Goal: Information Seeking & Learning: Learn about a topic

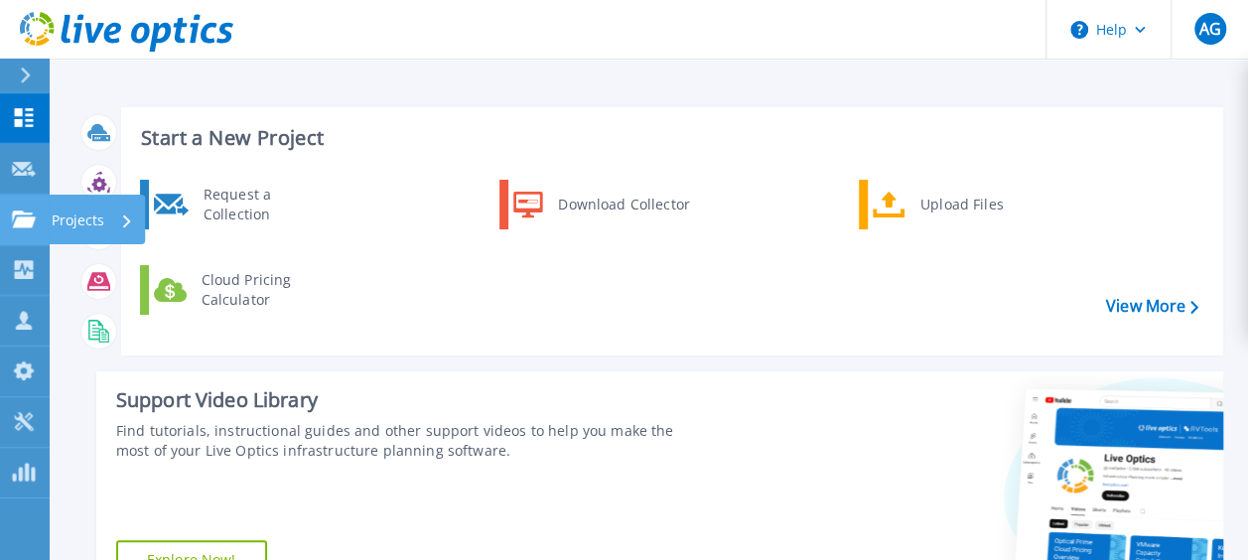
click at [54, 219] on p "Projects" at bounding box center [78, 221] width 53 height 52
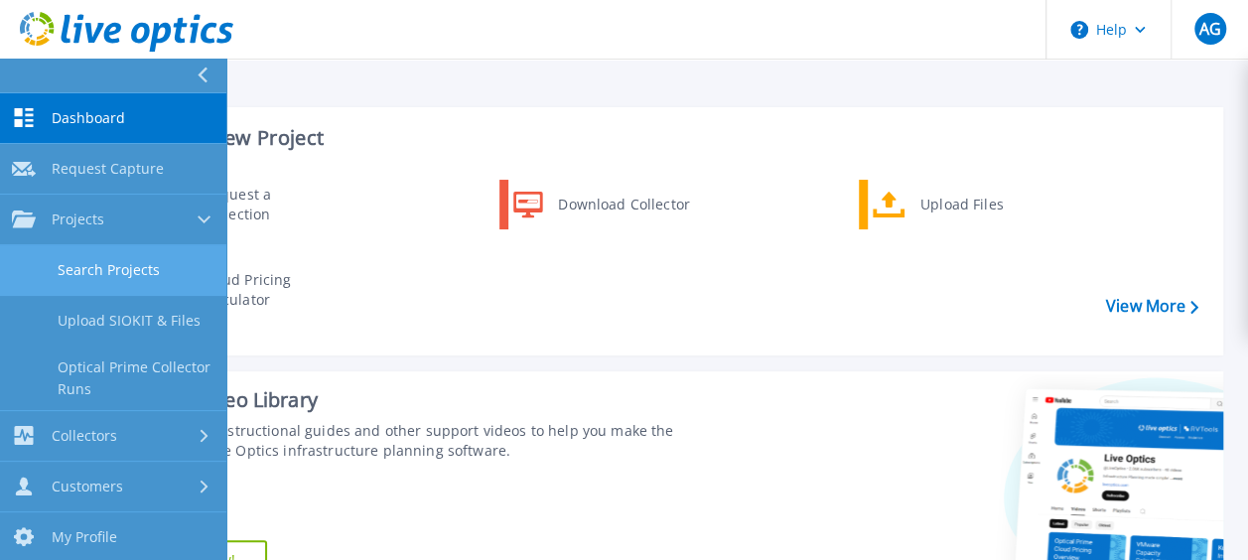
click at [109, 259] on link "Search Projects" at bounding box center [113, 270] width 226 height 51
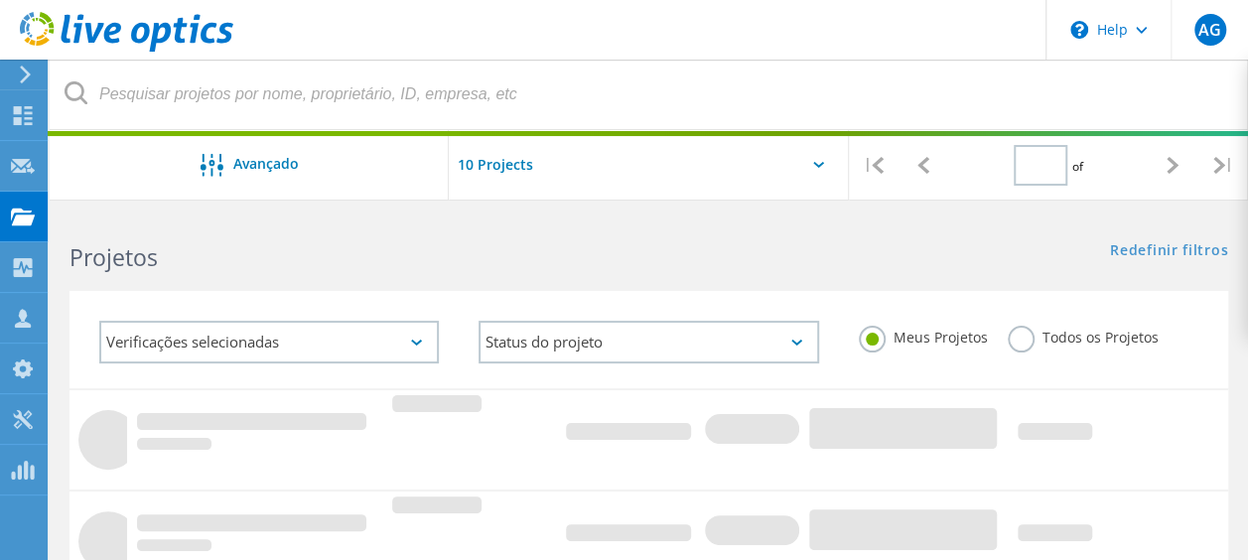
type input "1"
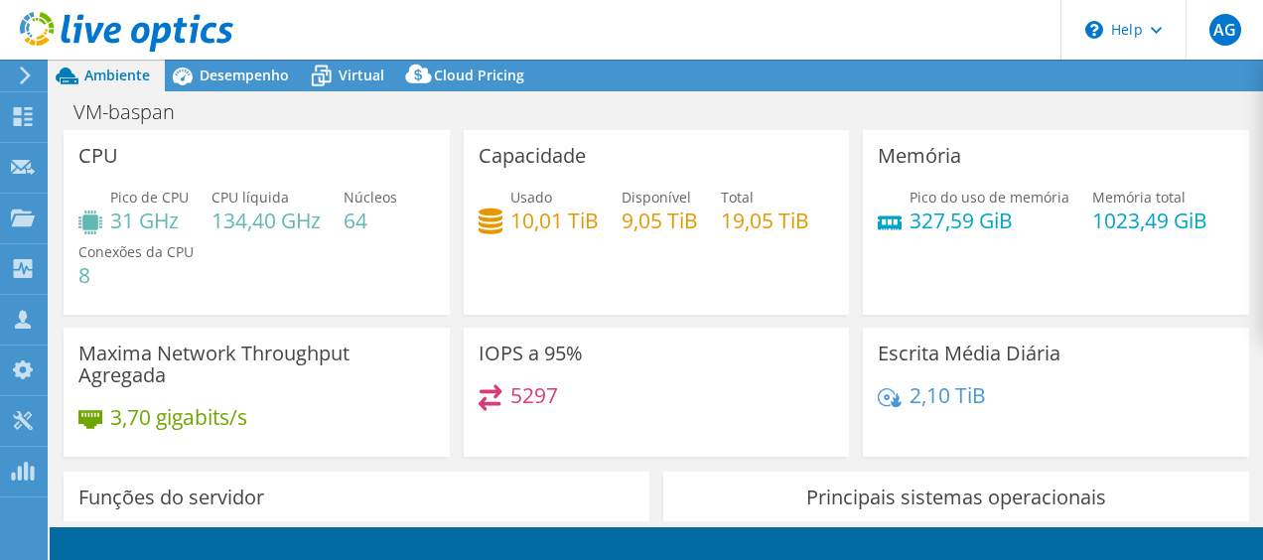
select select "USD"
select select "SouthAmerica"
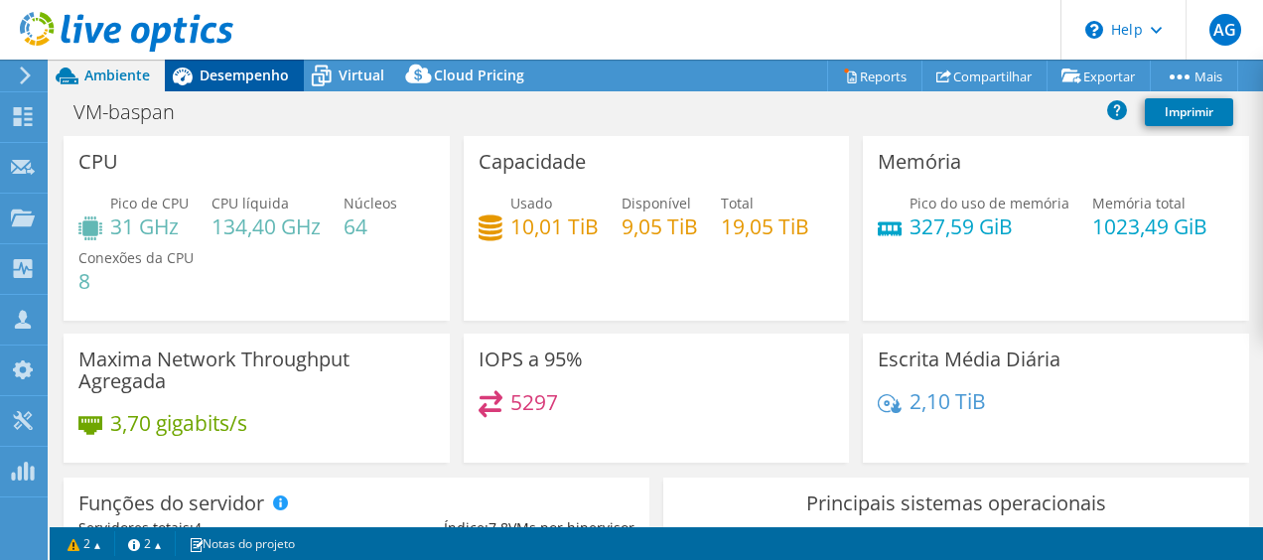
click at [269, 70] on span "Desempenho" at bounding box center [244, 75] width 89 height 19
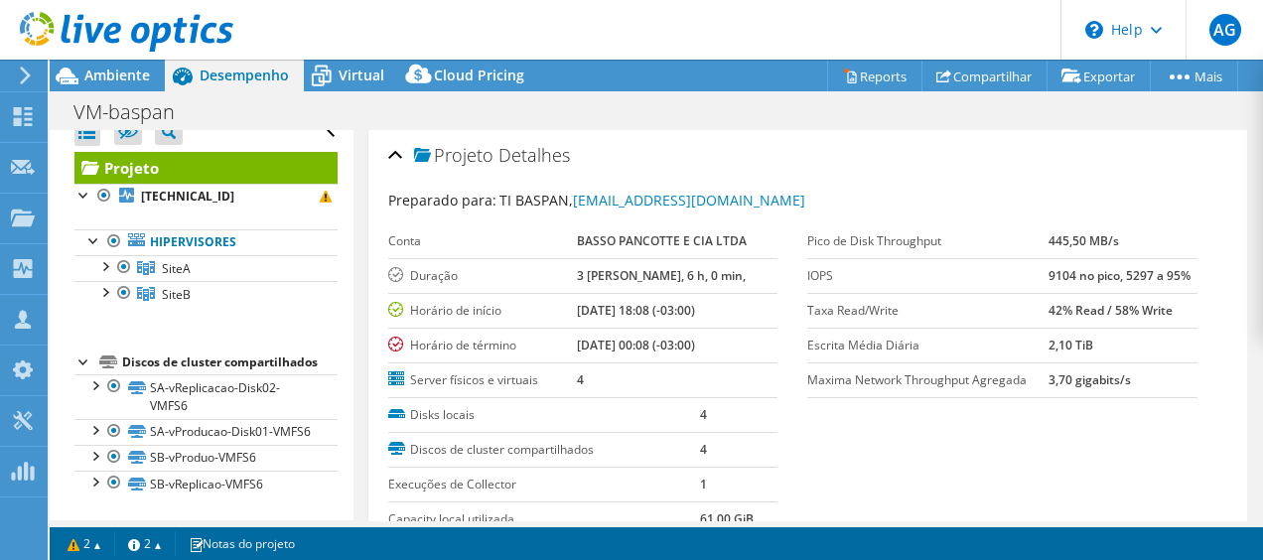
scroll to position [34, 0]
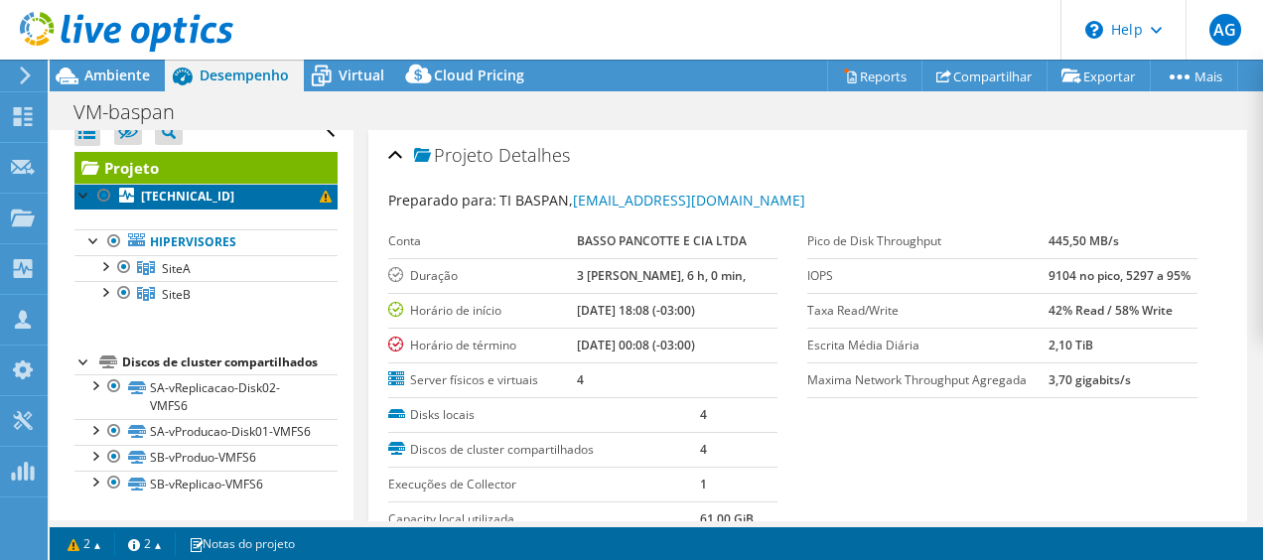
click at [185, 188] on b "[TECHNICAL_ID]" at bounding box center [187, 196] width 93 height 17
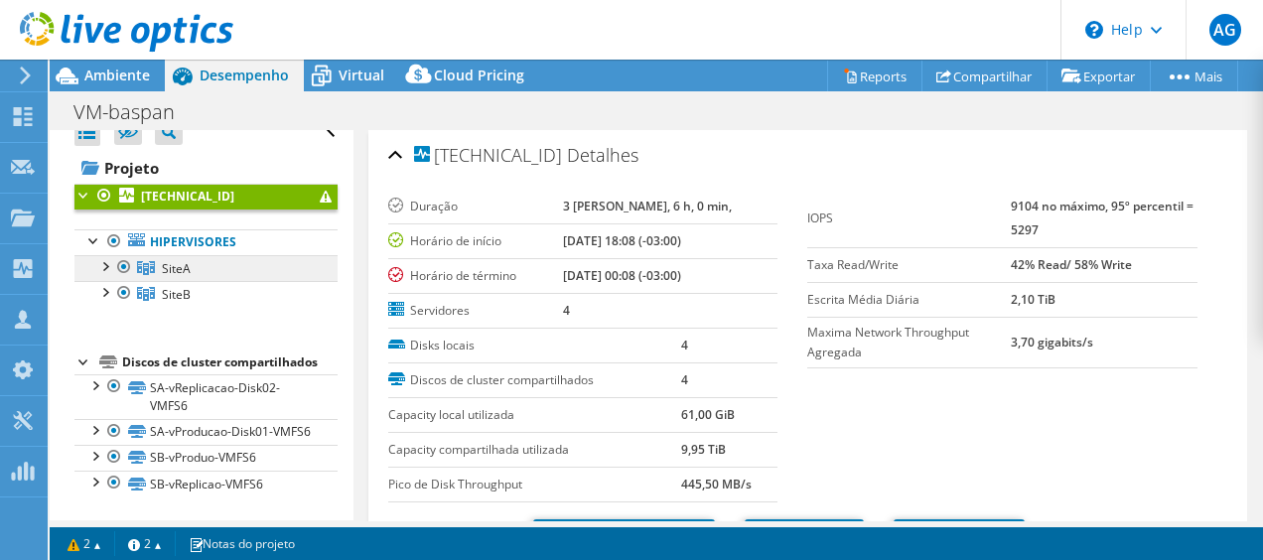
click at [170, 260] on span "SiteA" at bounding box center [176, 268] width 29 height 17
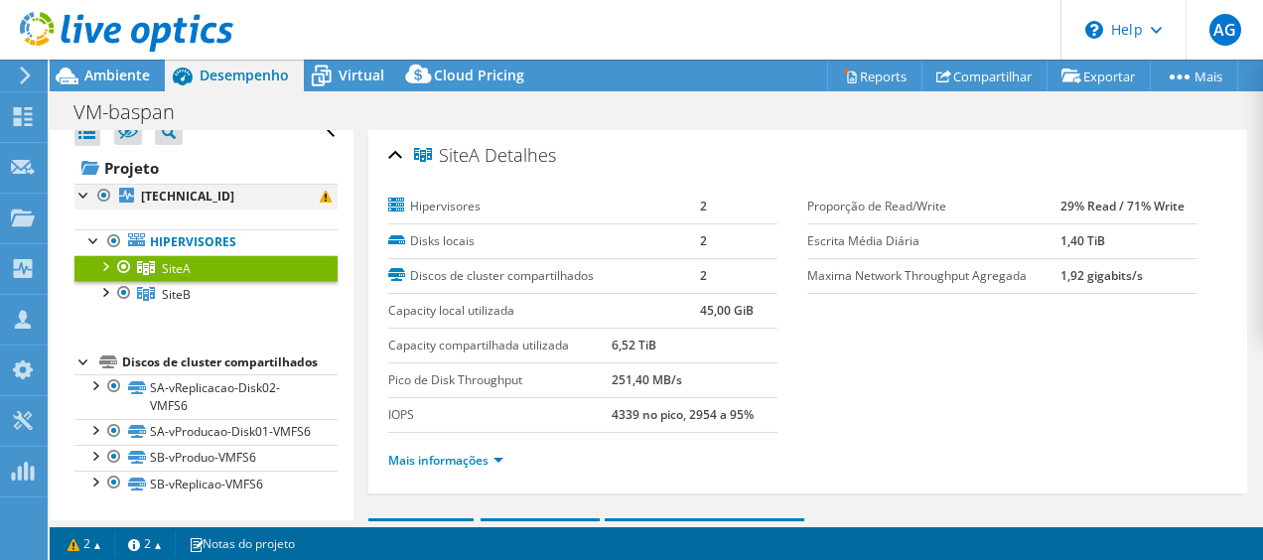
click at [85, 184] on div at bounding box center [84, 194] width 20 height 20
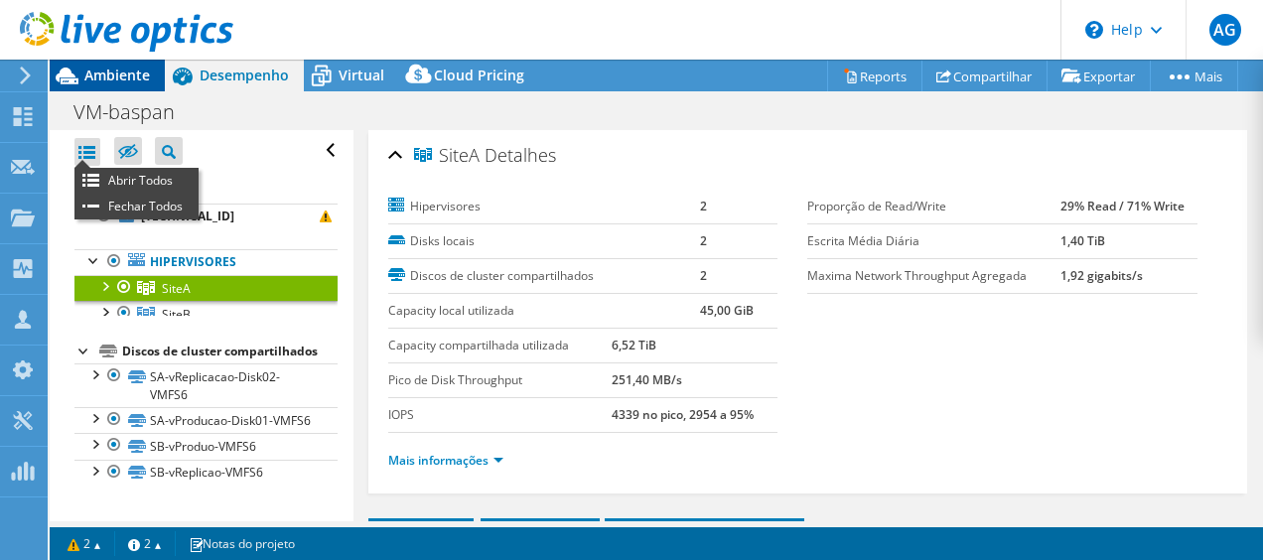
scroll to position [0, 0]
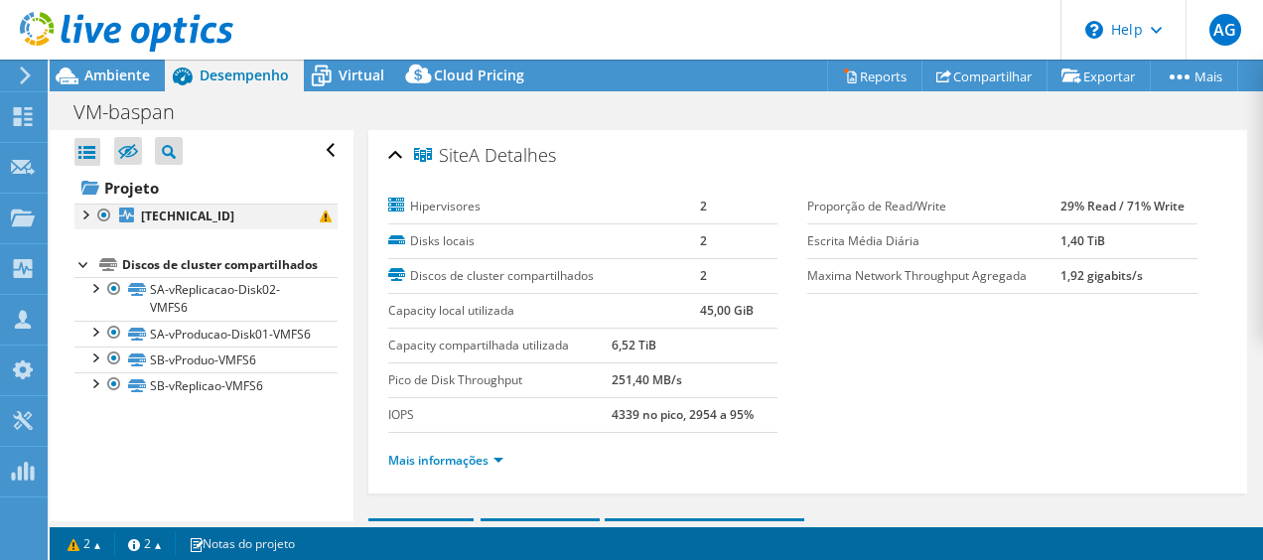
click at [78, 208] on div at bounding box center [84, 214] width 20 height 20
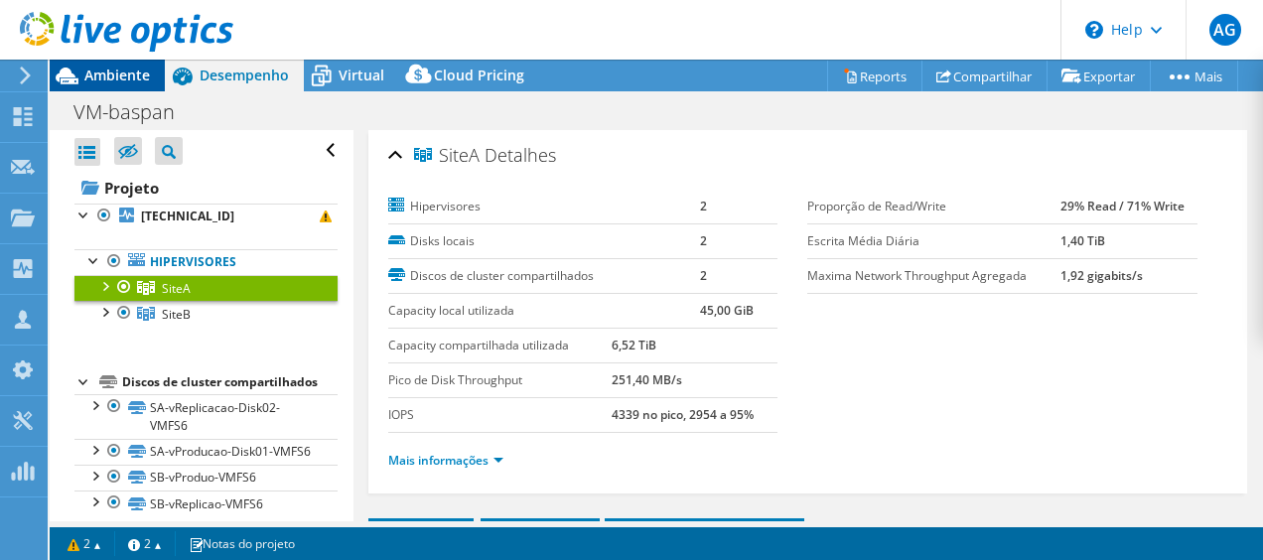
click at [135, 66] on span "Ambiente" at bounding box center [117, 75] width 66 height 19
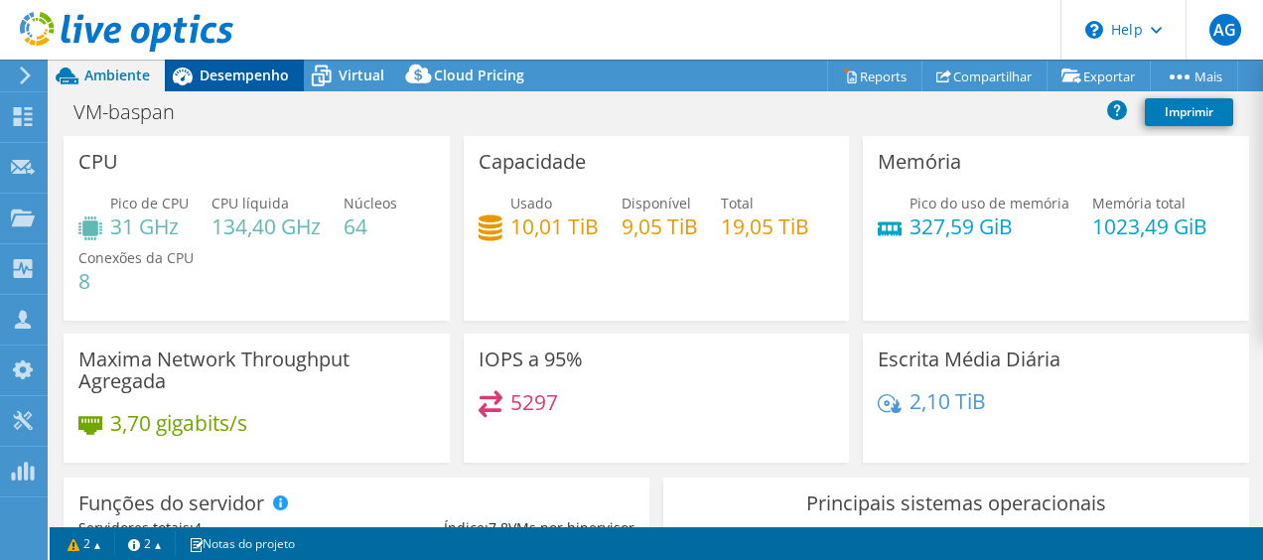
click at [262, 75] on span "Desempenho" at bounding box center [244, 75] width 89 height 19
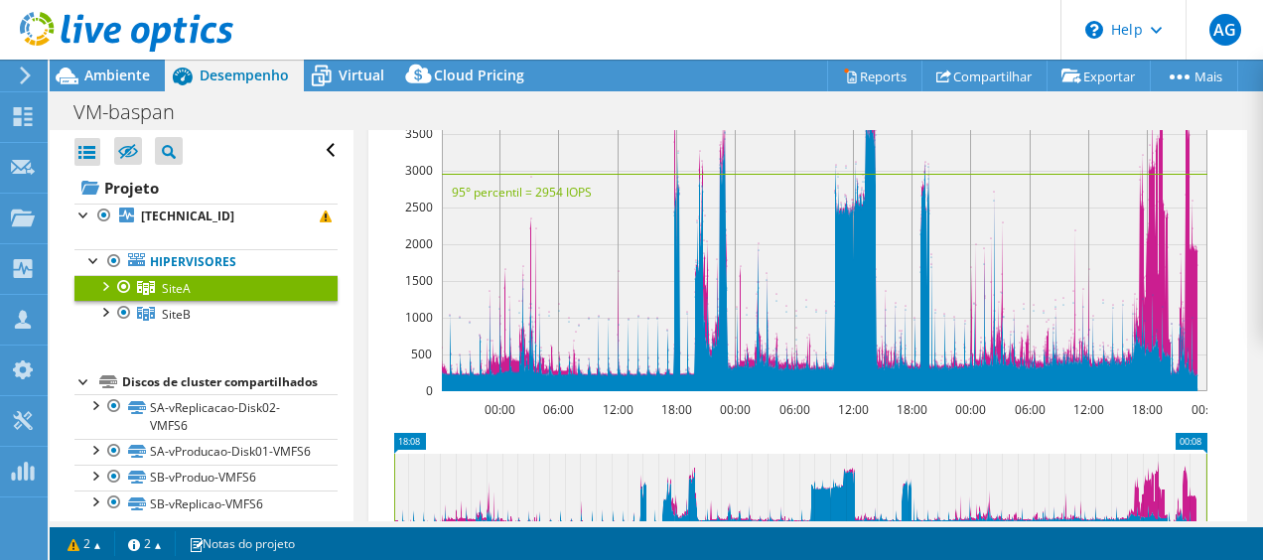
scroll to position [664, 0]
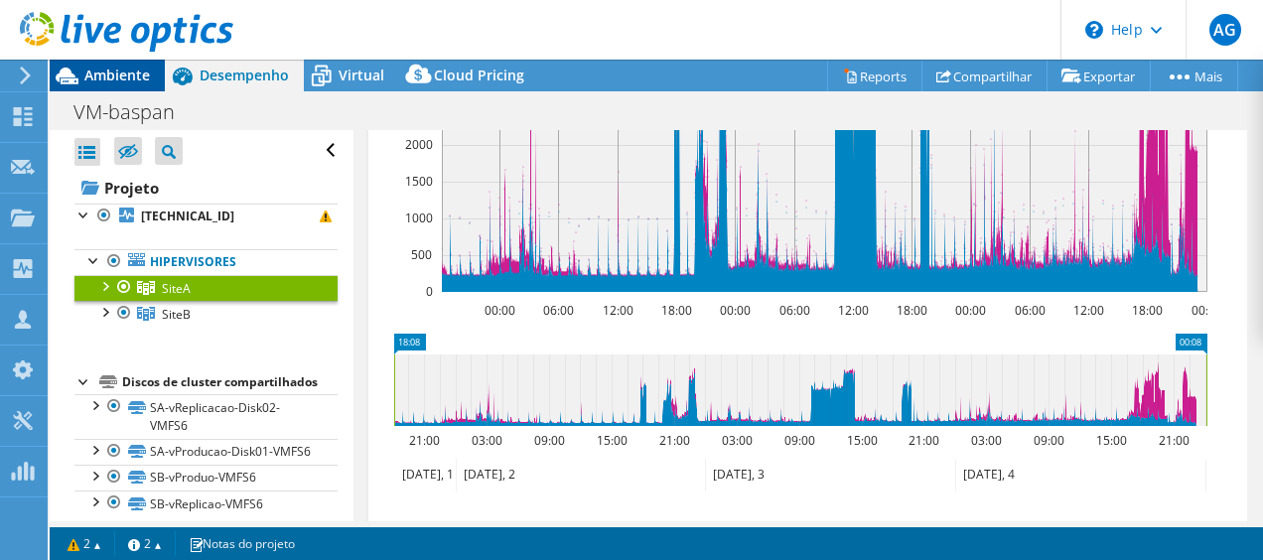
click at [131, 72] on span "Ambiente" at bounding box center [117, 75] width 66 height 19
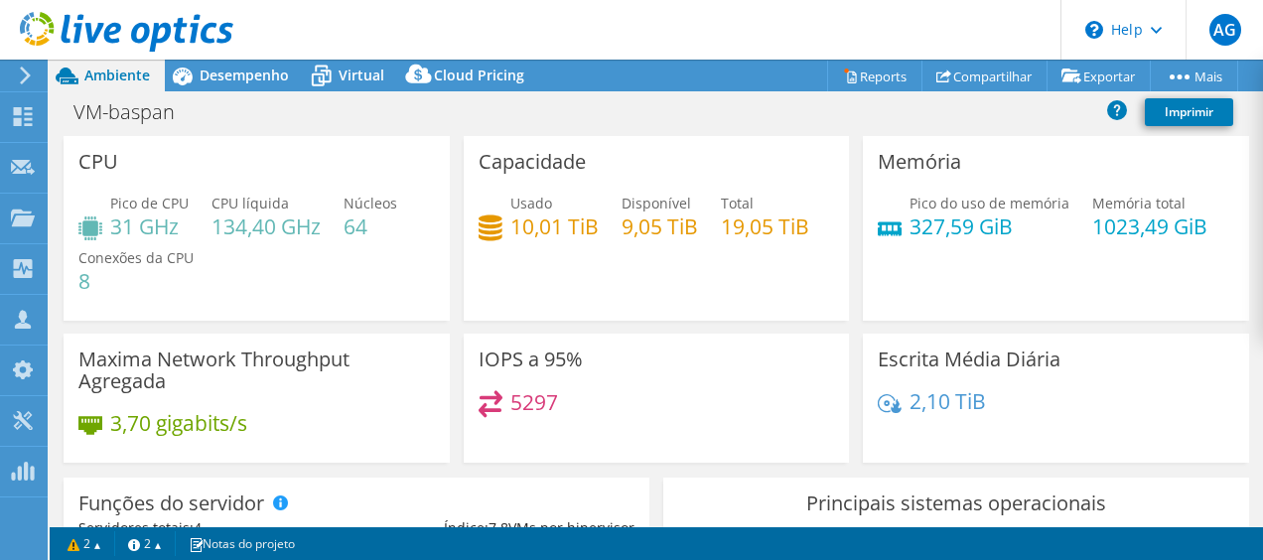
drag, startPoint x: 228, startPoint y: 73, endPoint x: 279, endPoint y: 93, distance: 54.4
click at [230, 73] on span "Desempenho" at bounding box center [244, 75] width 89 height 19
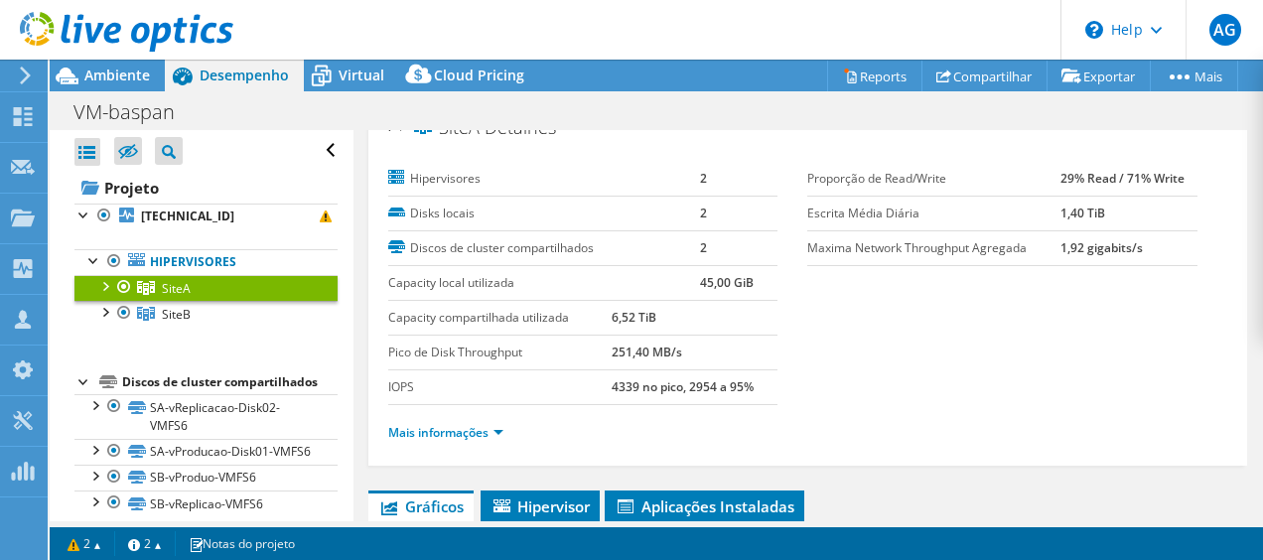
scroll to position [0, 0]
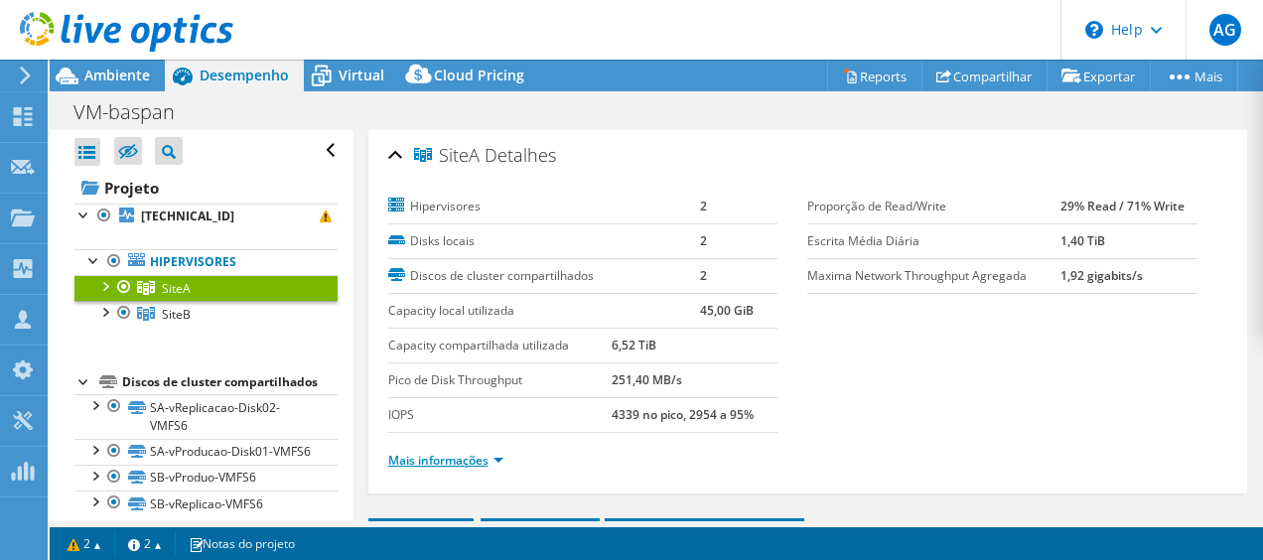
click at [491, 456] on link "Mais informações" at bounding box center [445, 460] width 115 height 17
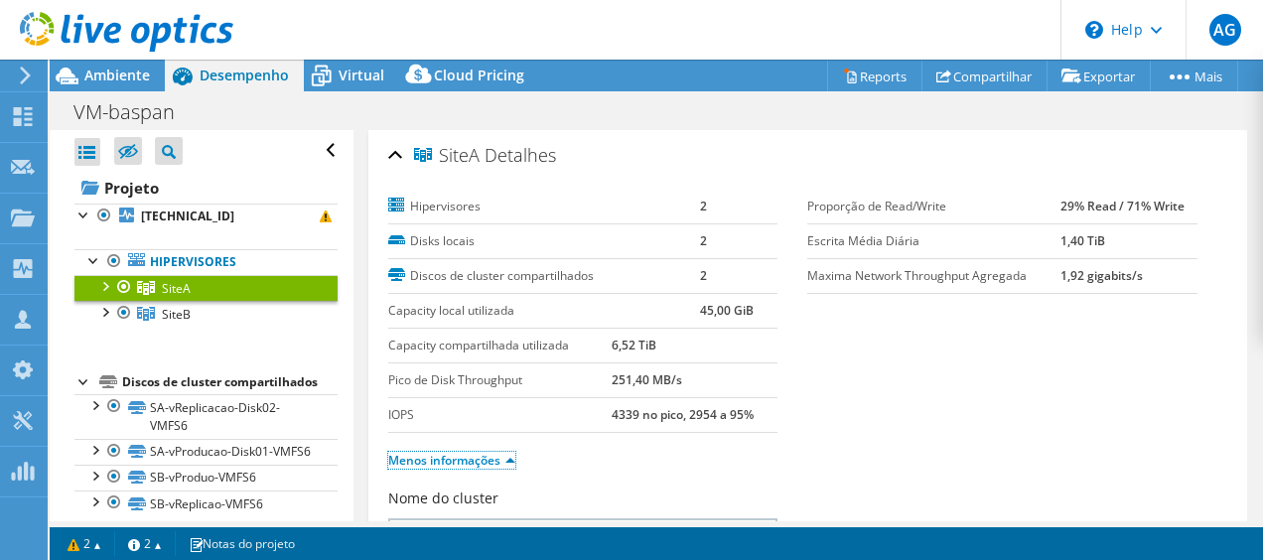
scroll to position [99, 0]
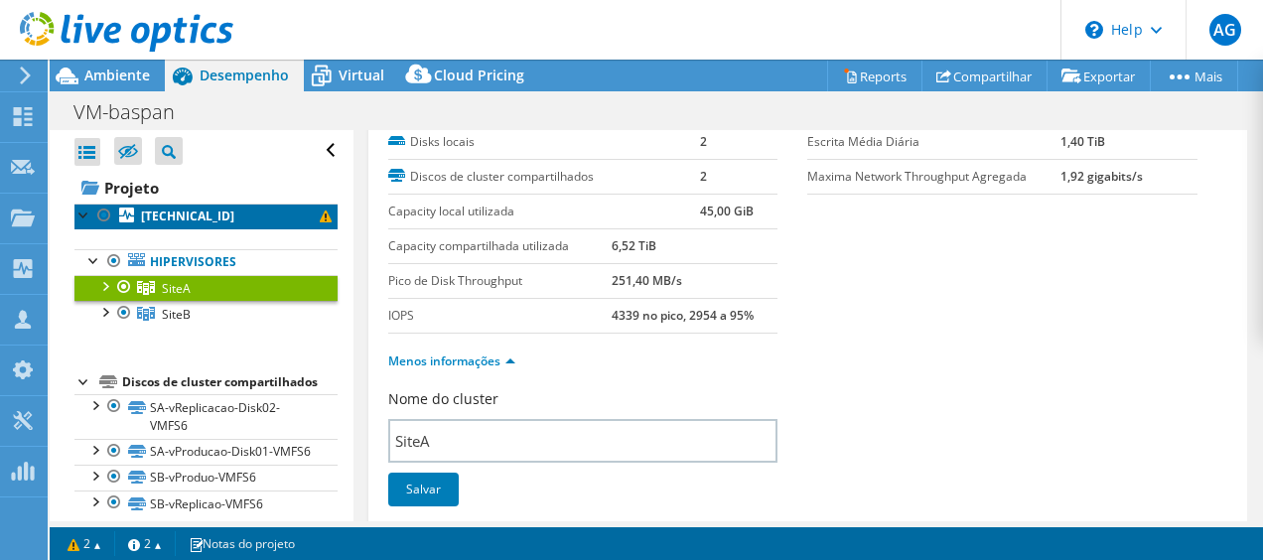
click at [191, 208] on b "[TECHNICAL_ID]" at bounding box center [187, 216] width 93 height 17
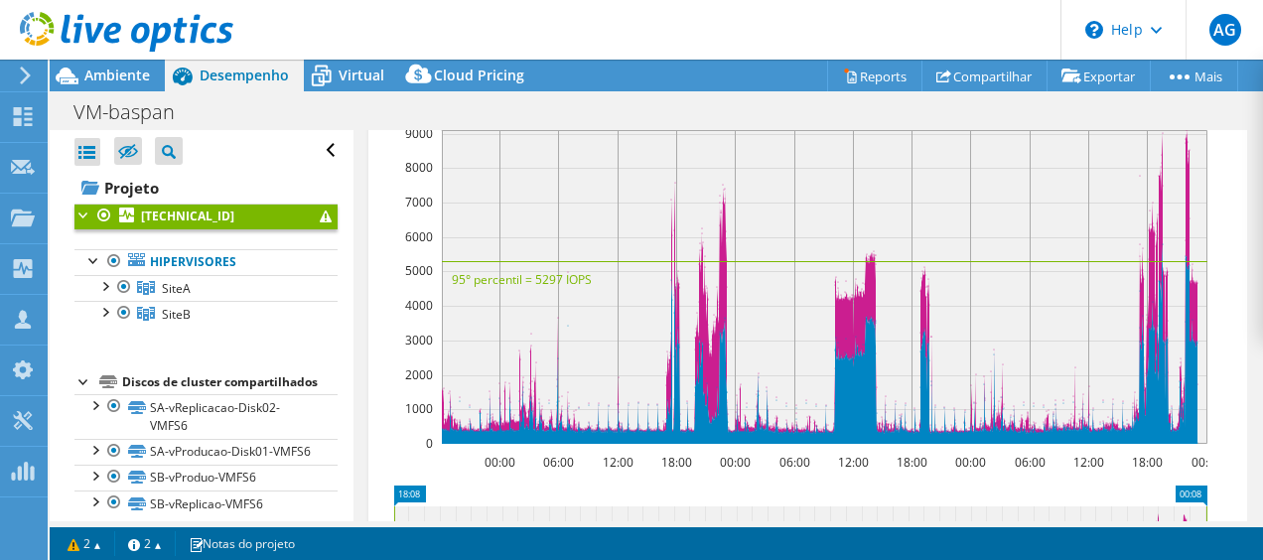
scroll to position [695, 0]
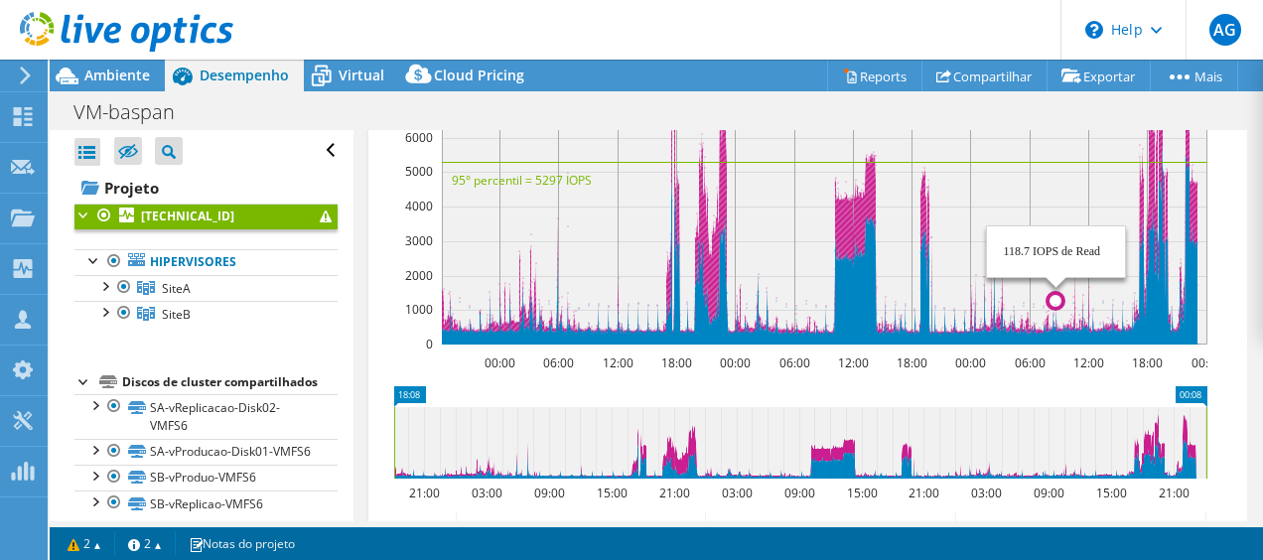
drag, startPoint x: 1160, startPoint y: 308, endPoint x: 1053, endPoint y: 296, distance: 107.9
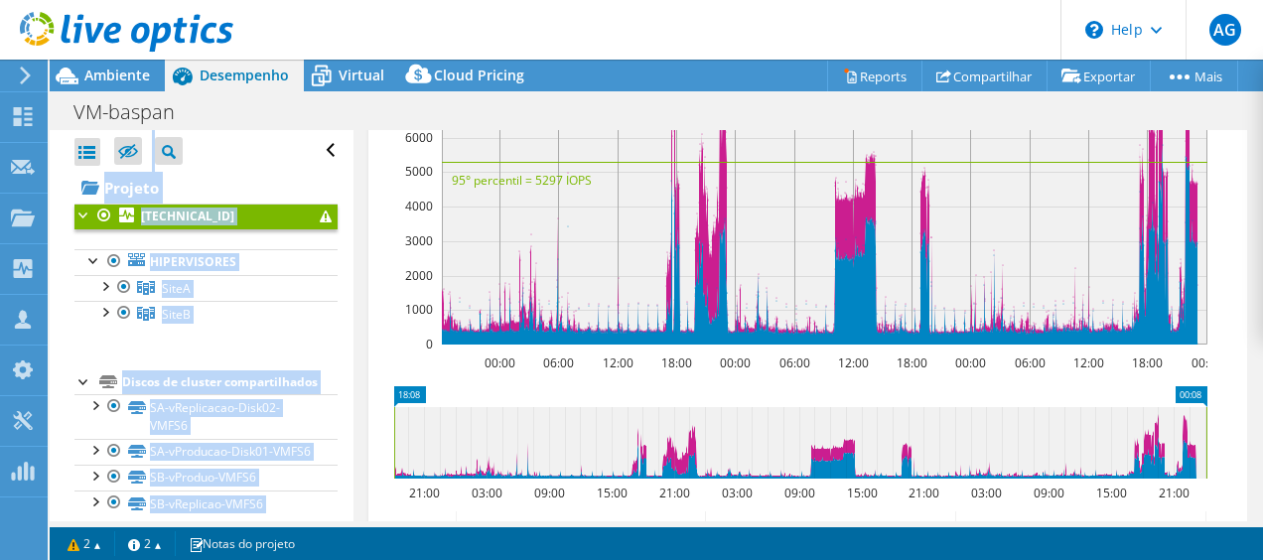
drag, startPoint x: 790, startPoint y: 521, endPoint x: 876, endPoint y: 531, distance: 87.0
click at [874, 531] on div "Este projeto foi arquivado. Nenhuma alteração pode ser feita, e os gráficos e a…" at bounding box center [657, 310] width 1214 height 501
click at [952, 431] on icon at bounding box center [800, 443] width 812 height 72
click at [1053, 364] on rect at bounding box center [792, 172] width 829 height 397
click at [177, 256] on link "Hipervisores" at bounding box center [205, 262] width 263 height 26
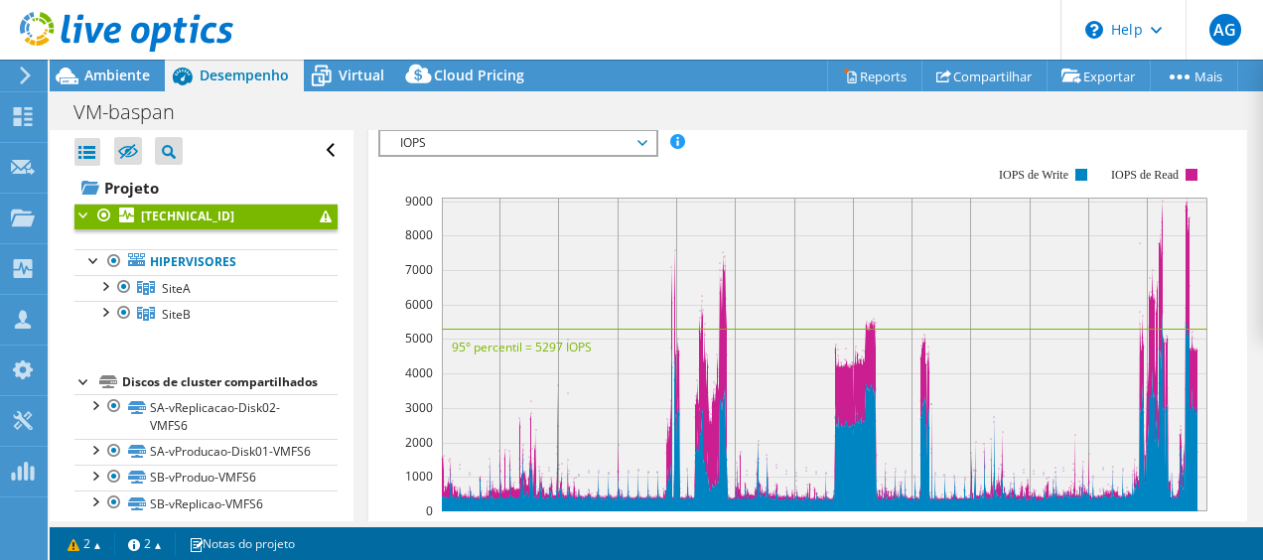
scroll to position [497, 0]
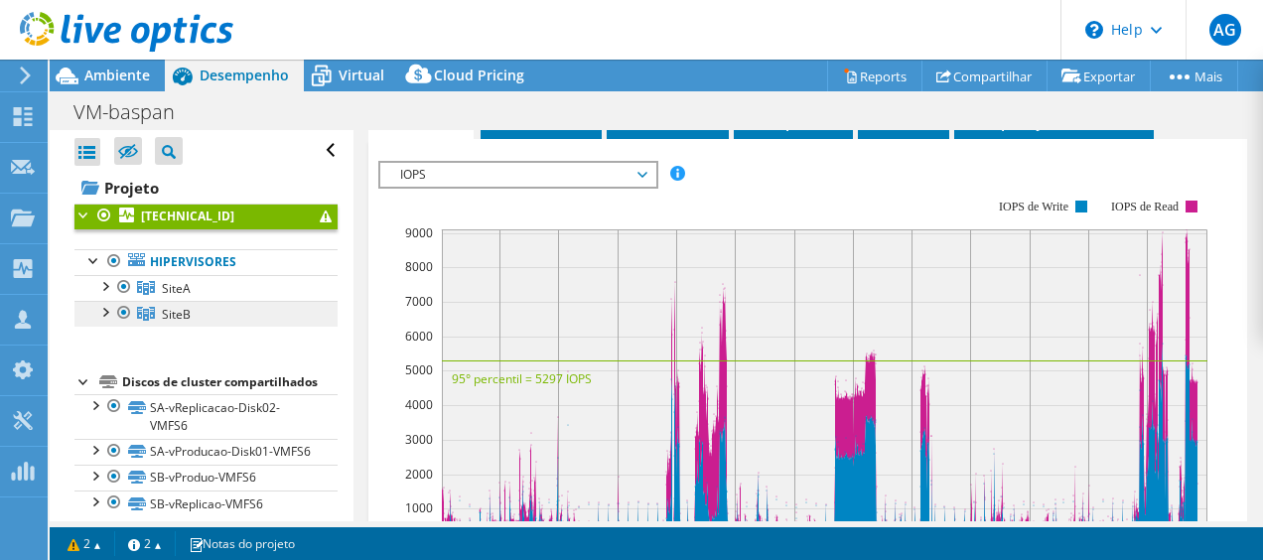
click at [182, 297] on span "SiteB" at bounding box center [176, 288] width 29 height 17
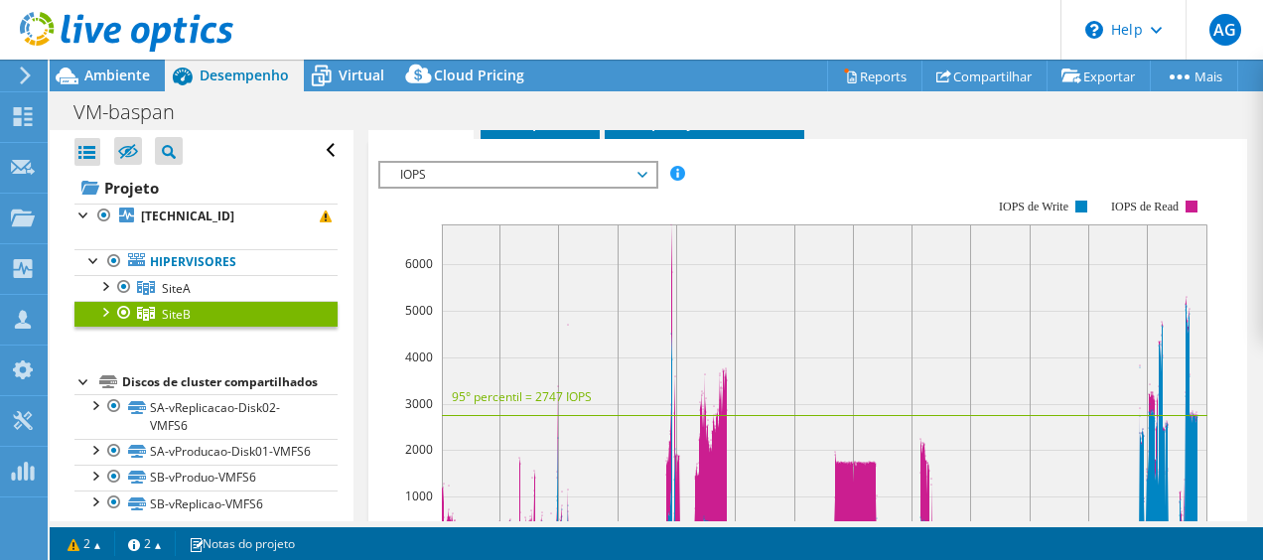
scroll to position [314, 0]
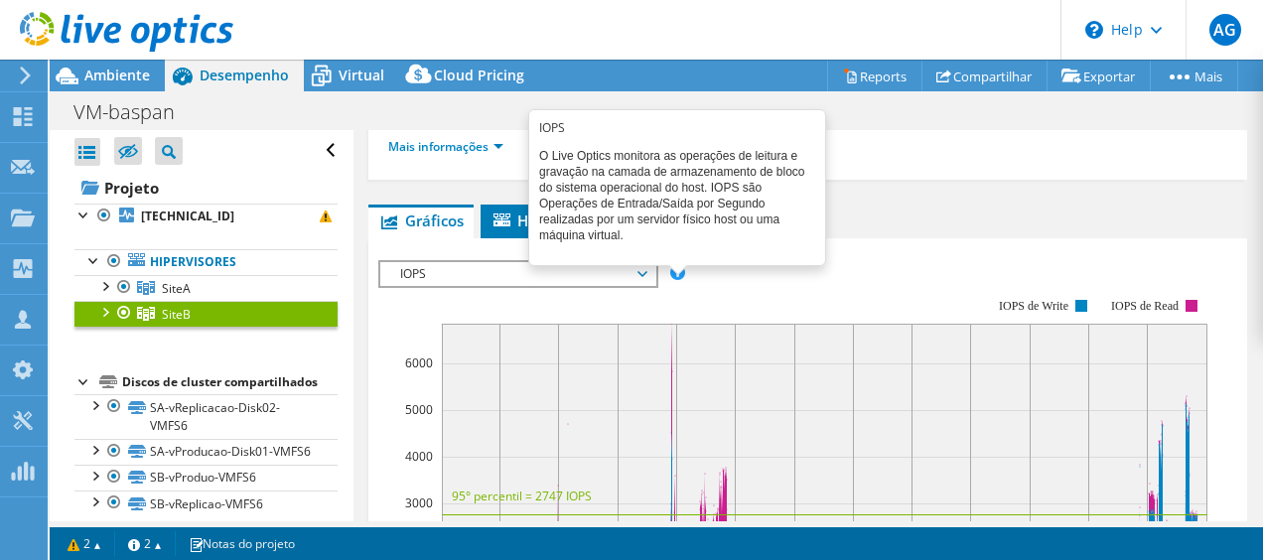
click at [672, 265] on span at bounding box center [677, 272] width 14 height 14
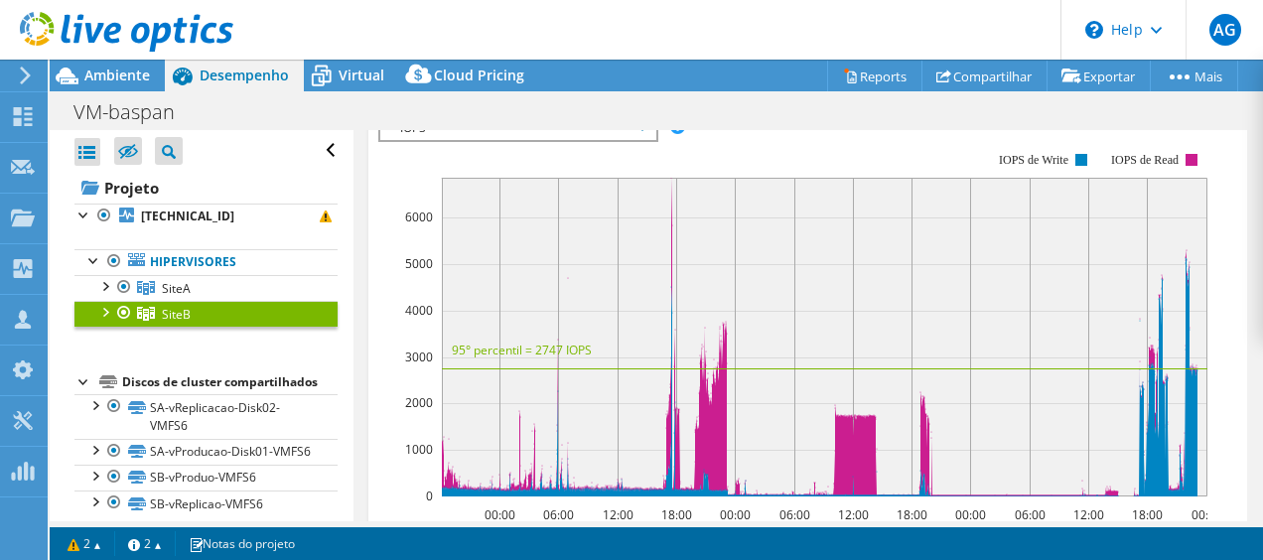
scroll to position [513, 0]
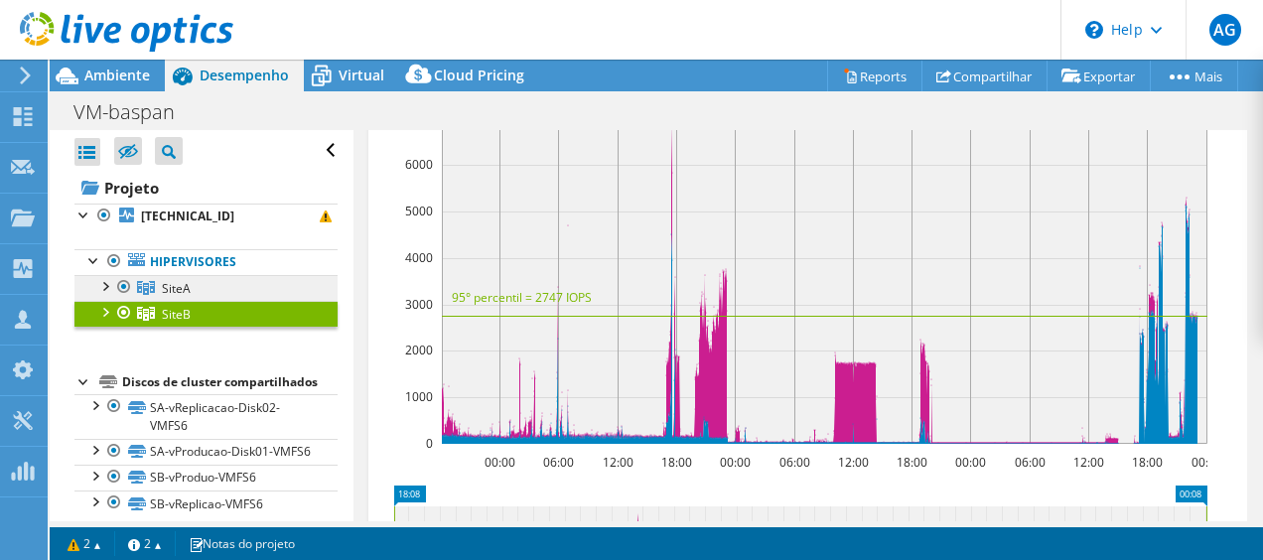
click at [150, 285] on icon at bounding box center [146, 288] width 18 height 14
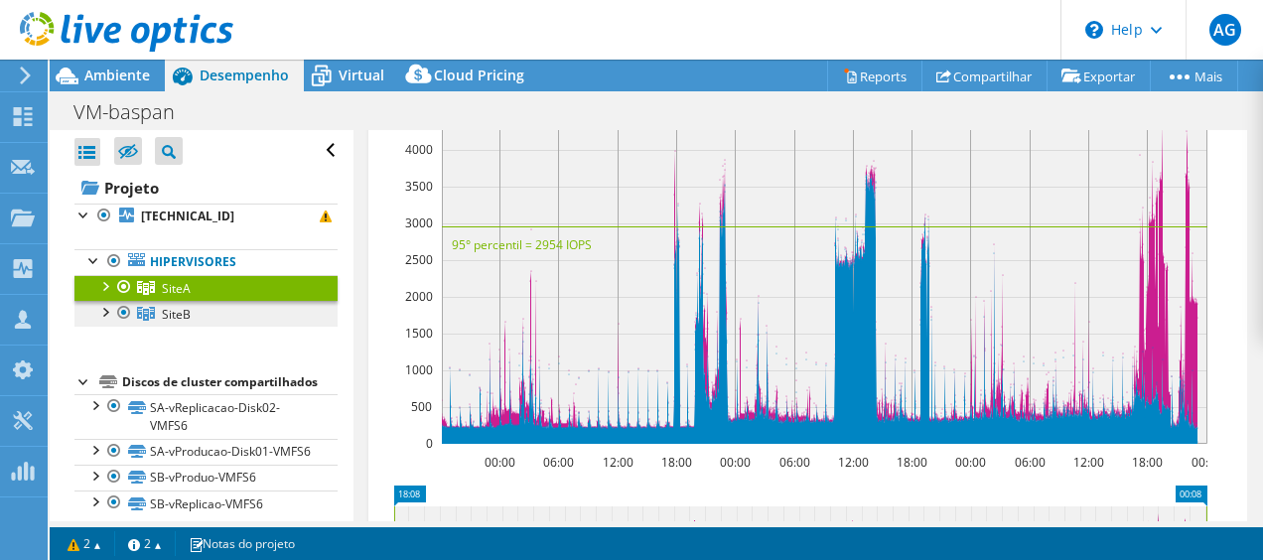
click at [148, 301] on link "SiteB" at bounding box center [205, 288] width 263 height 26
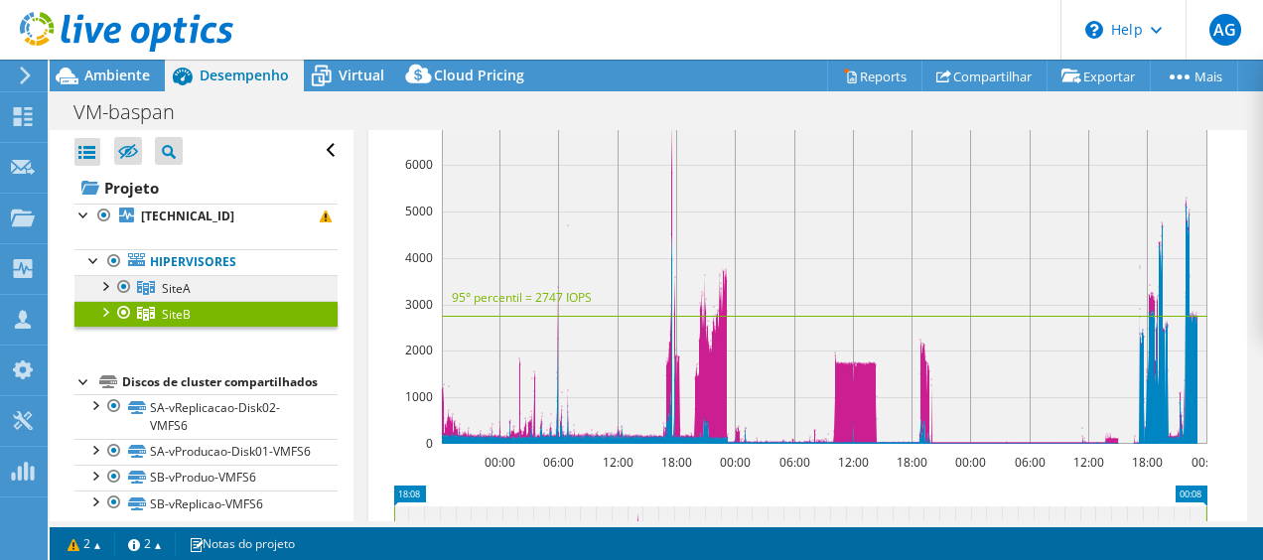
click at [189, 285] on span "SiteA" at bounding box center [176, 288] width 29 height 17
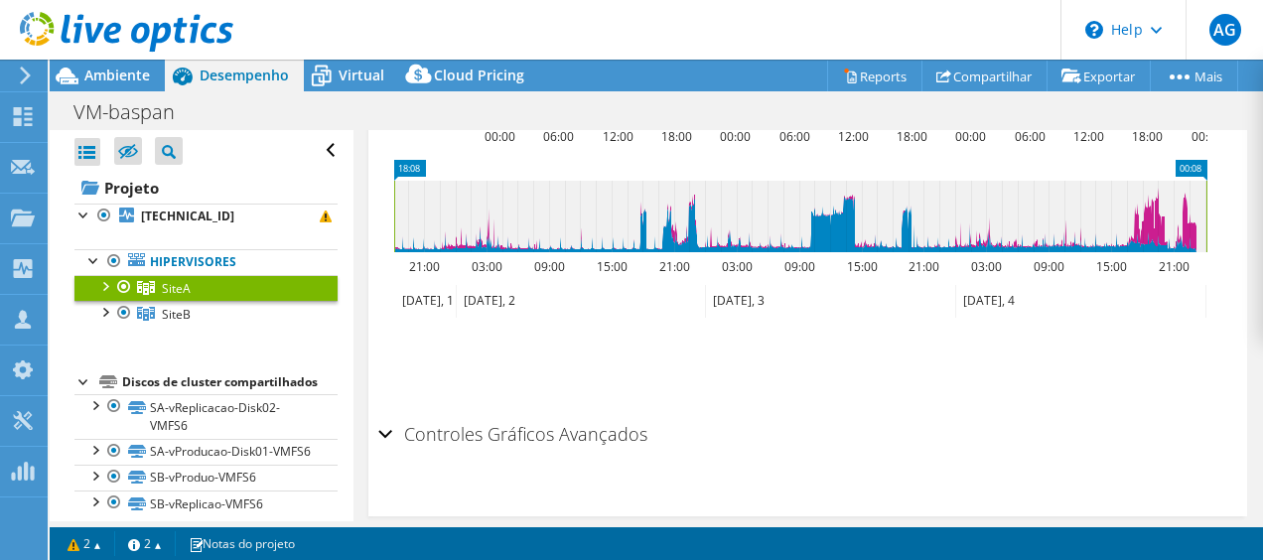
scroll to position [863, 0]
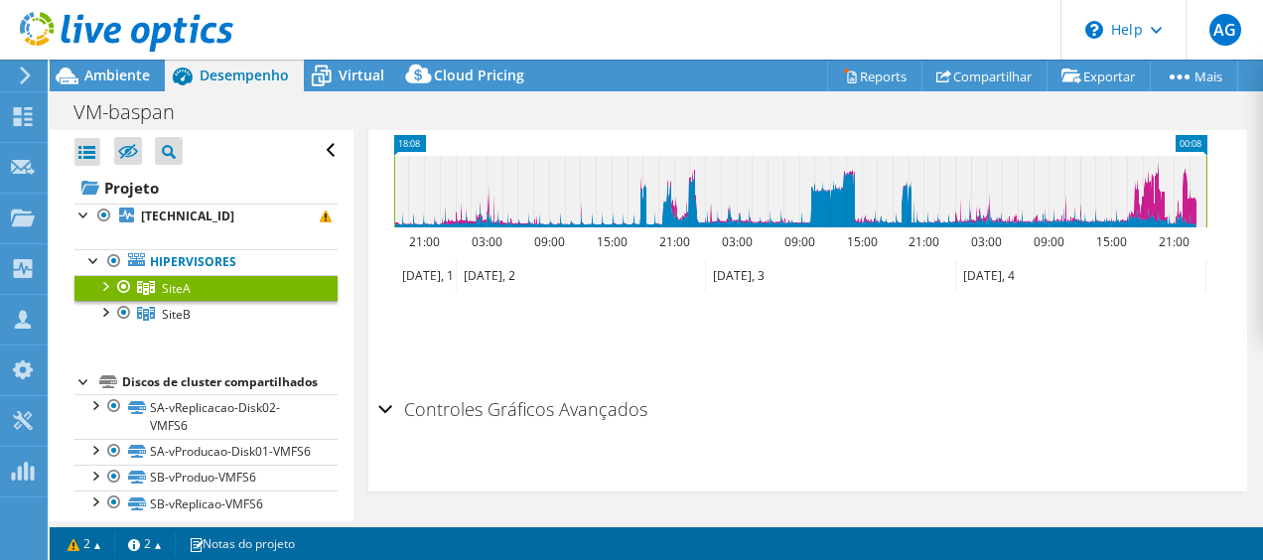
click at [648, 406] on div "Controles Gráficos Avançados" at bounding box center [808, 410] width 860 height 43
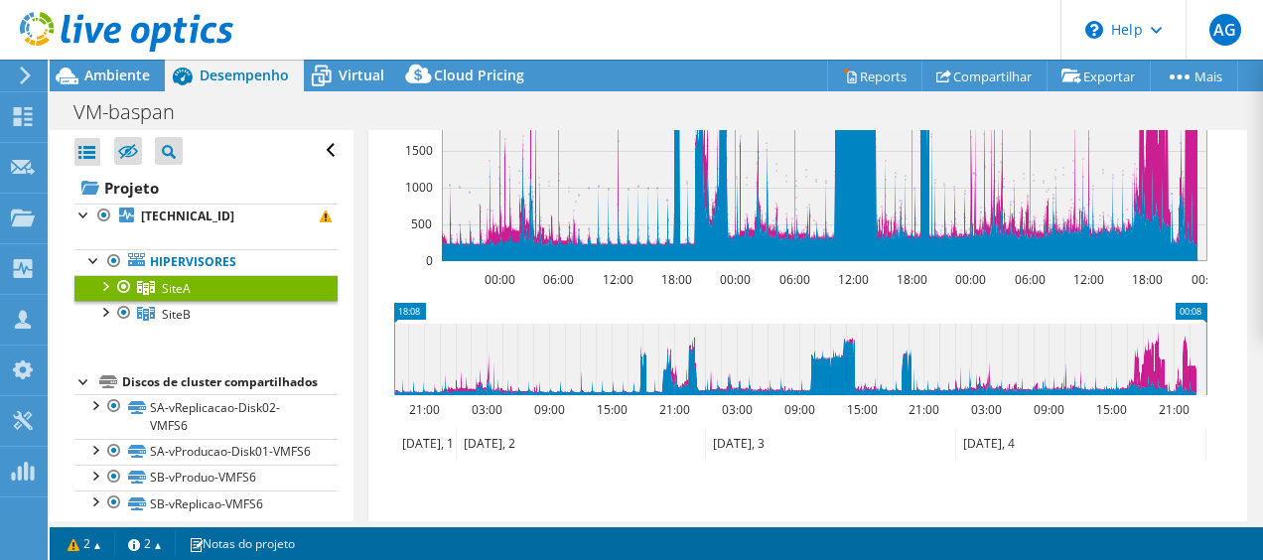
scroll to position [497, 0]
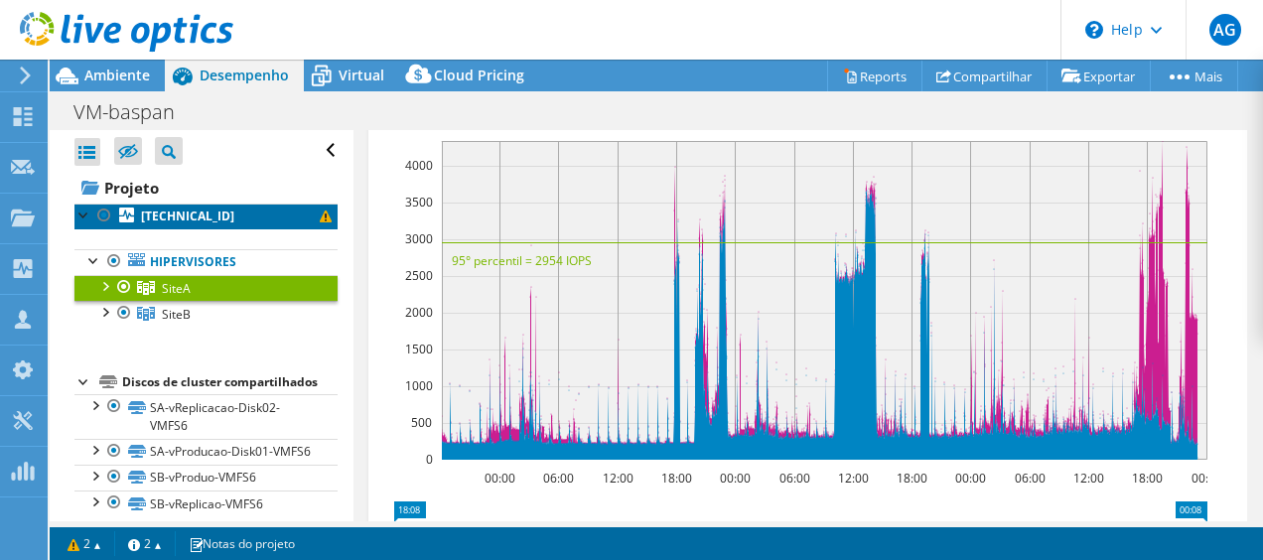
click at [180, 215] on b "[TECHNICAL_ID]" at bounding box center [187, 216] width 93 height 17
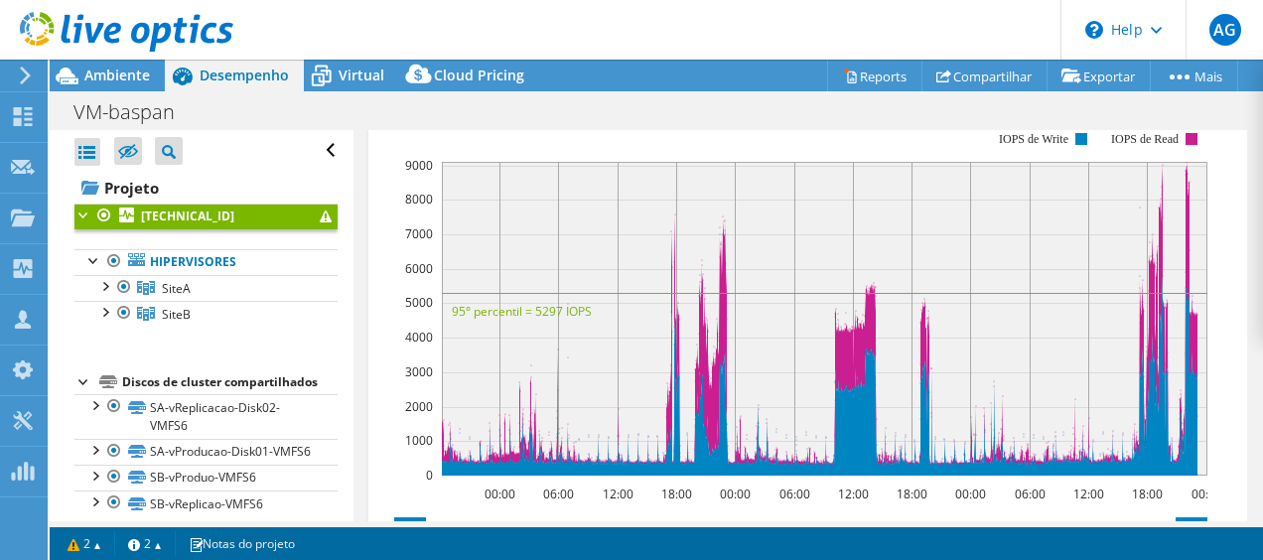
scroll to position [596, 0]
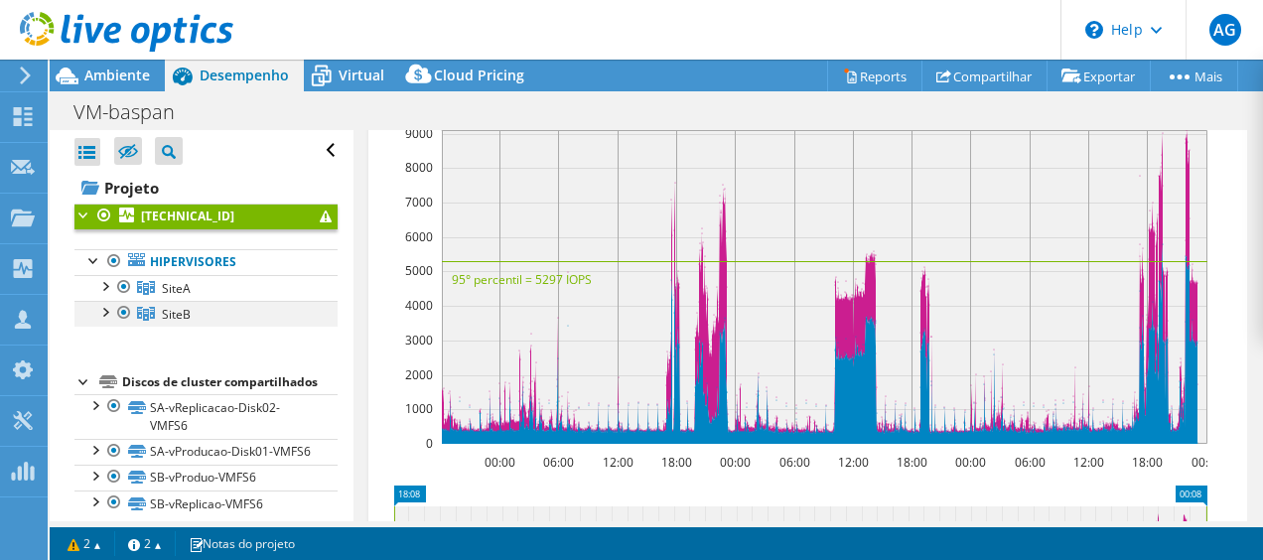
click at [119, 312] on div at bounding box center [124, 313] width 20 height 24
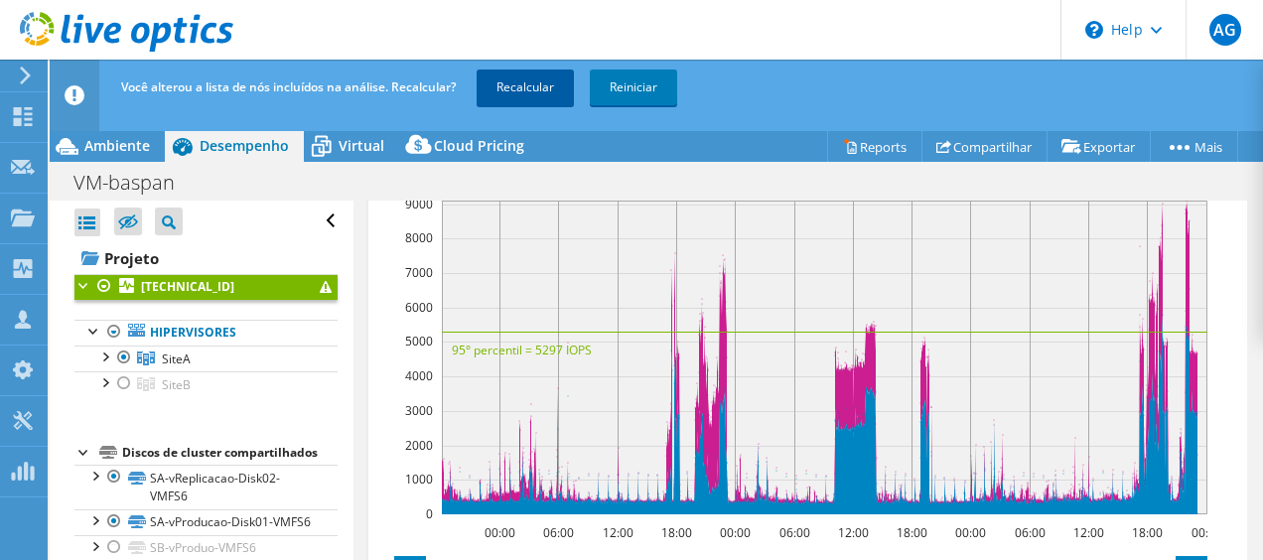
click at [542, 93] on link "Recalcular" at bounding box center [525, 88] width 97 height 36
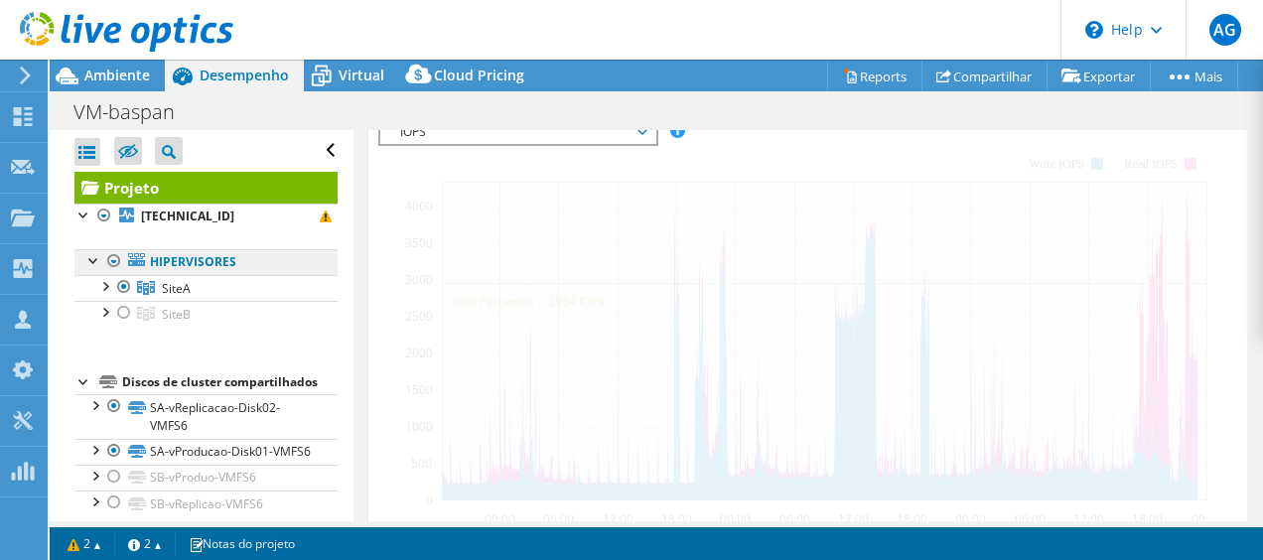
scroll to position [683, 0]
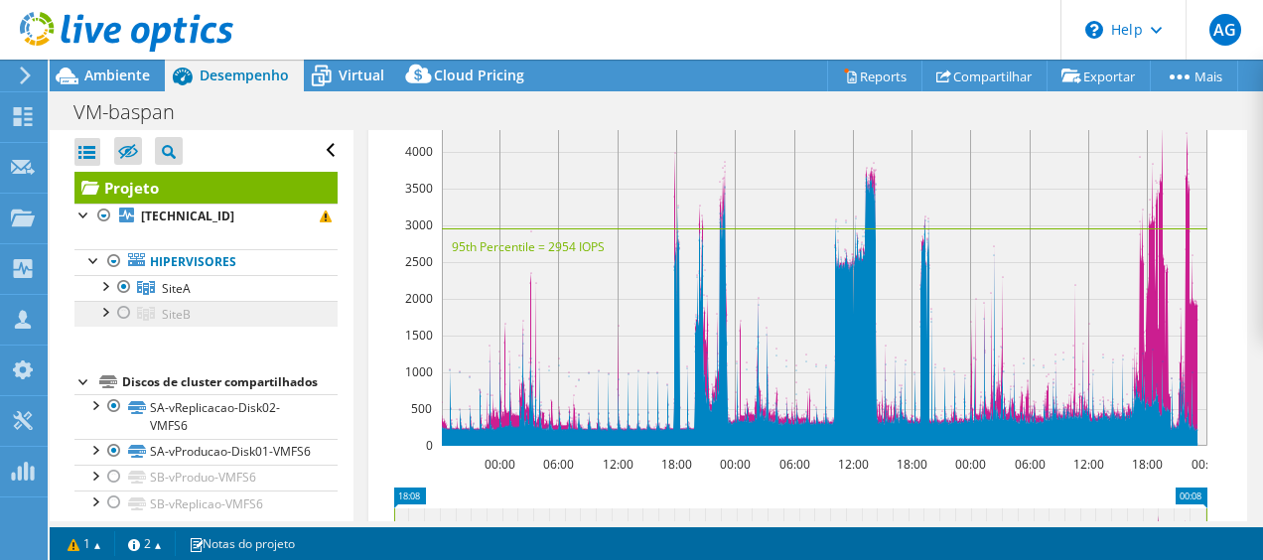
click at [141, 295] on icon at bounding box center [146, 288] width 18 height 14
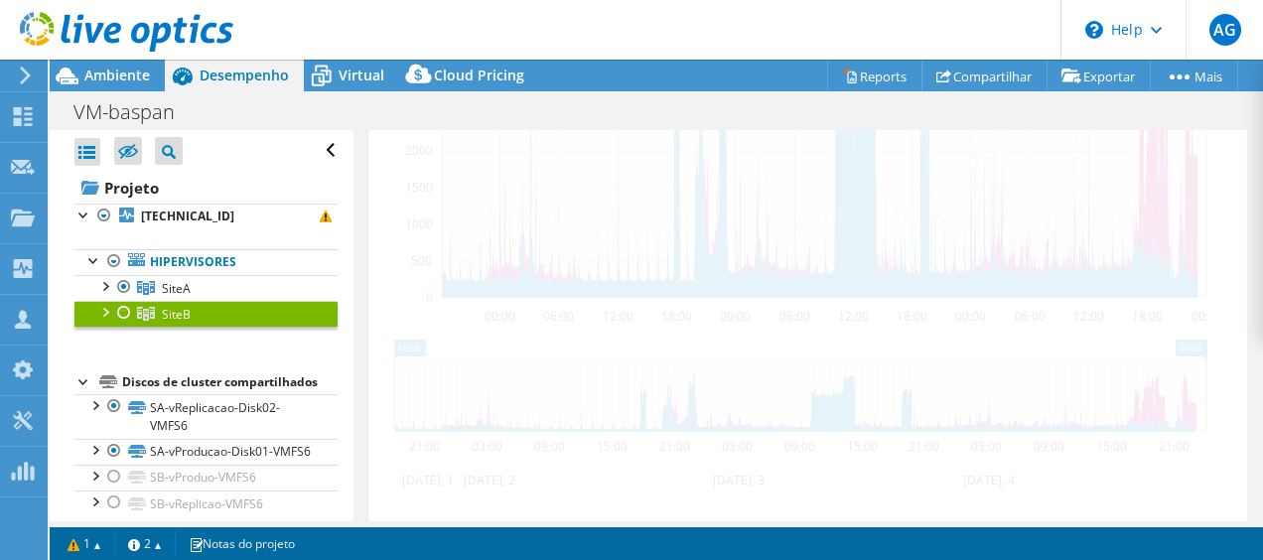
scroll to position [505, 0]
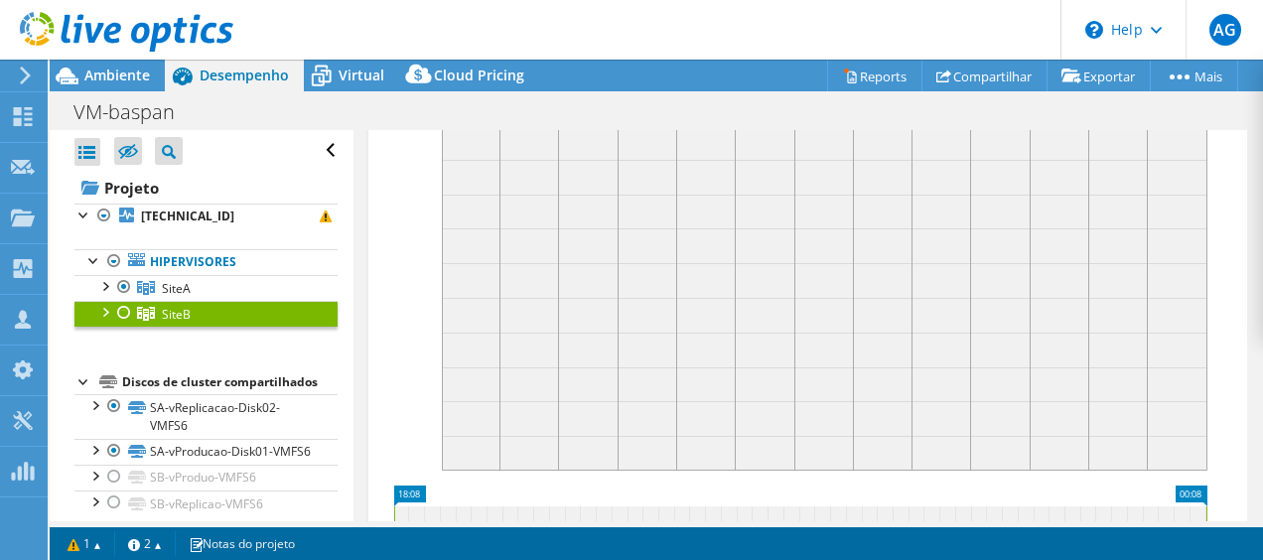
click at [131, 306] on div at bounding box center [124, 313] width 20 height 24
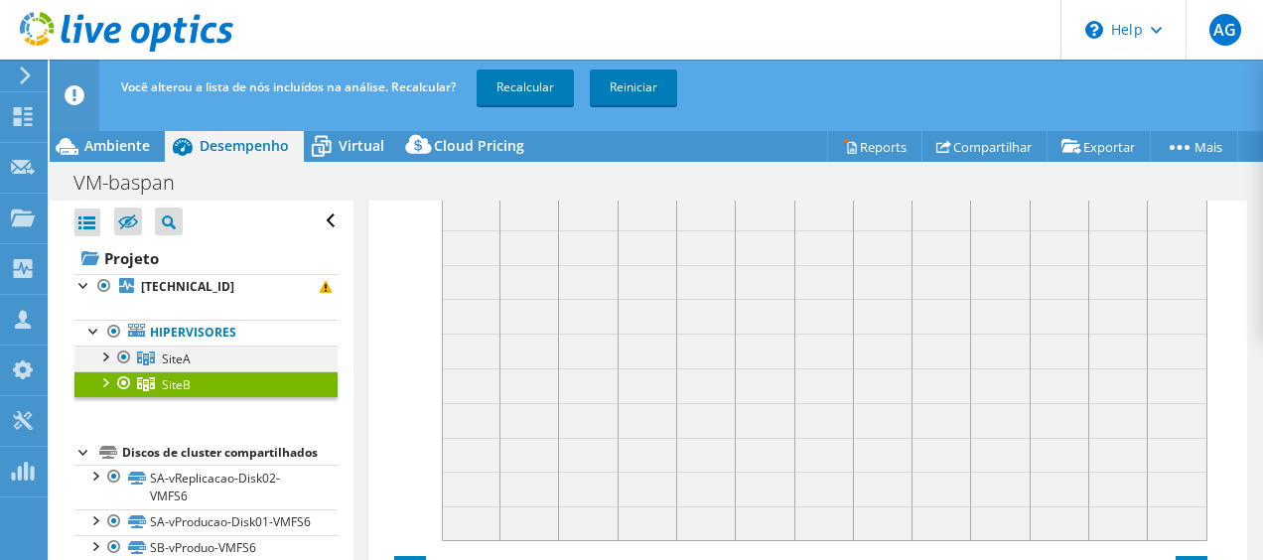
click at [121, 355] on div at bounding box center [124, 358] width 20 height 24
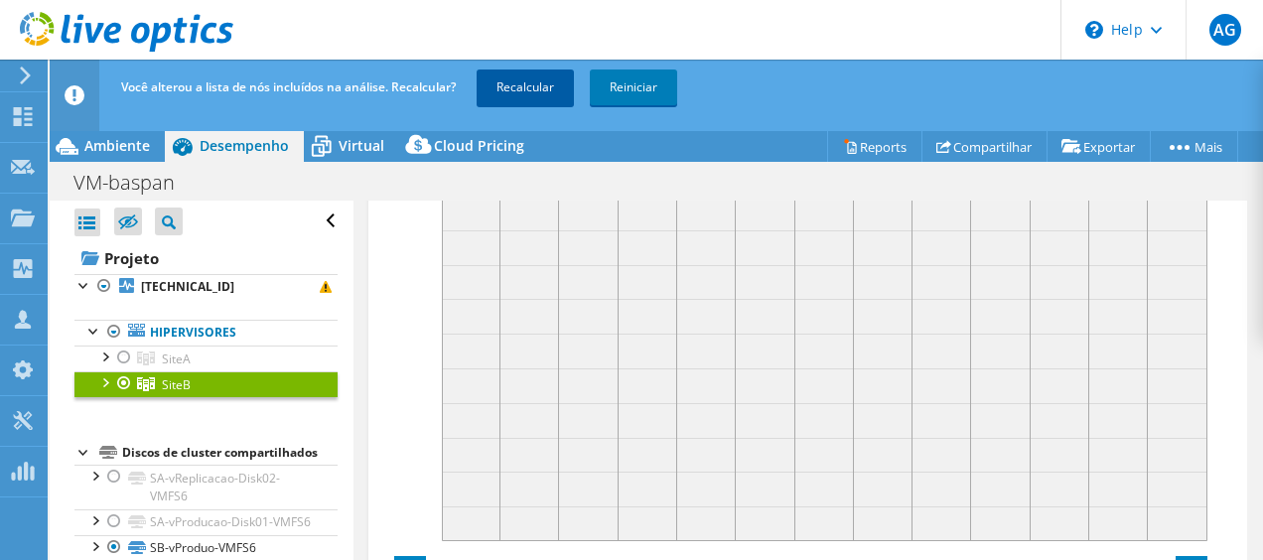
click at [540, 86] on link "Recalcular" at bounding box center [525, 88] width 97 height 36
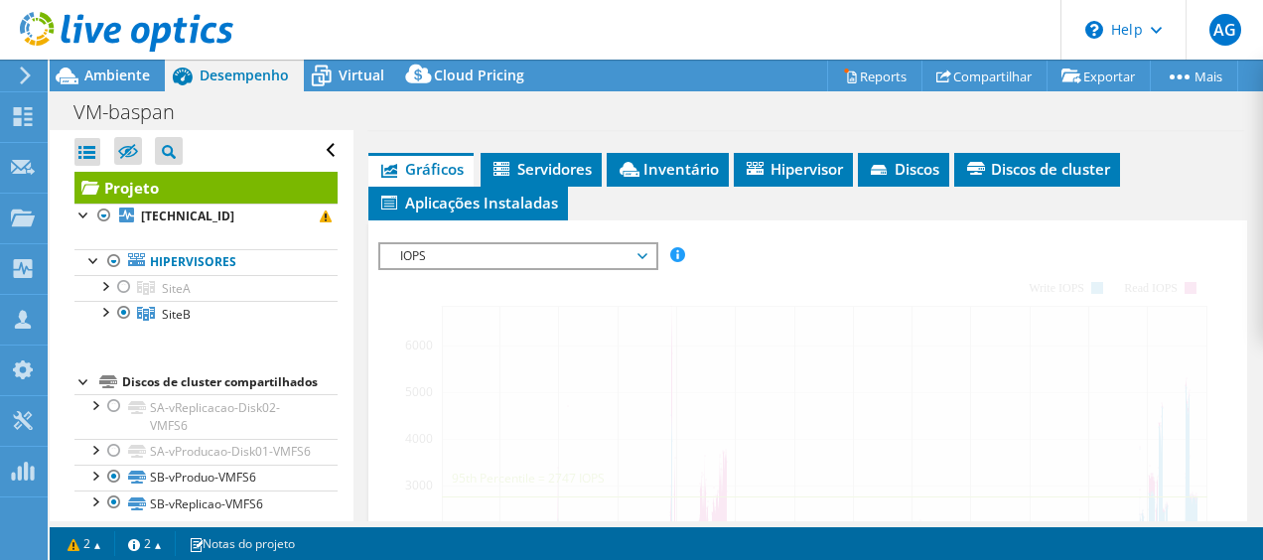
scroll to position [683, 0]
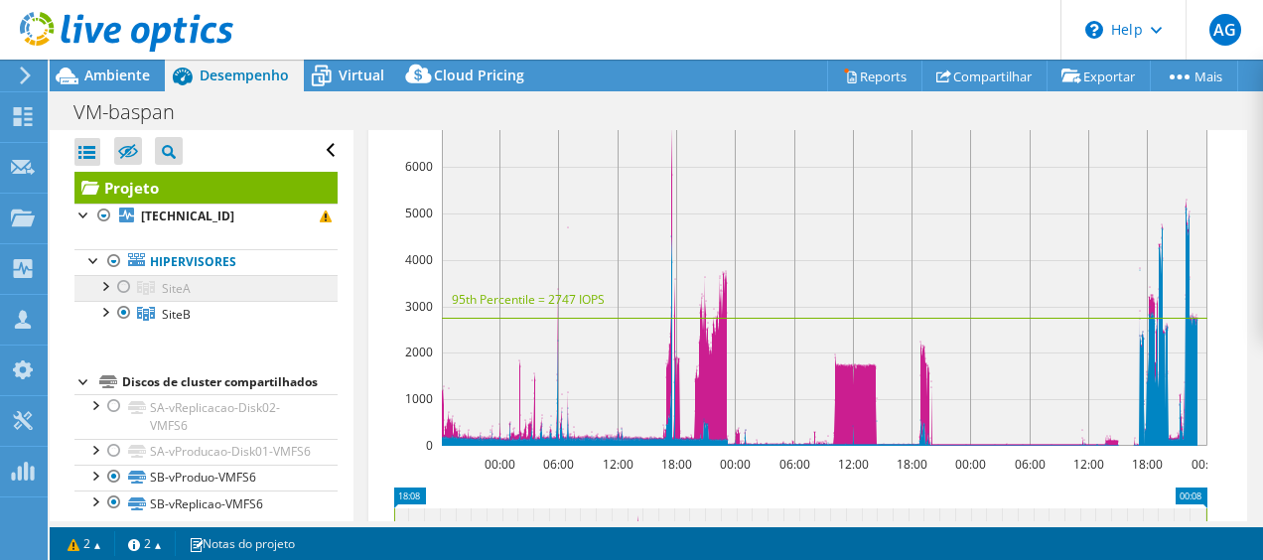
click at [179, 289] on span "SiteA" at bounding box center [176, 288] width 29 height 17
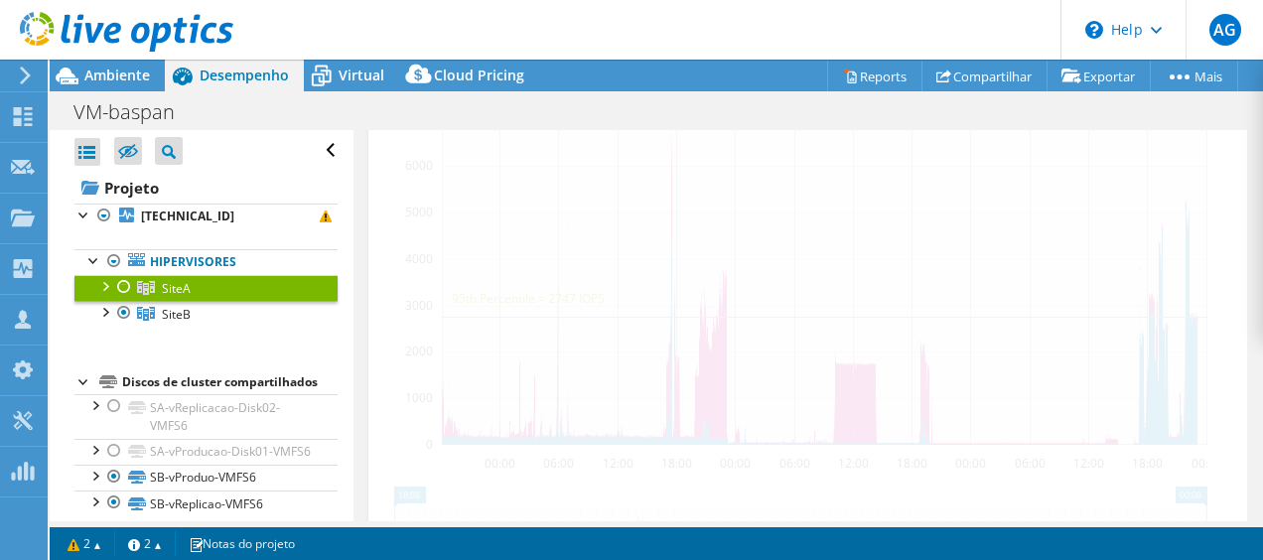
scroll to position [505, 0]
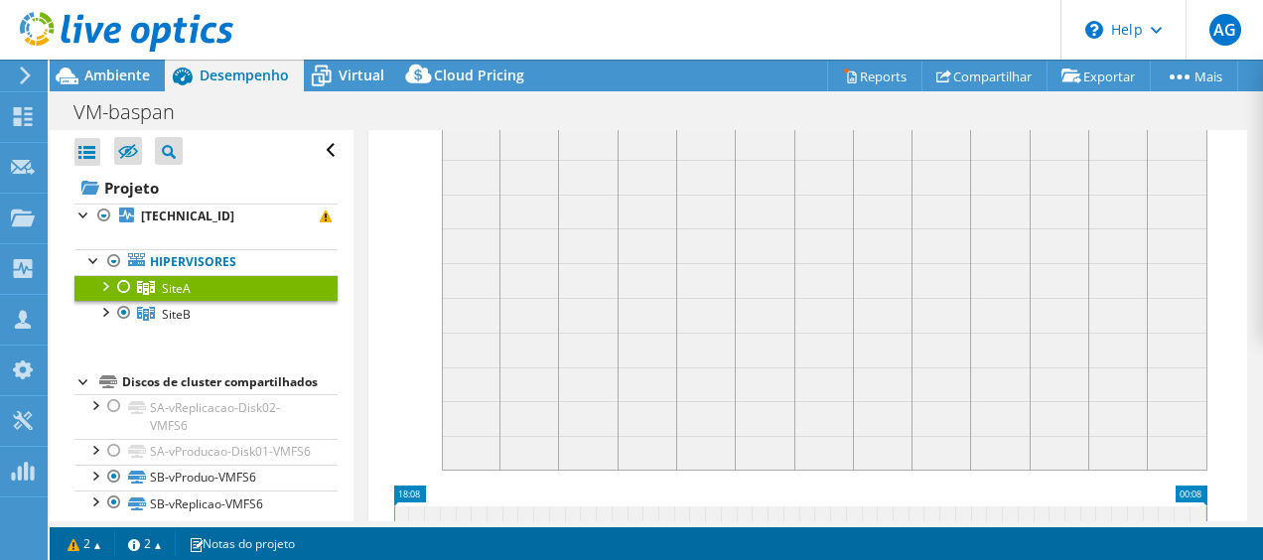
click at [128, 290] on div at bounding box center [124, 287] width 20 height 24
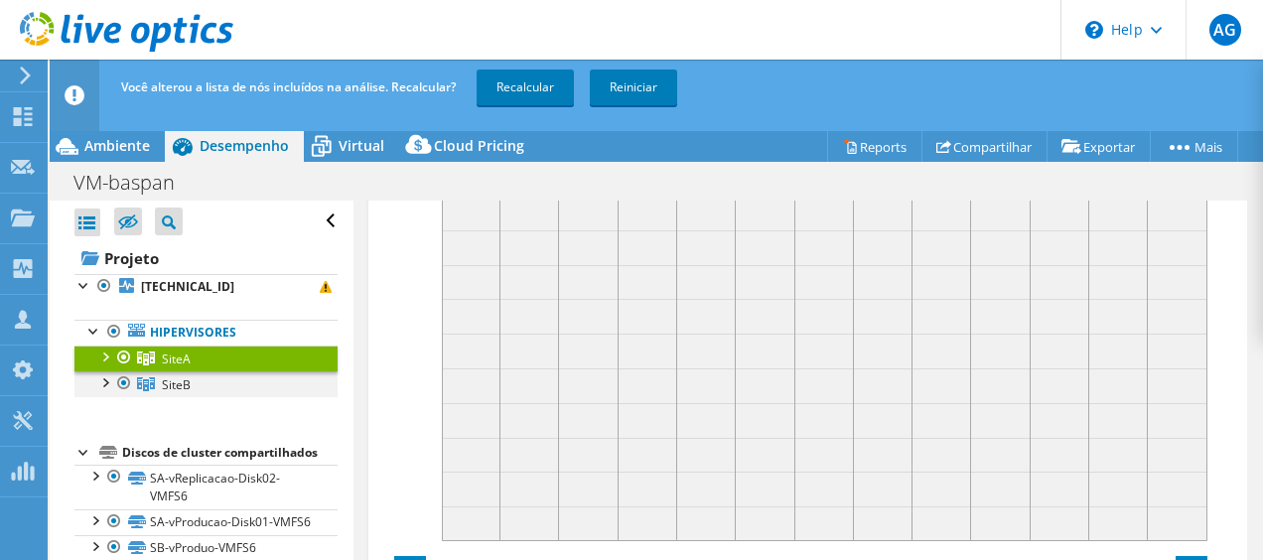
click at [127, 381] on div at bounding box center [124, 383] width 20 height 24
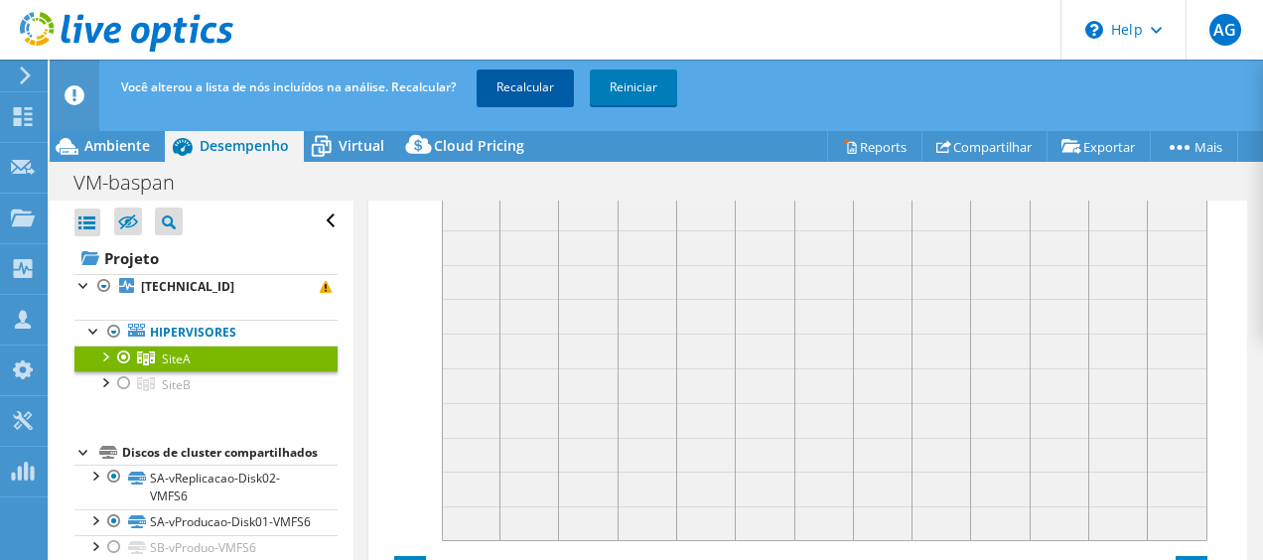
click at [516, 97] on link "Recalcular" at bounding box center [525, 88] width 97 height 36
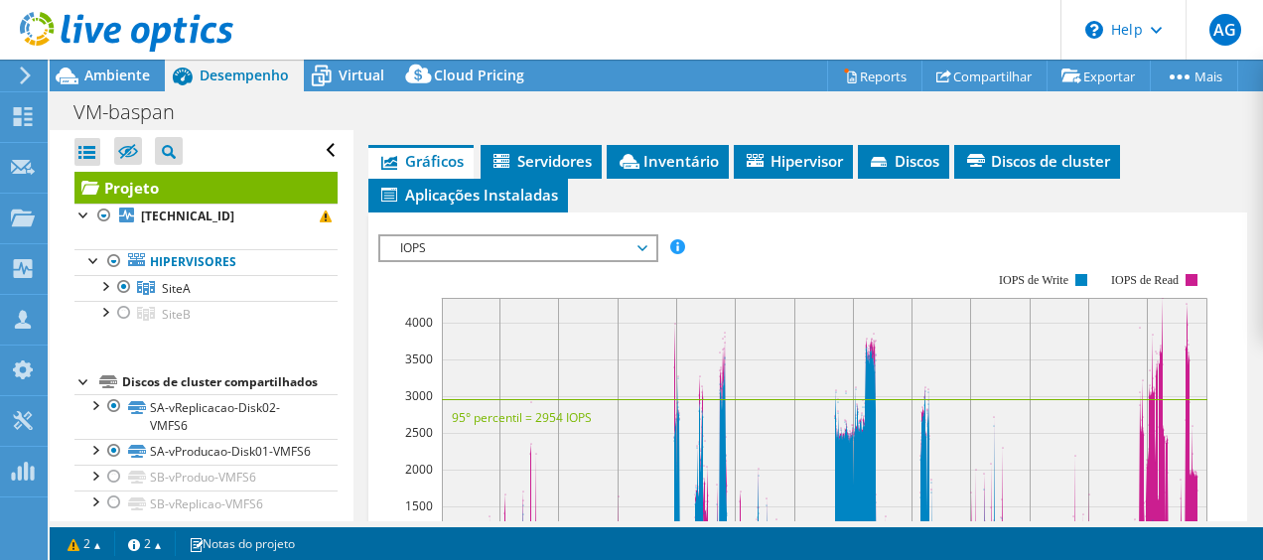
scroll to position [683, 0]
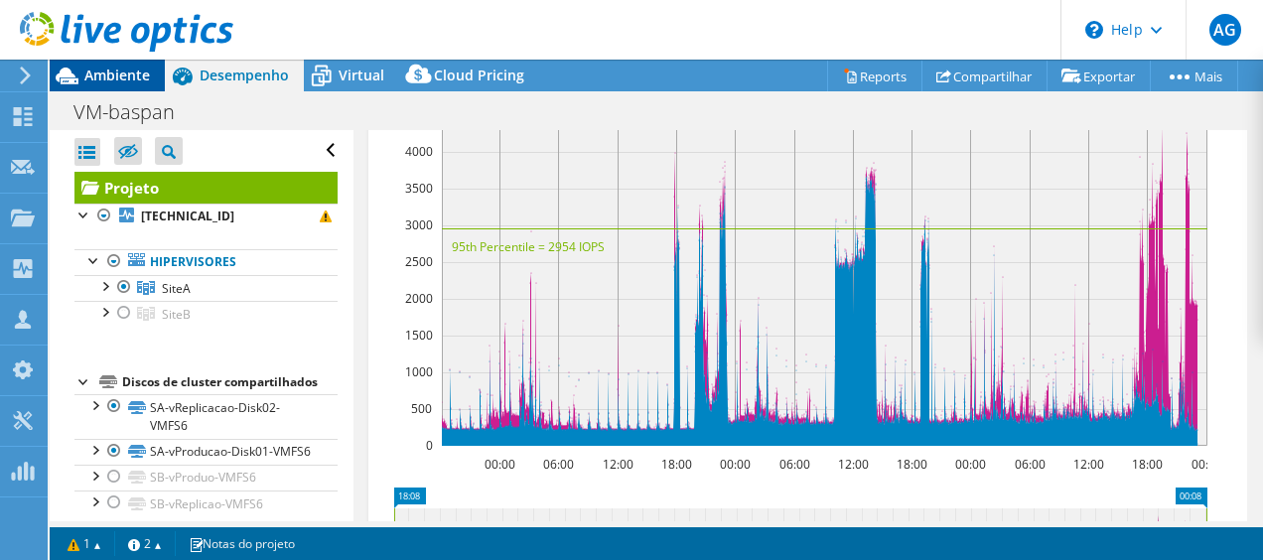
click at [89, 67] on span "Ambiente" at bounding box center [117, 75] width 66 height 19
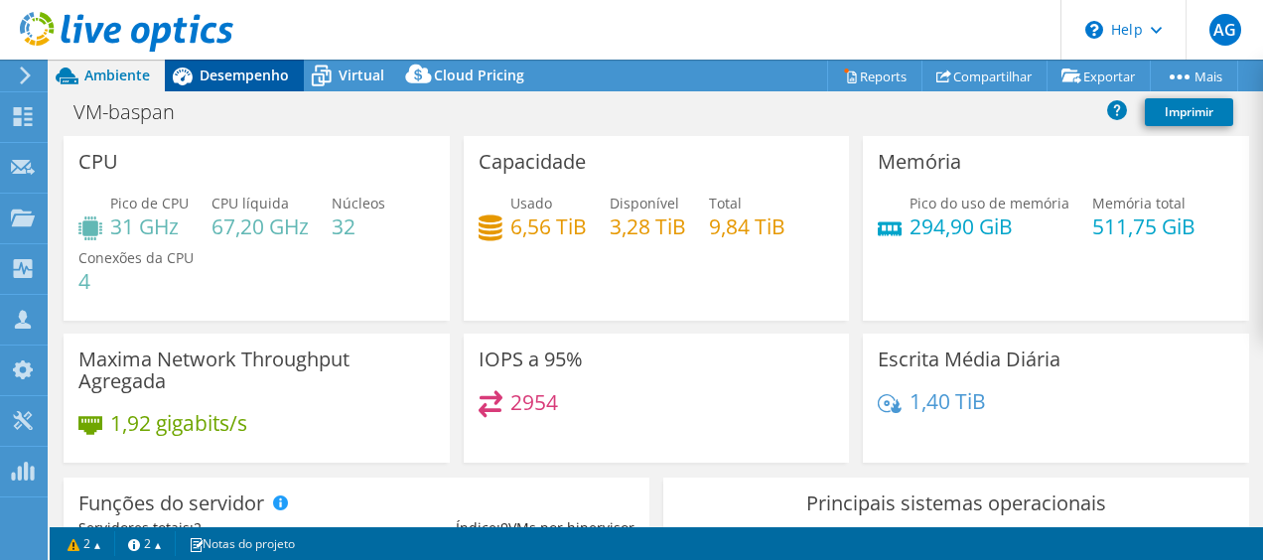
click at [194, 84] on icon at bounding box center [182, 76] width 35 height 35
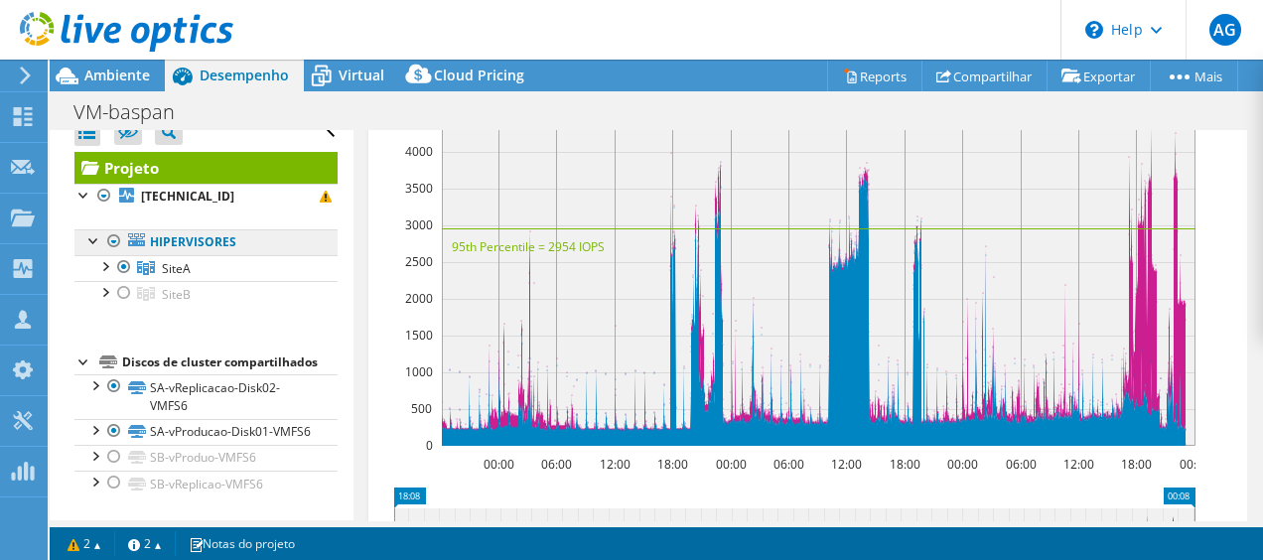
scroll to position [34, 0]
click at [181, 260] on span "SiteA" at bounding box center [176, 268] width 29 height 17
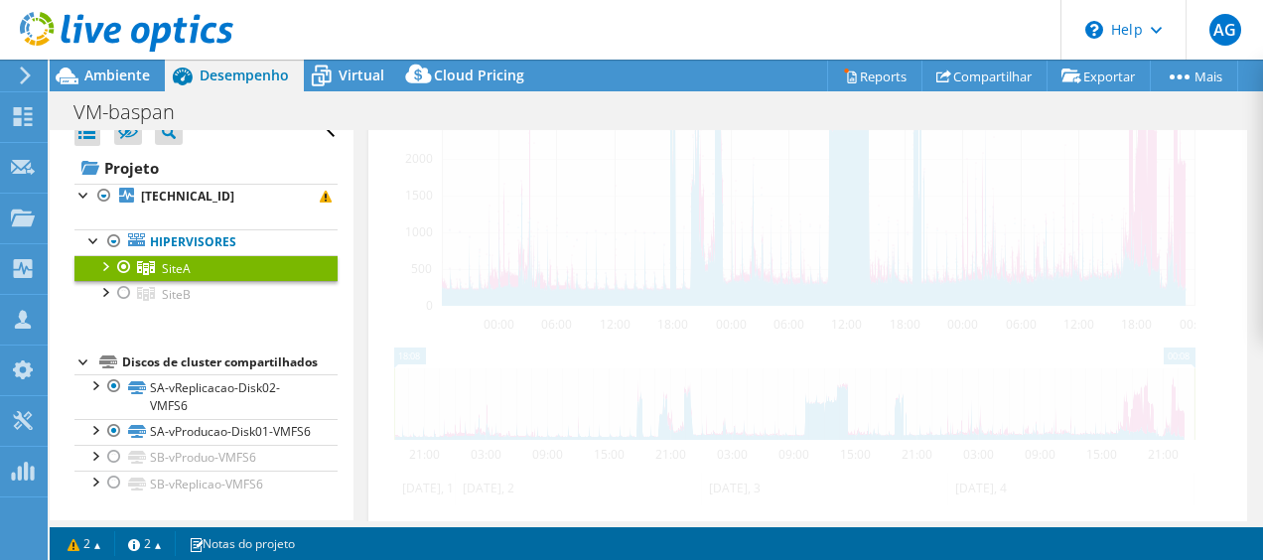
scroll to position [513, 0]
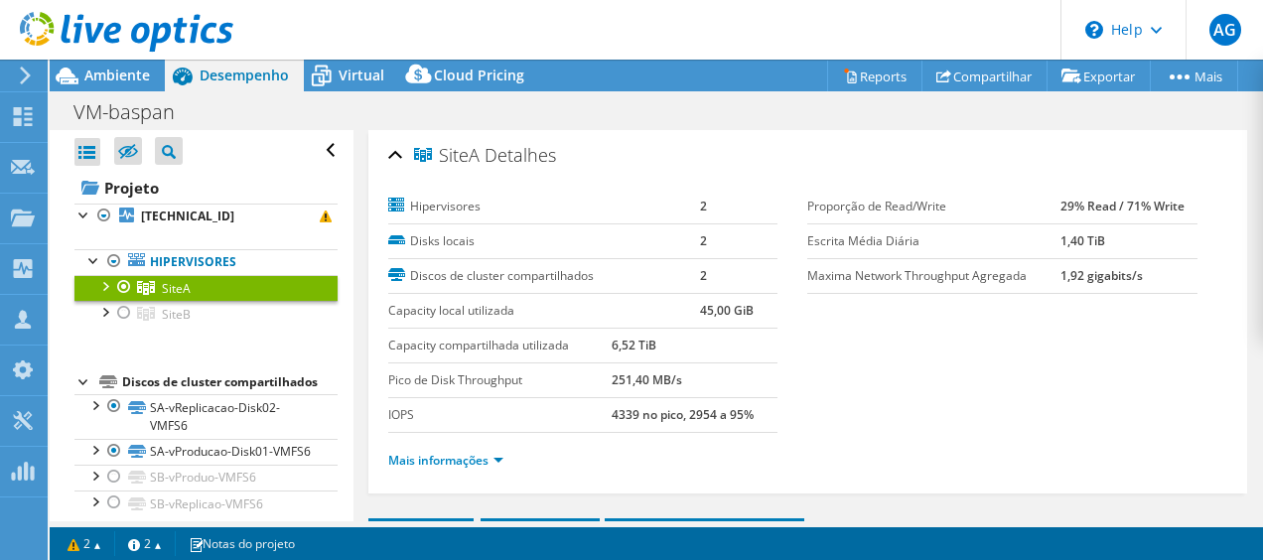
select select "SouthAmerica"
select select "USD"
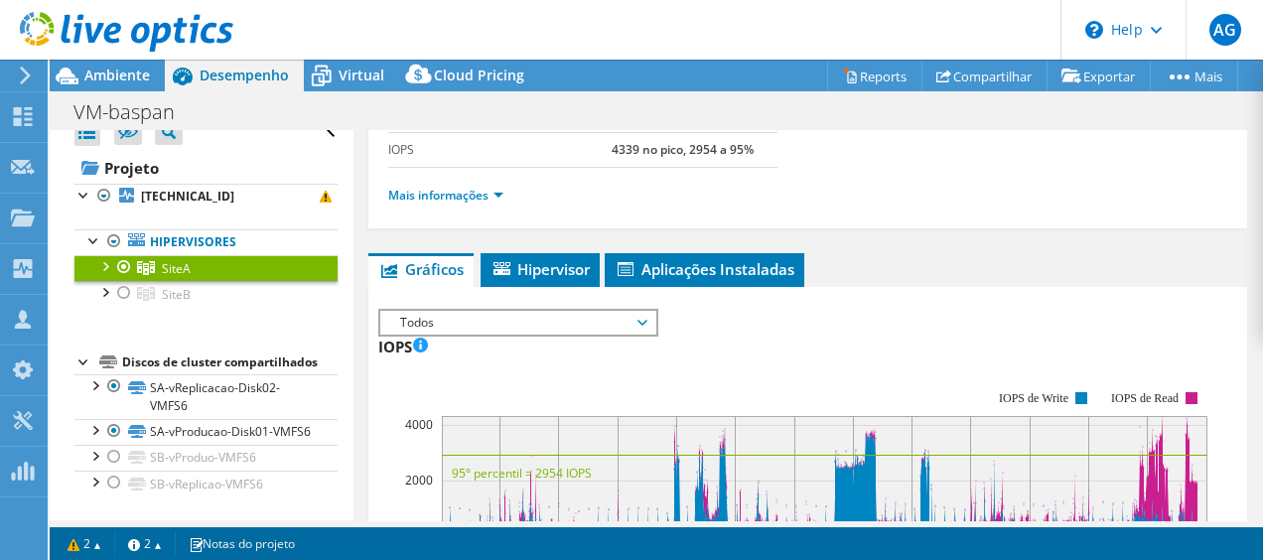
scroll to position [99, 0]
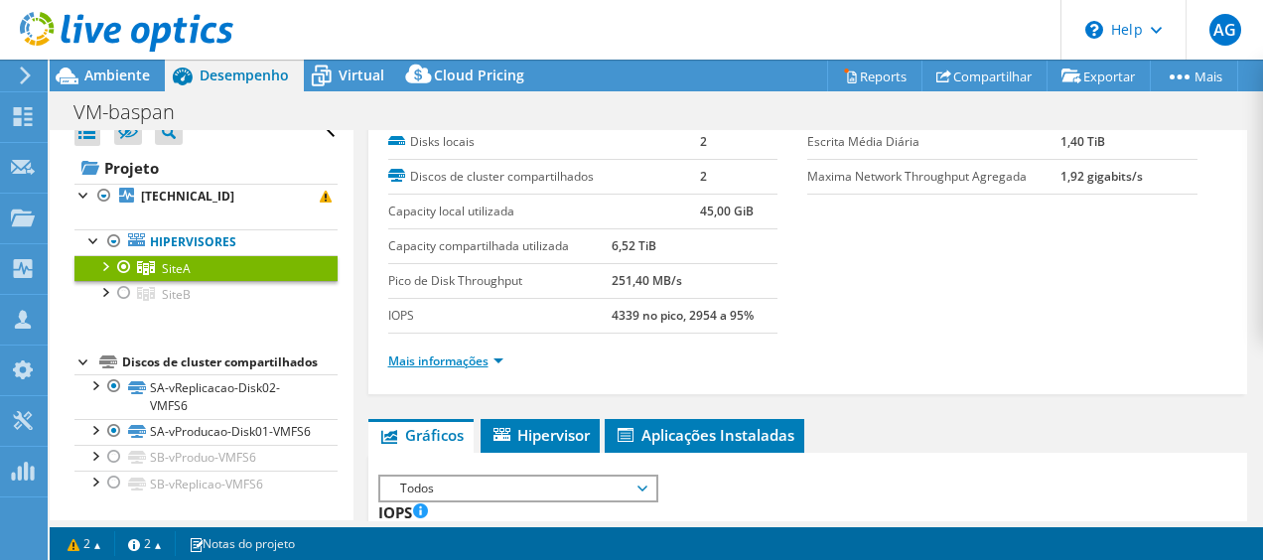
click at [494, 353] on link "Mais informações" at bounding box center [445, 361] width 115 height 17
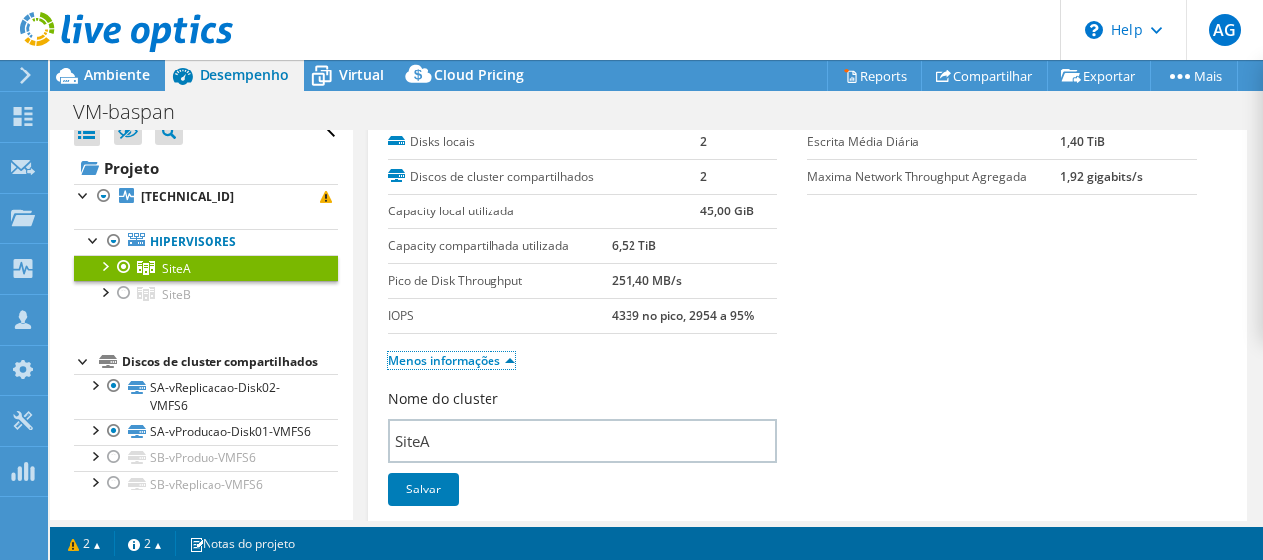
scroll to position [298, 0]
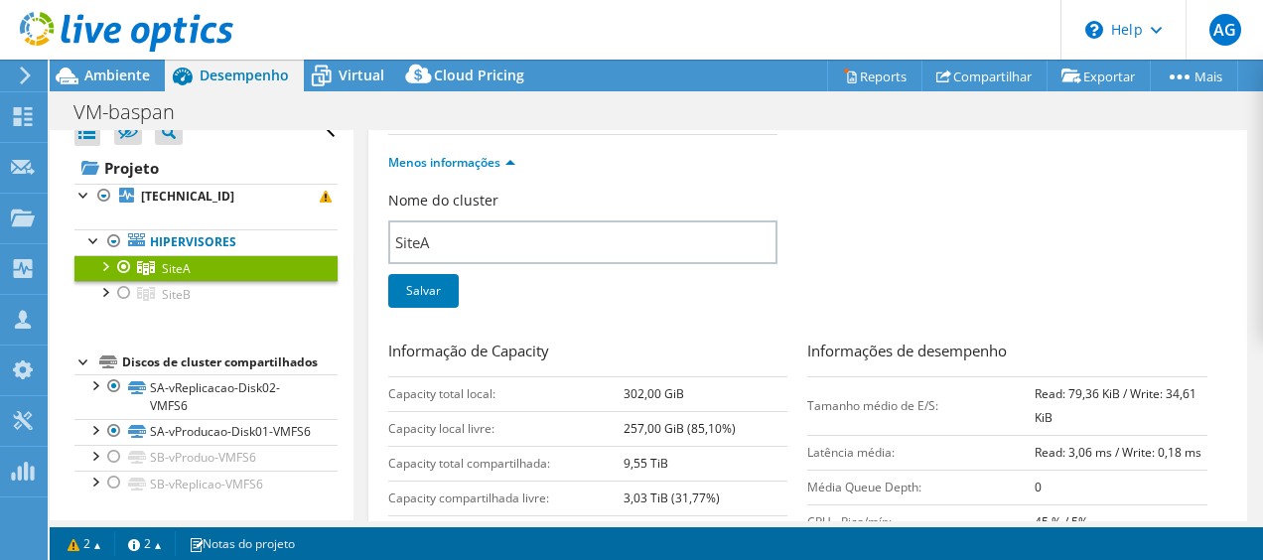
click at [103, 255] on div at bounding box center [104, 265] width 20 height 20
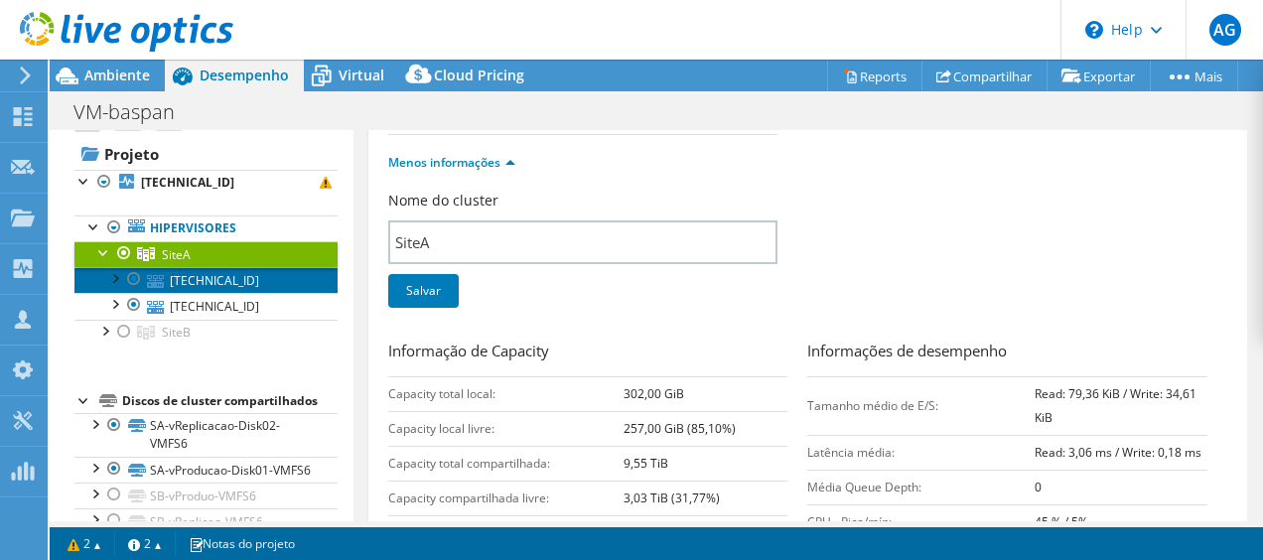
click at [173, 278] on link "[TECHNICAL_ID]" at bounding box center [205, 280] width 263 height 26
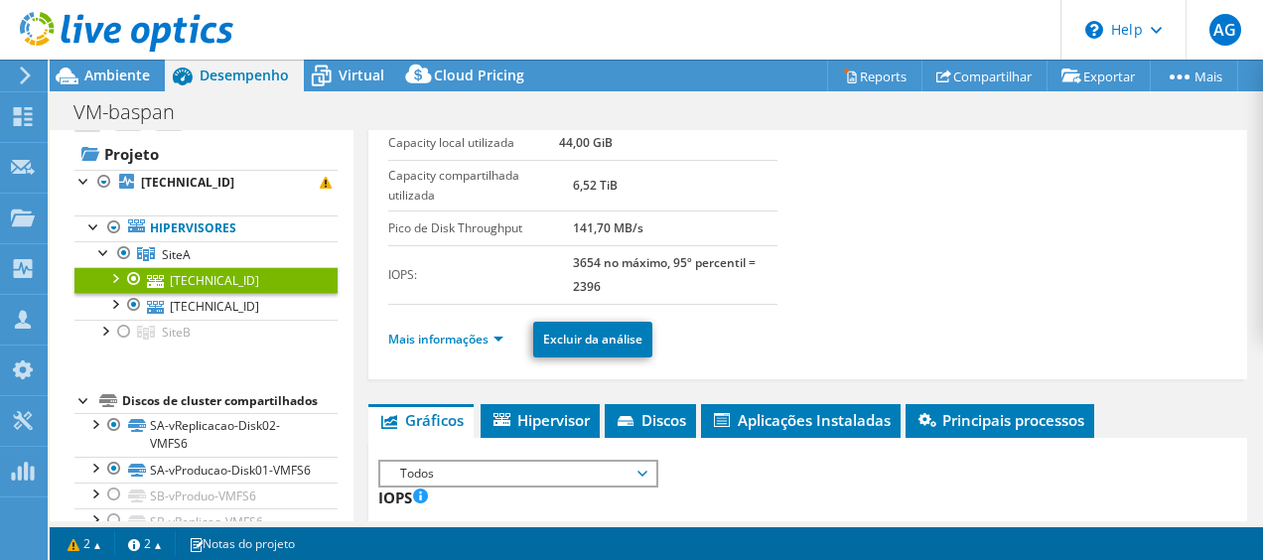
scroll to position [199, 0]
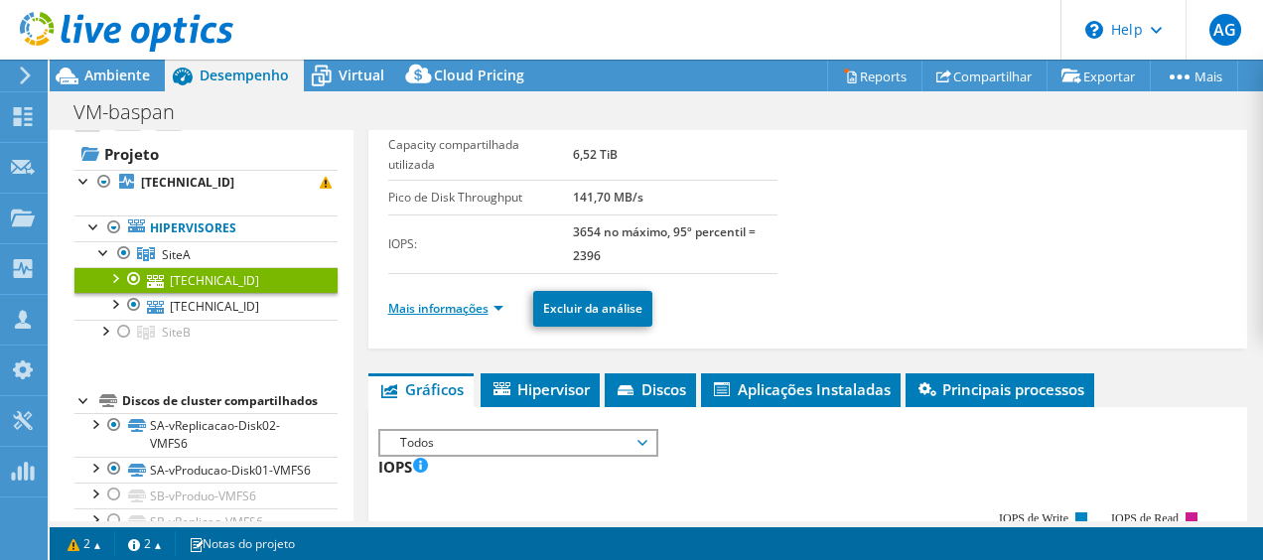
click at [497, 301] on link "Mais informações" at bounding box center [445, 308] width 115 height 17
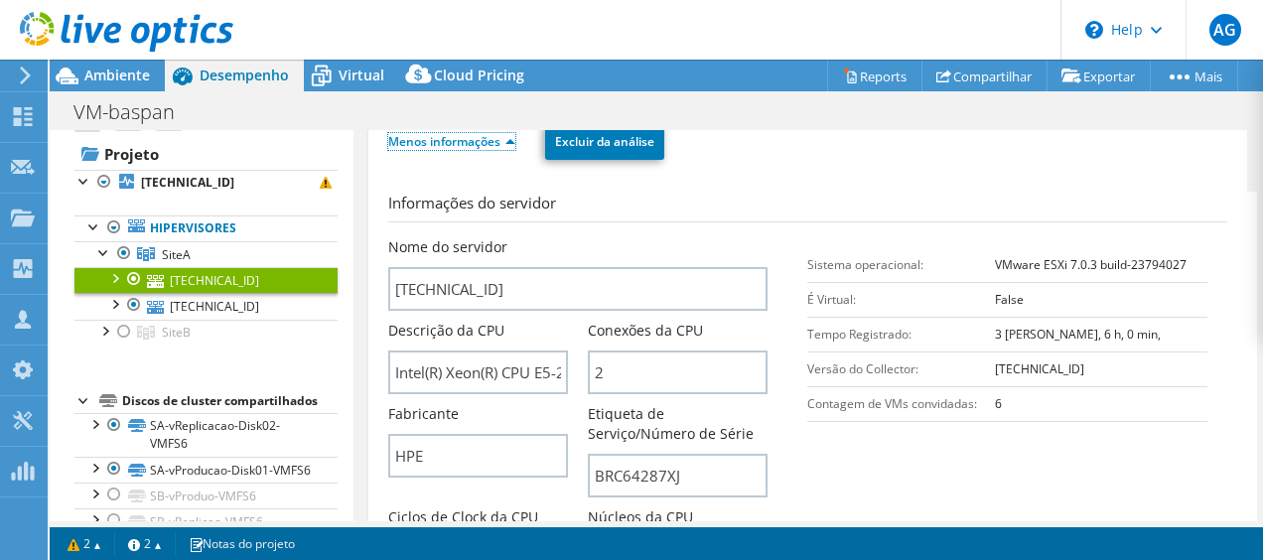
scroll to position [397, 0]
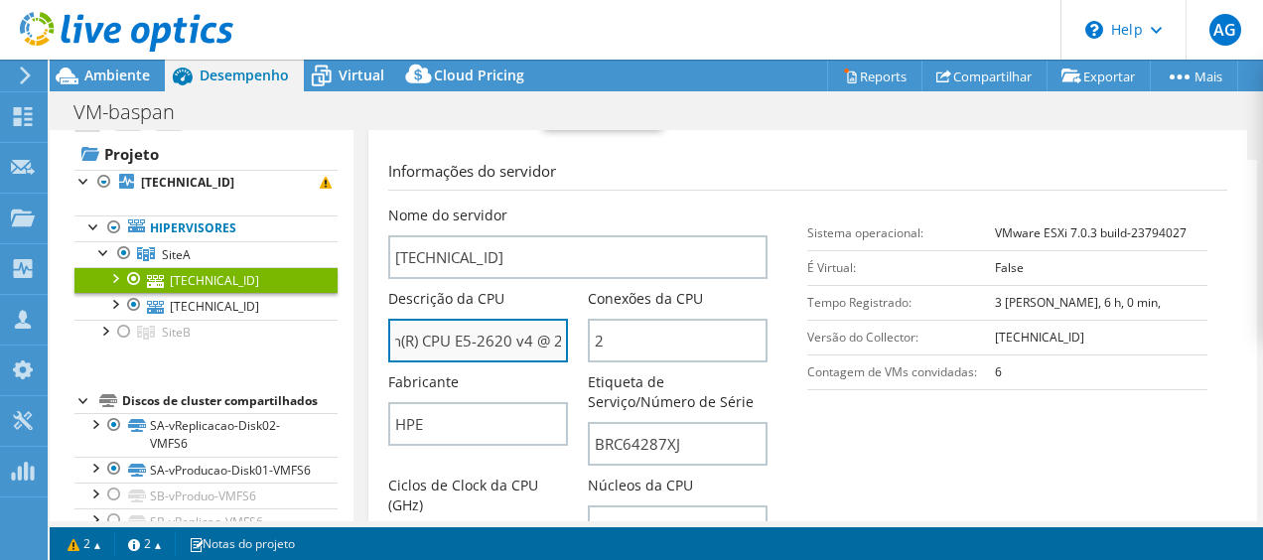
drag, startPoint x: 514, startPoint y: 336, endPoint x: 537, endPoint y: 342, distance: 23.6
click at [542, 342] on input "Intel(R) Xeon(R) CPU E5-2620 v4 @ 2.10GHz 210 GHz" at bounding box center [478, 341] width 180 height 44
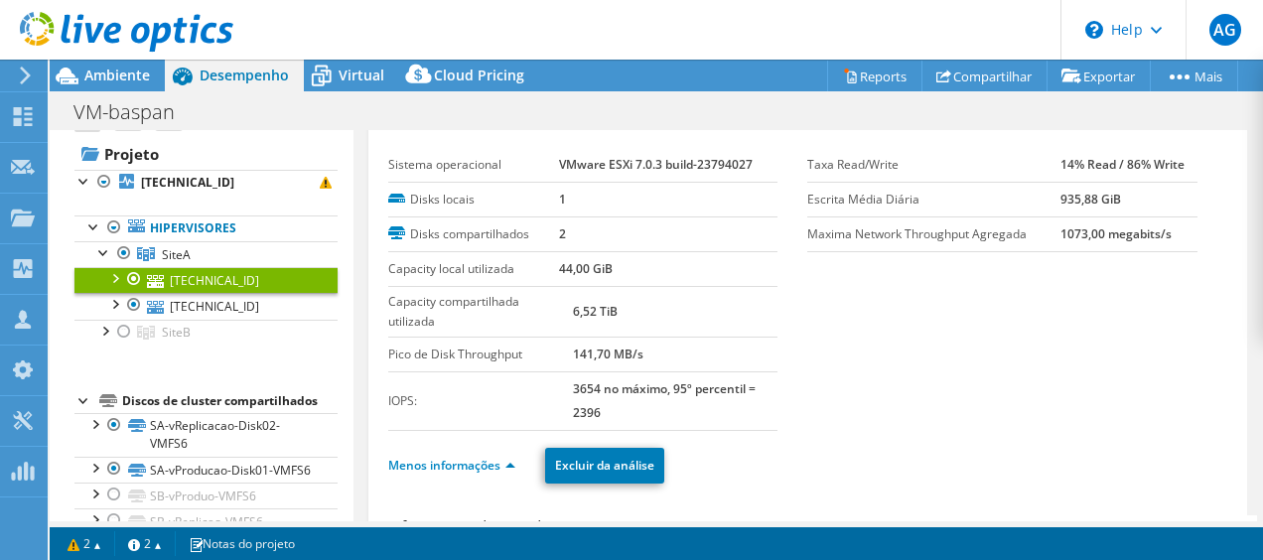
scroll to position [0, 0]
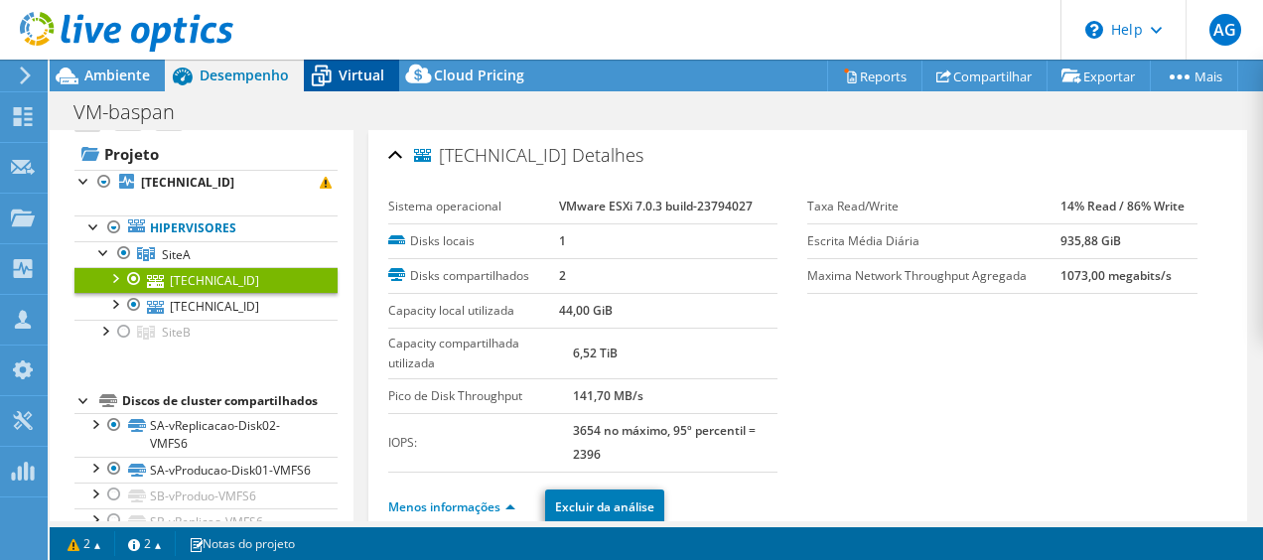
click at [331, 75] on icon at bounding box center [321, 76] width 35 height 35
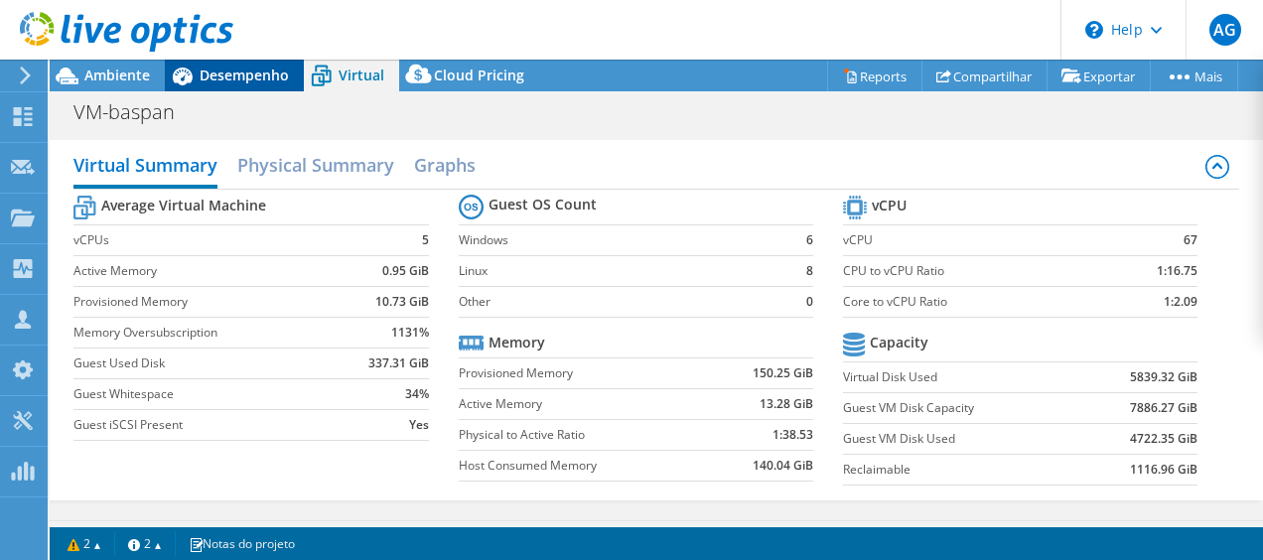
click at [247, 67] on span "Desempenho" at bounding box center [244, 75] width 89 height 19
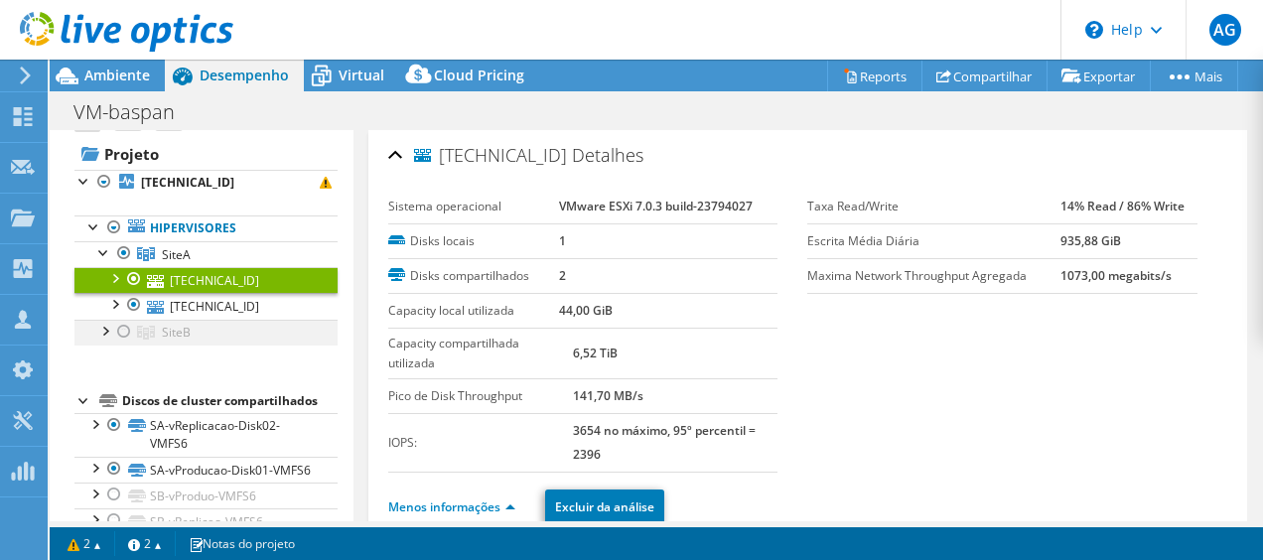
click at [122, 328] on div at bounding box center [124, 332] width 20 height 24
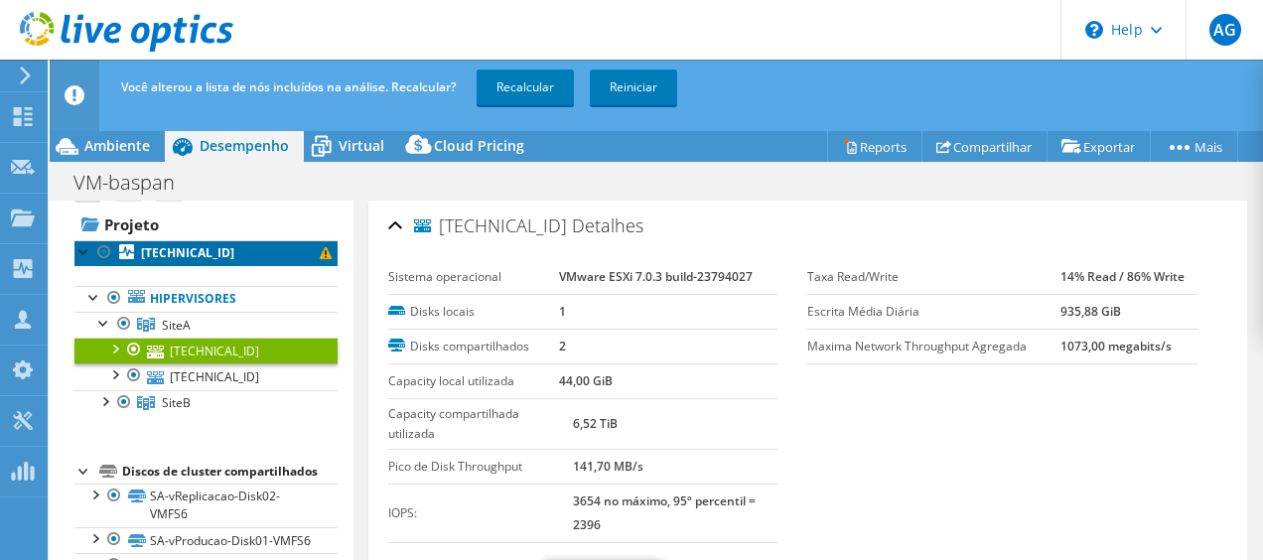
click at [129, 251] on icon at bounding box center [126, 251] width 15 height 15
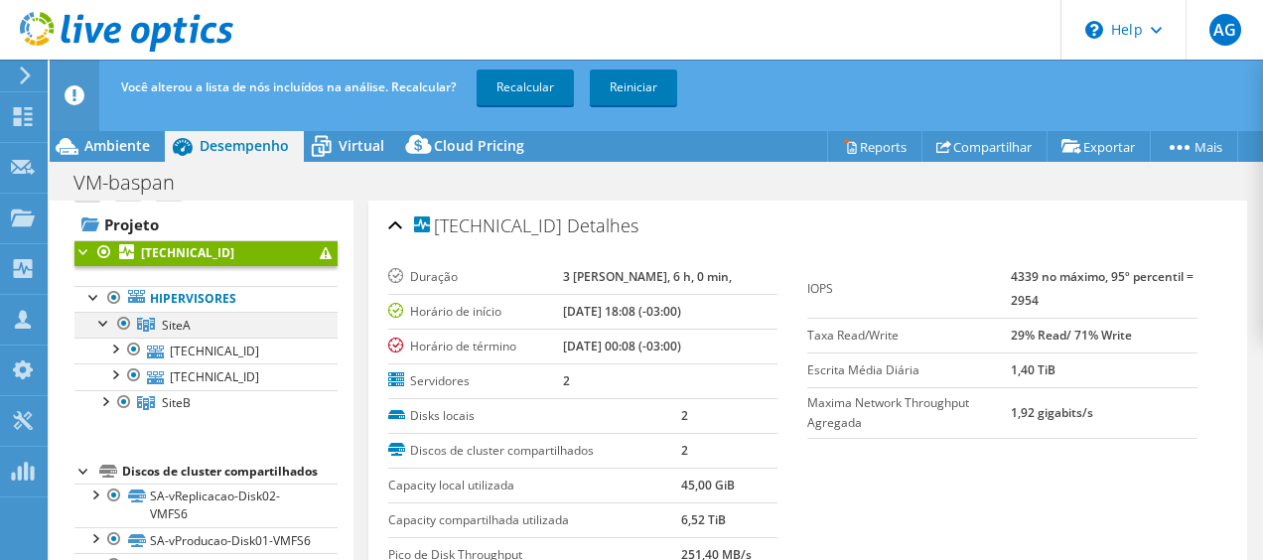
click at [121, 319] on div at bounding box center [124, 324] width 20 height 24
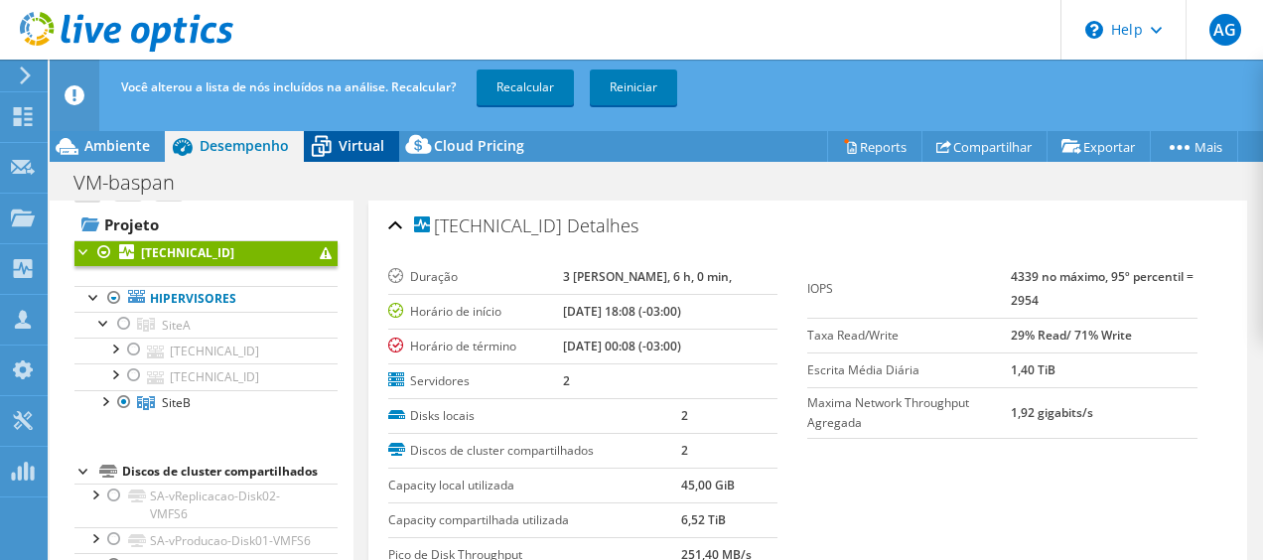
click at [358, 145] on span "Virtual" at bounding box center [362, 145] width 46 height 19
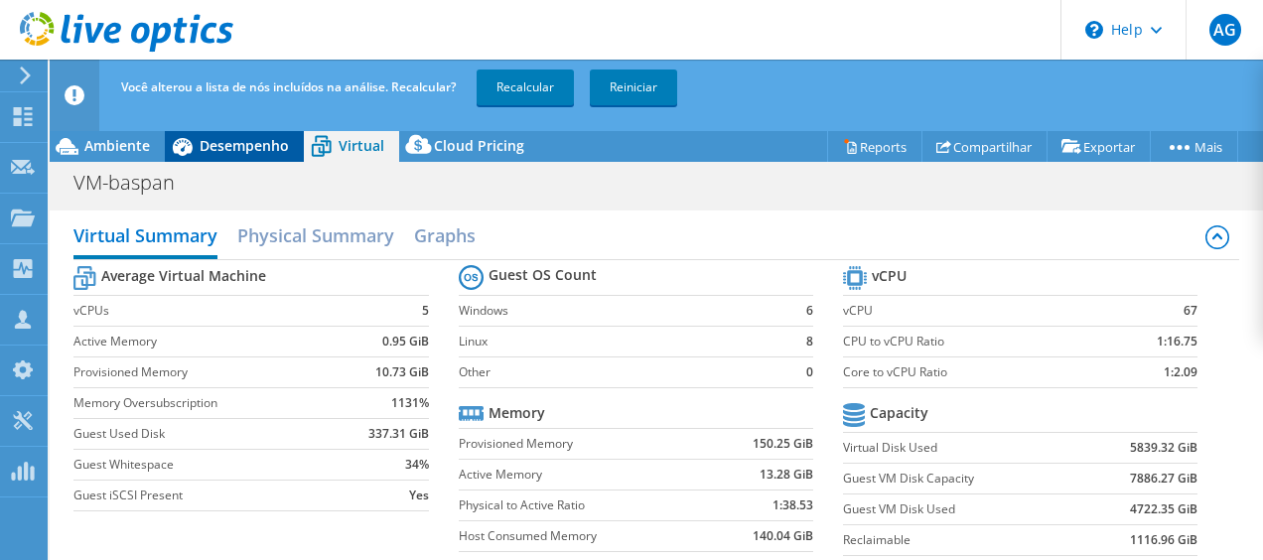
click at [248, 154] on span "Desempenho" at bounding box center [244, 145] width 89 height 19
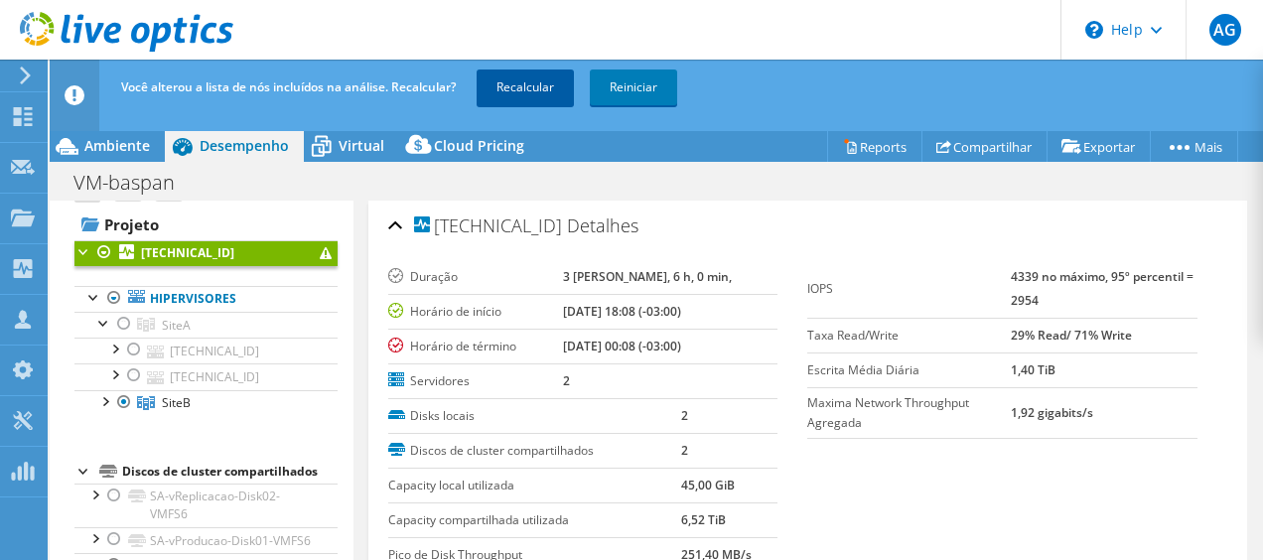
click at [522, 95] on link "Recalcular" at bounding box center [525, 88] width 97 height 36
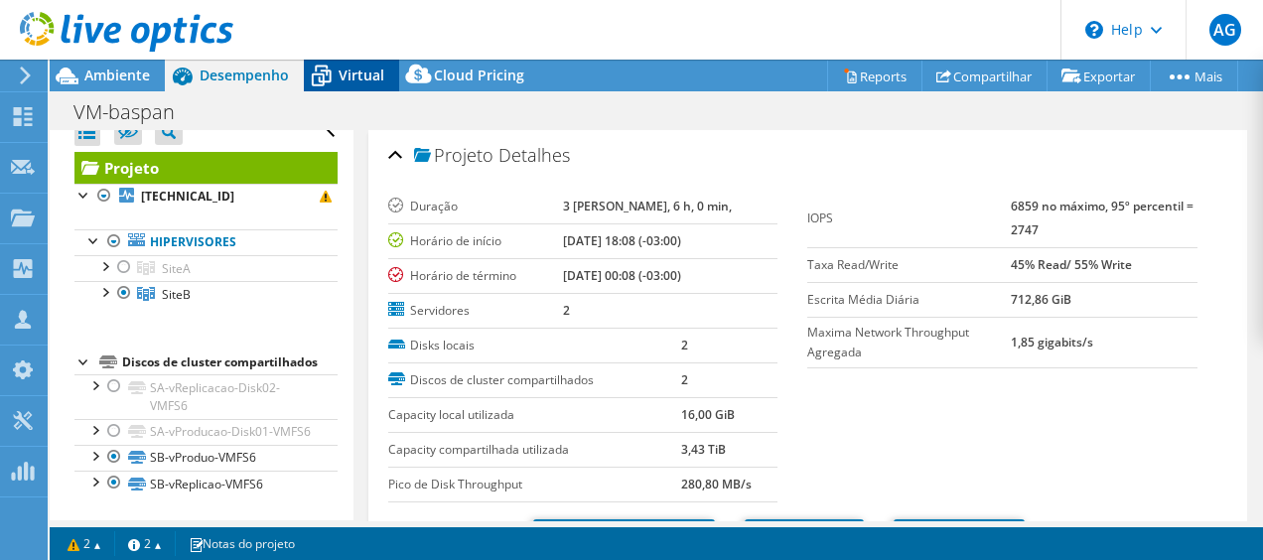
click at [374, 73] on span "Virtual" at bounding box center [362, 75] width 46 height 19
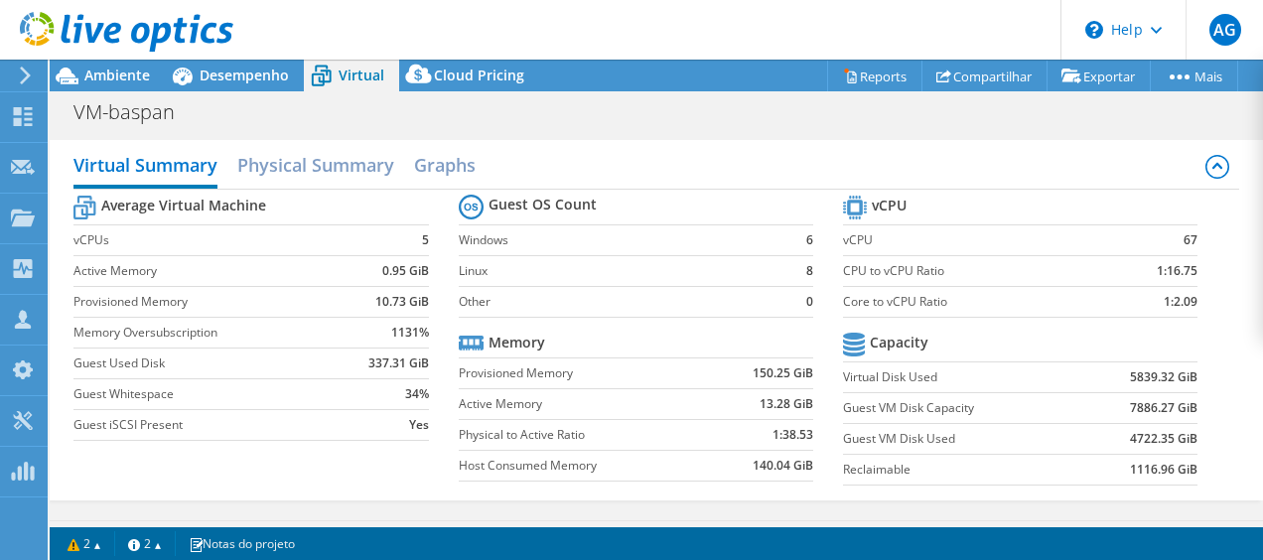
scroll to position [695, 0]
select select "SouthAmerica"
select select "USD"
click at [274, 72] on span "Desempenho" at bounding box center [244, 75] width 89 height 19
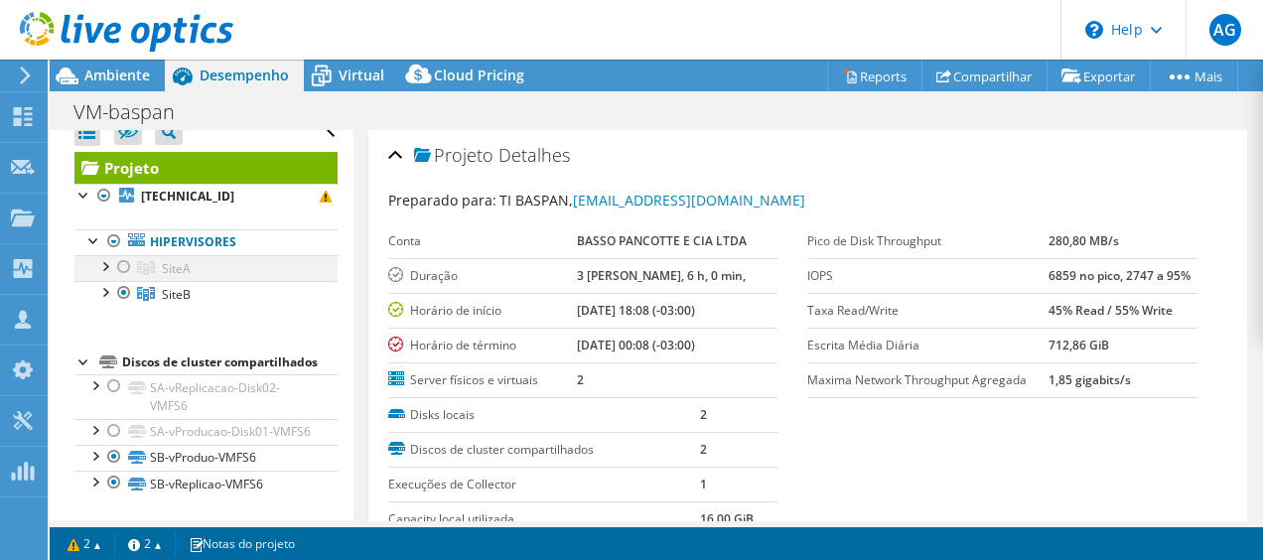
click at [133, 255] on div at bounding box center [124, 267] width 20 height 24
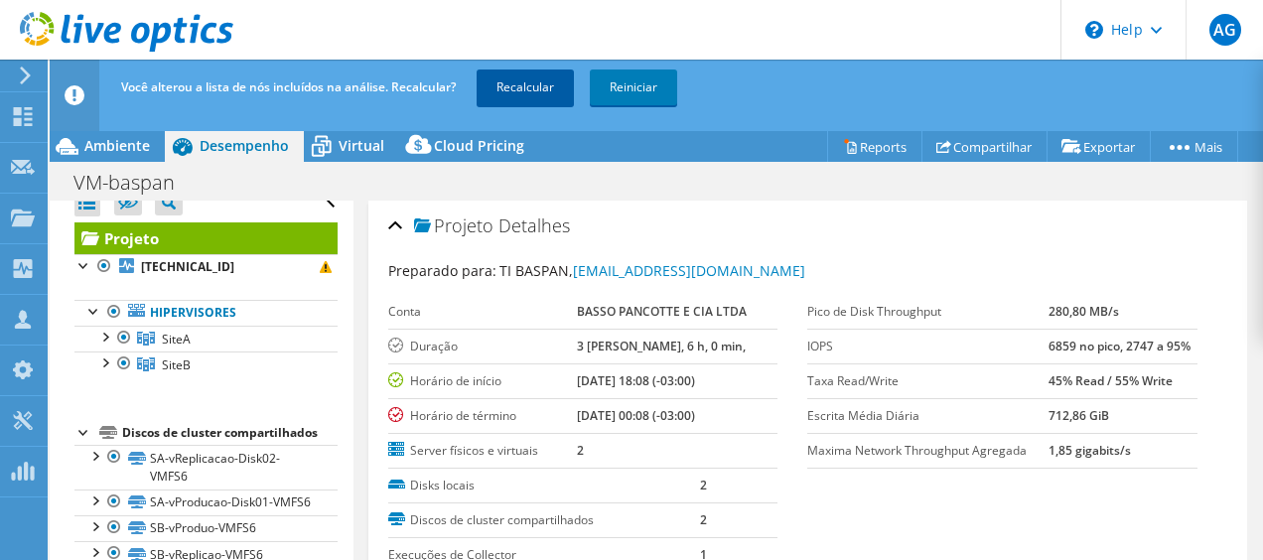
click at [509, 77] on link "Recalcular" at bounding box center [525, 88] width 97 height 36
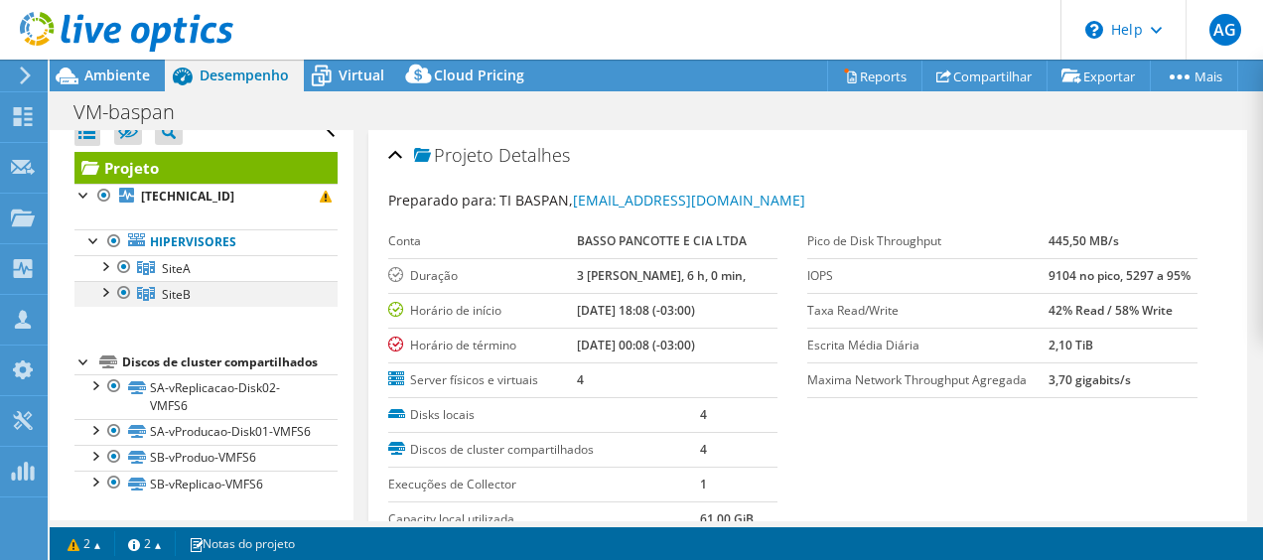
click at [121, 281] on div at bounding box center [124, 293] width 20 height 24
click at [114, 281] on div at bounding box center [124, 293] width 20 height 24
click at [119, 281] on div at bounding box center [124, 293] width 20 height 24
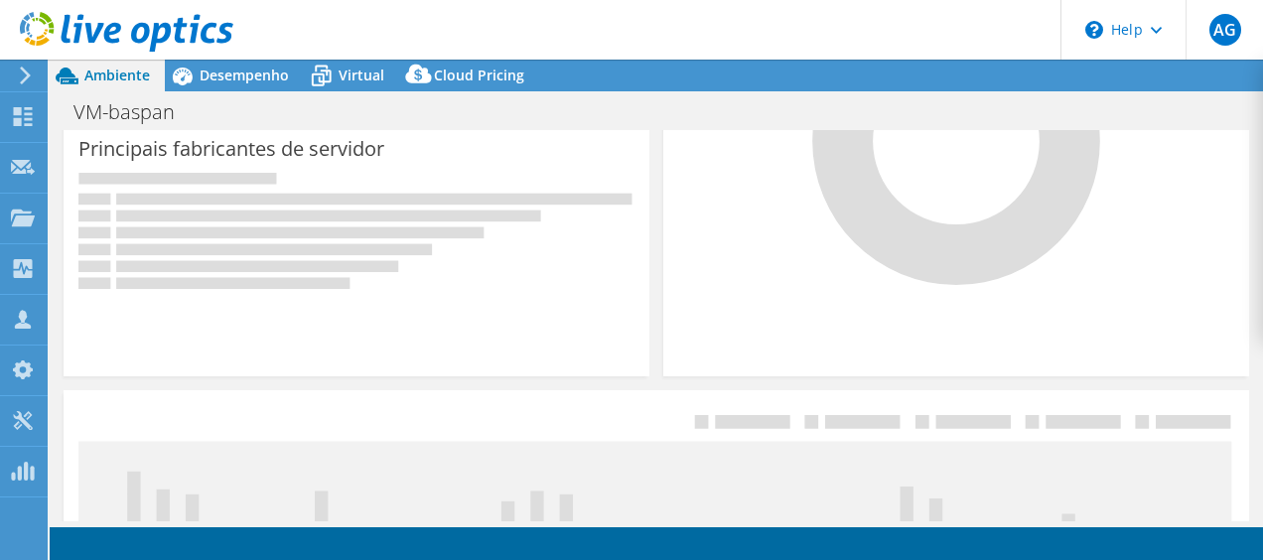
scroll to position [571, 0]
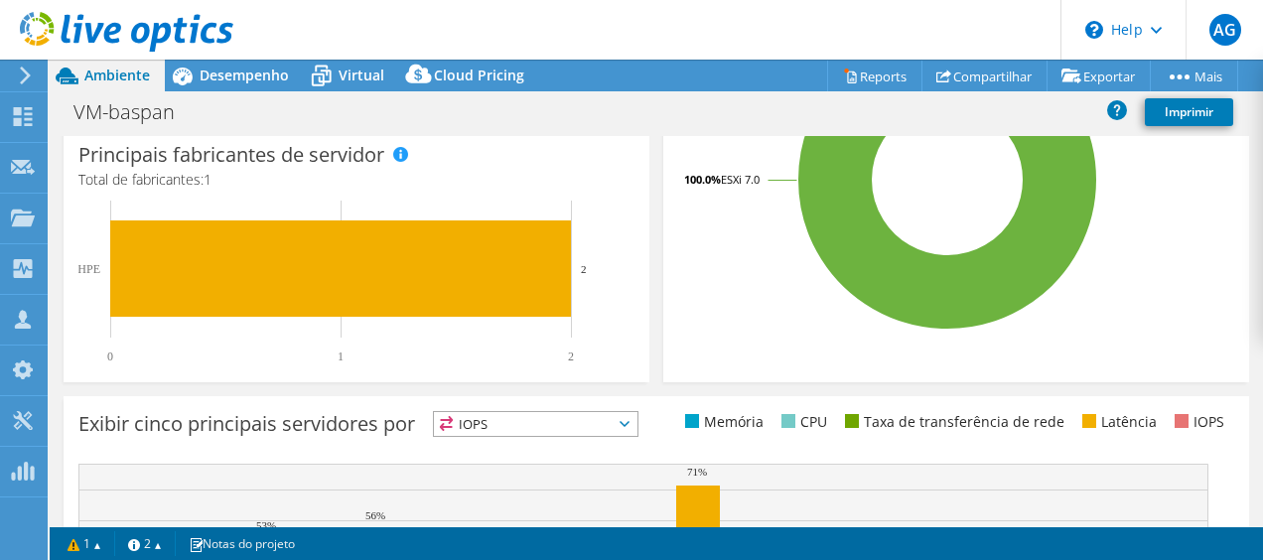
select select "SouthAmerica"
select select "USD"
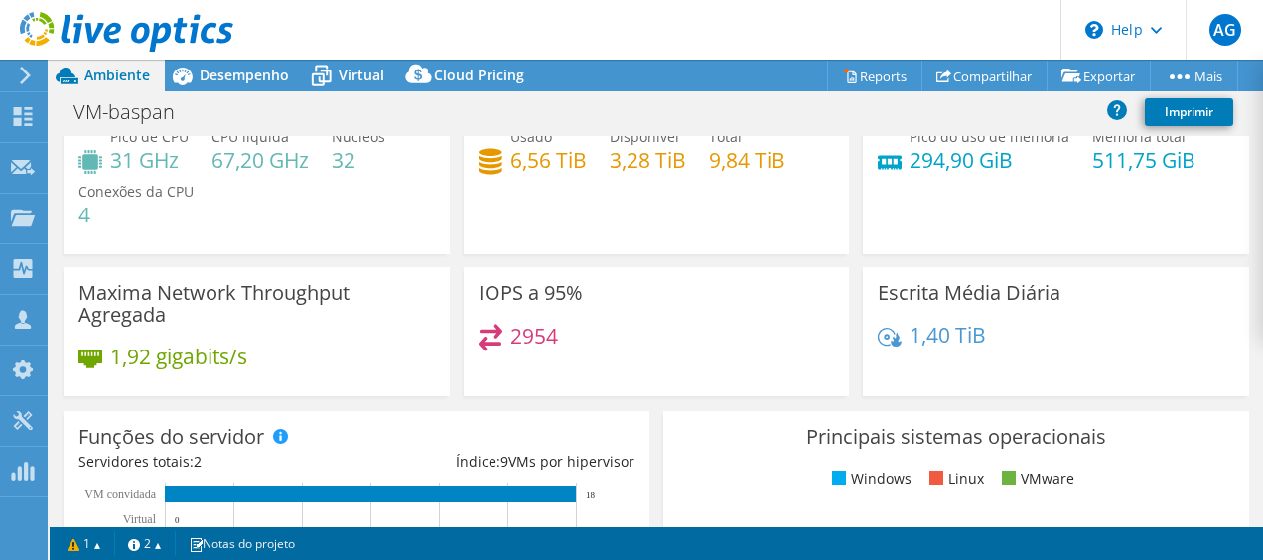
scroll to position [0, 0]
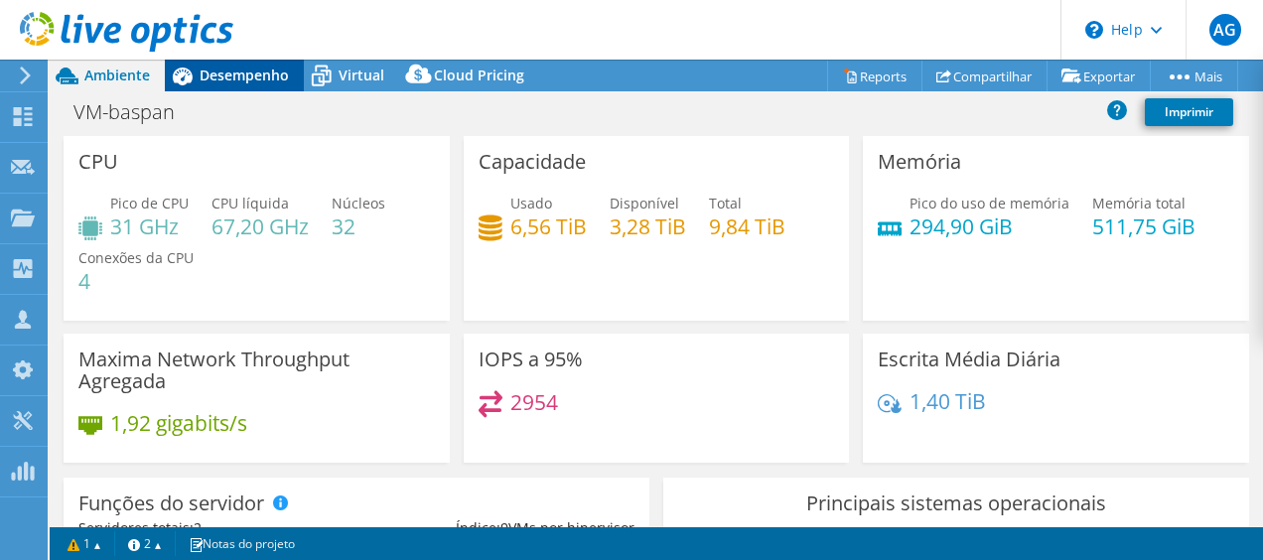
click at [259, 79] on span "Desempenho" at bounding box center [244, 75] width 89 height 19
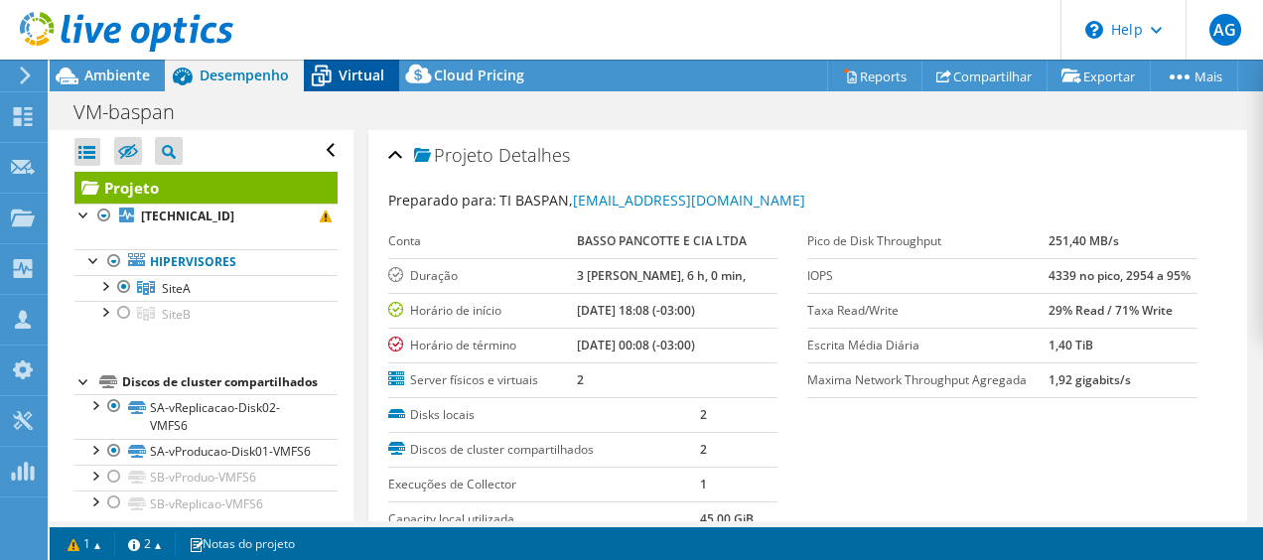
click at [352, 70] on span "Virtual" at bounding box center [362, 75] width 46 height 19
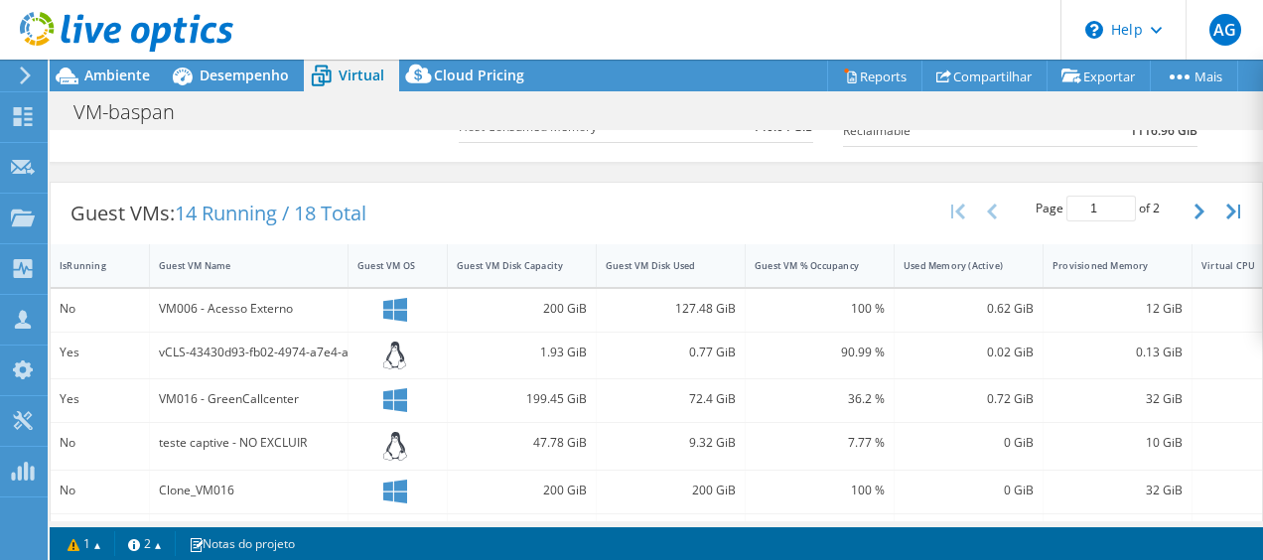
scroll to position [310, 0]
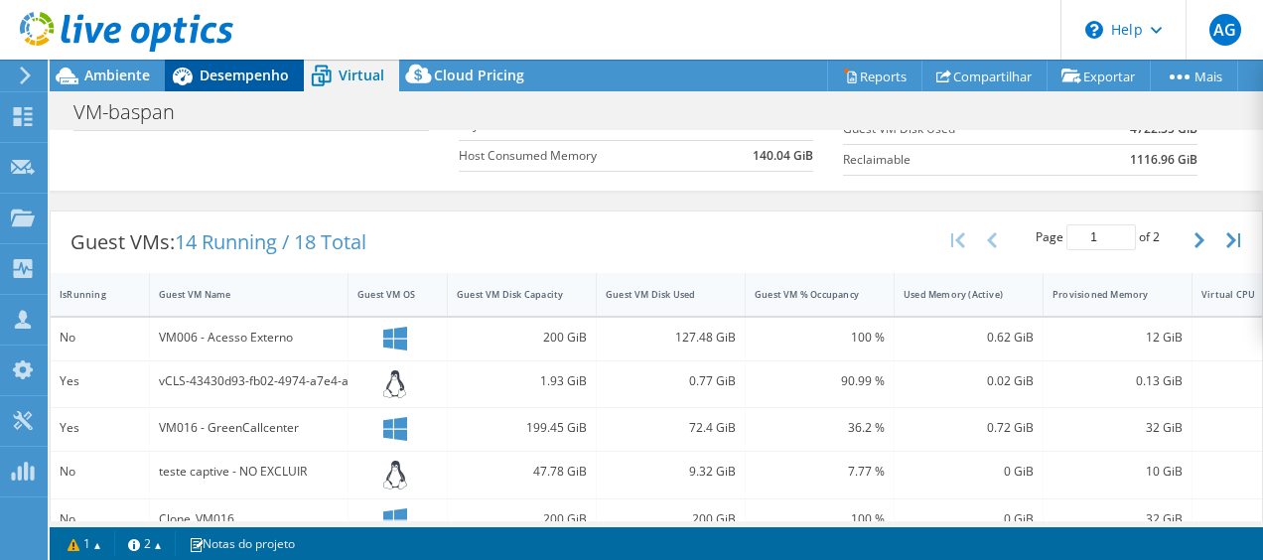
click at [276, 68] on span "Desempenho" at bounding box center [244, 75] width 89 height 19
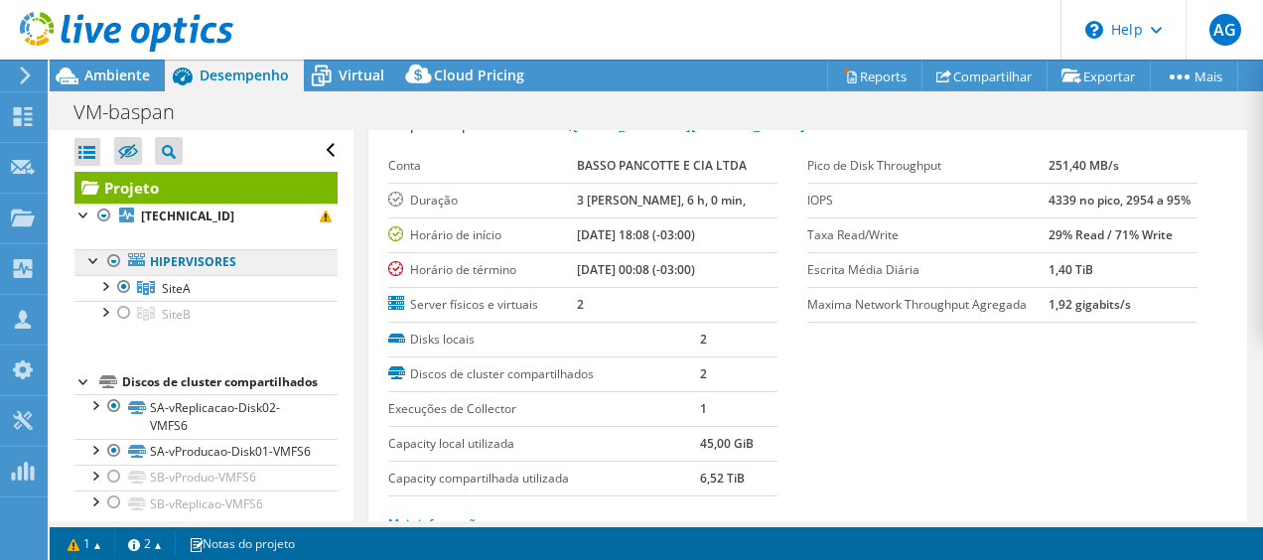
scroll to position [99, 0]
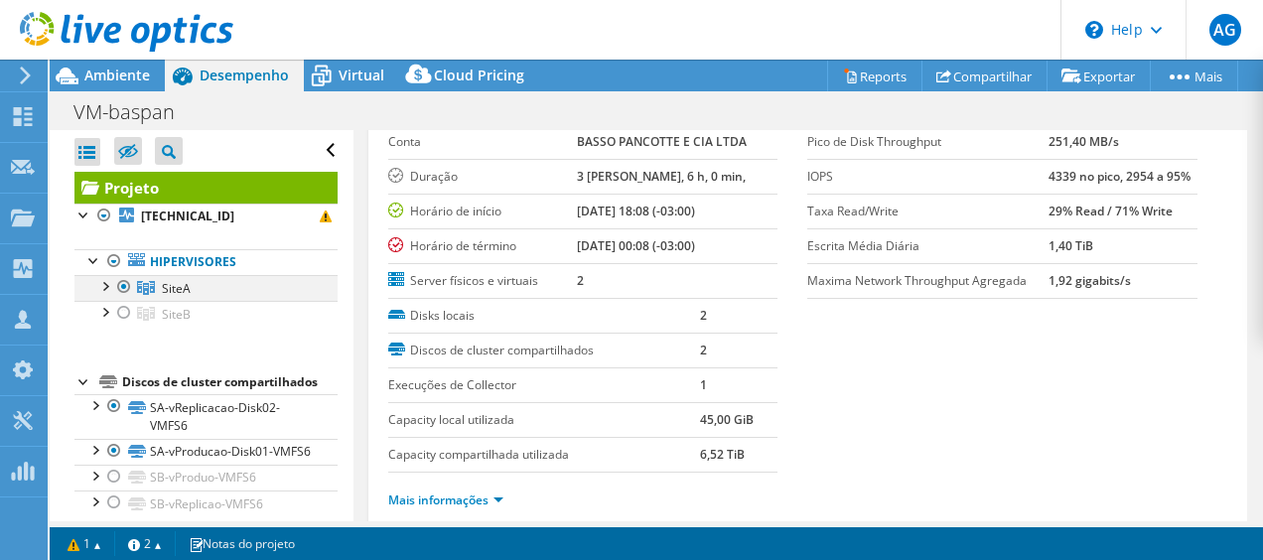
click at [101, 287] on div at bounding box center [104, 285] width 20 height 20
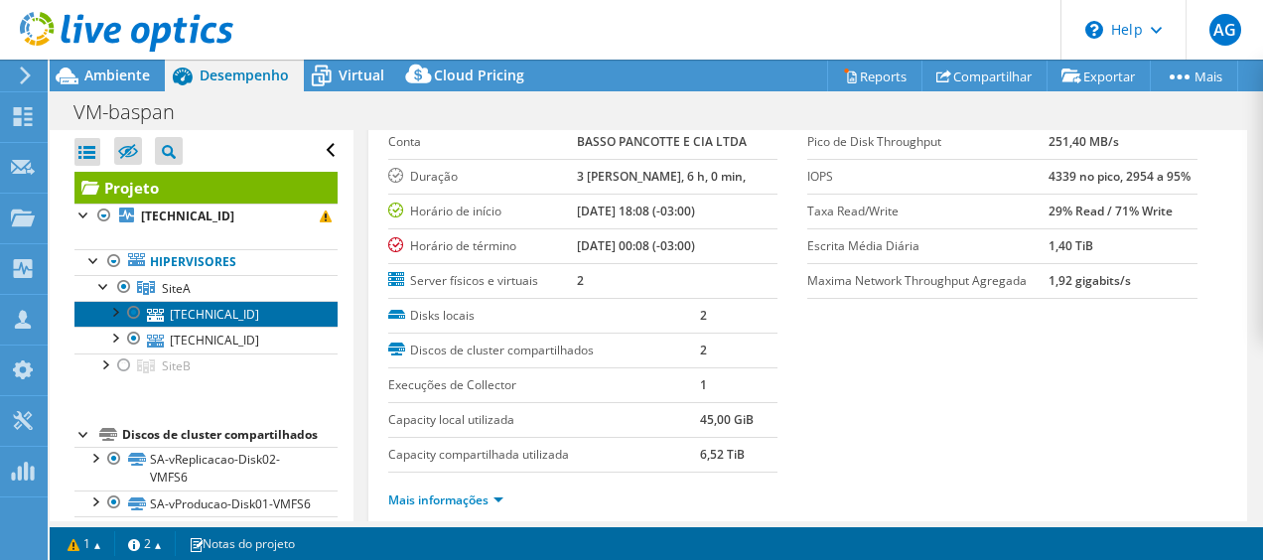
click at [167, 306] on link "[TECHNICAL_ID]" at bounding box center [205, 314] width 263 height 26
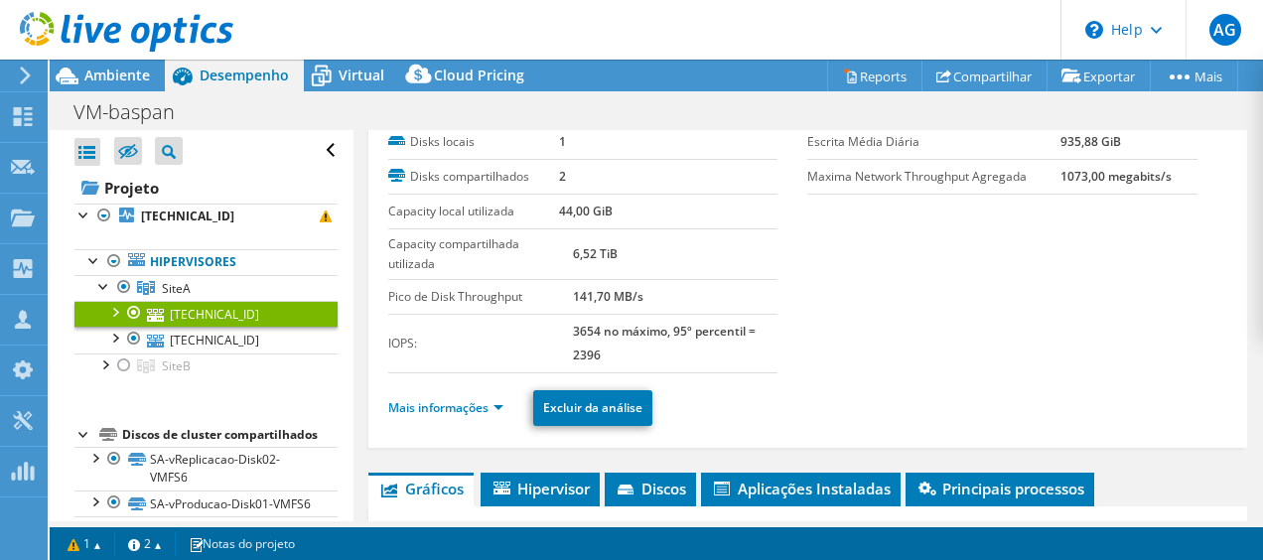
scroll to position [298, 0]
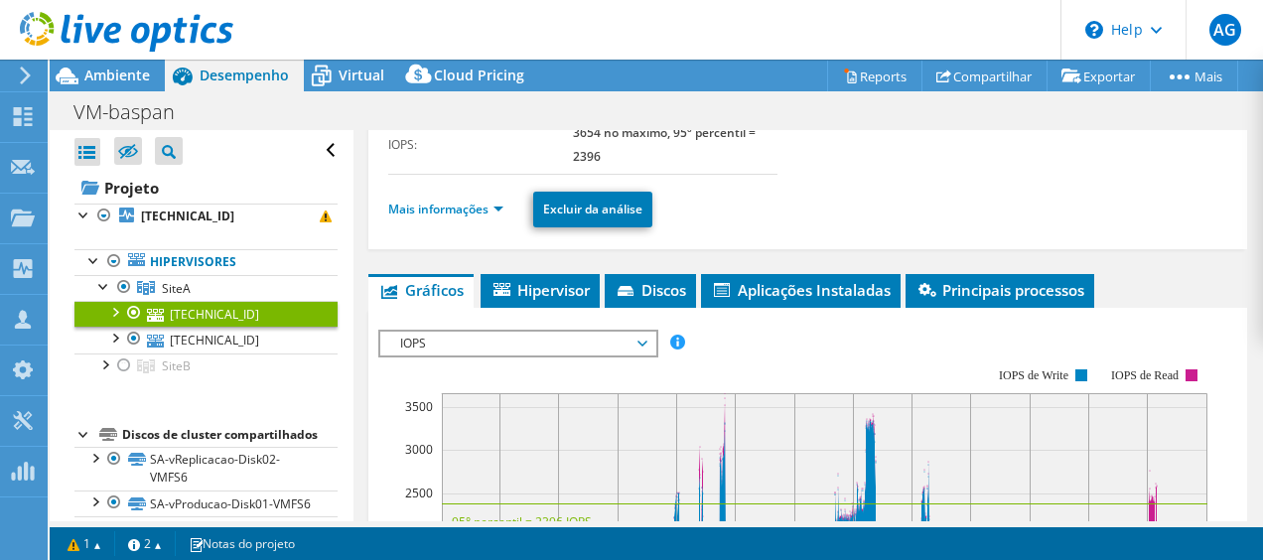
click at [493, 199] on li "Mais informações" at bounding box center [451, 210] width 127 height 22
click at [495, 205] on link "Mais informações" at bounding box center [445, 209] width 115 height 17
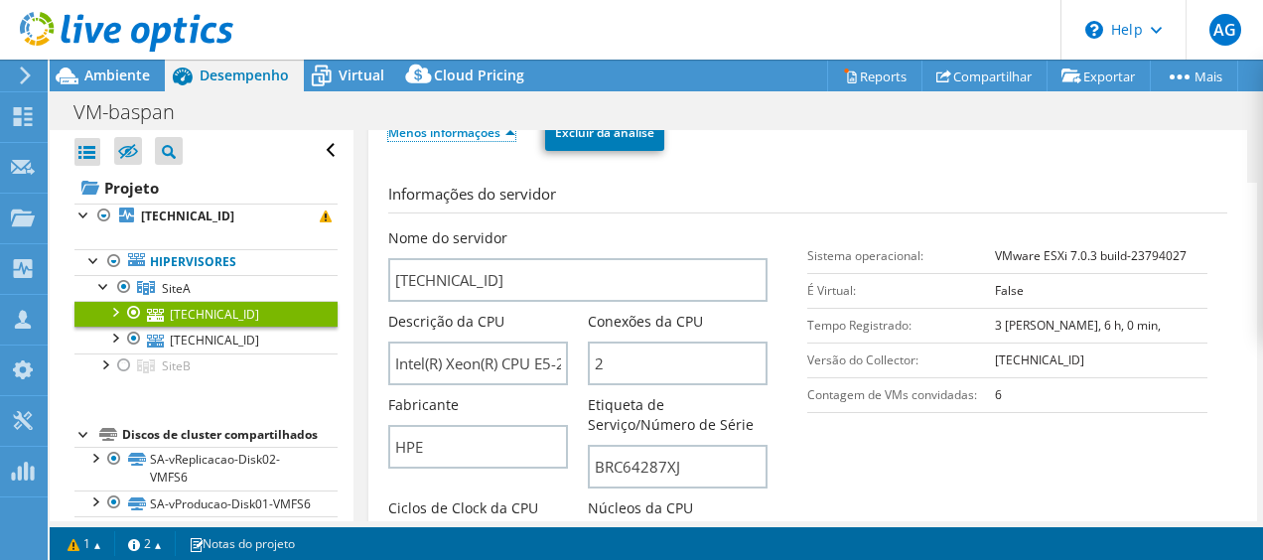
scroll to position [397, 0]
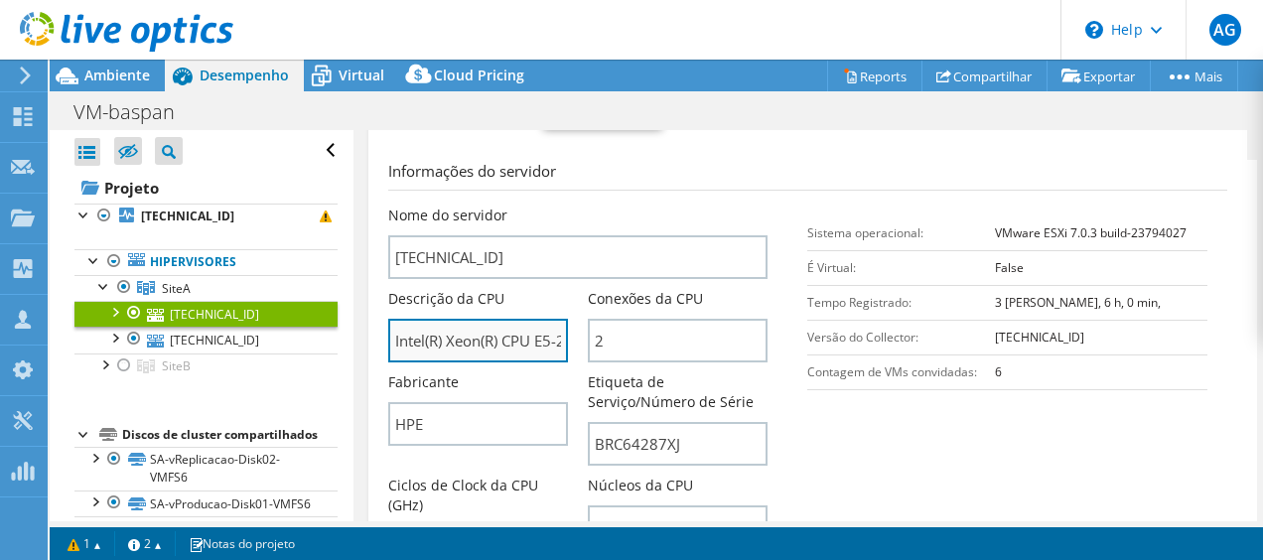
click at [483, 326] on input "Intel(R) Xeon(R) CPU E5-2620 v4 @ 2.10GHz 210 GHz" at bounding box center [478, 341] width 180 height 44
drag, startPoint x: 481, startPoint y: 327, endPoint x: 384, endPoint y: 316, distance: 97.0
click at [384, 316] on div "[TECHNICAL_ID] Detalhes Sistema operacional VMware ESXi 7.0.3 build-23794027 Di…" at bounding box center [808, 476] width 880 height 1486
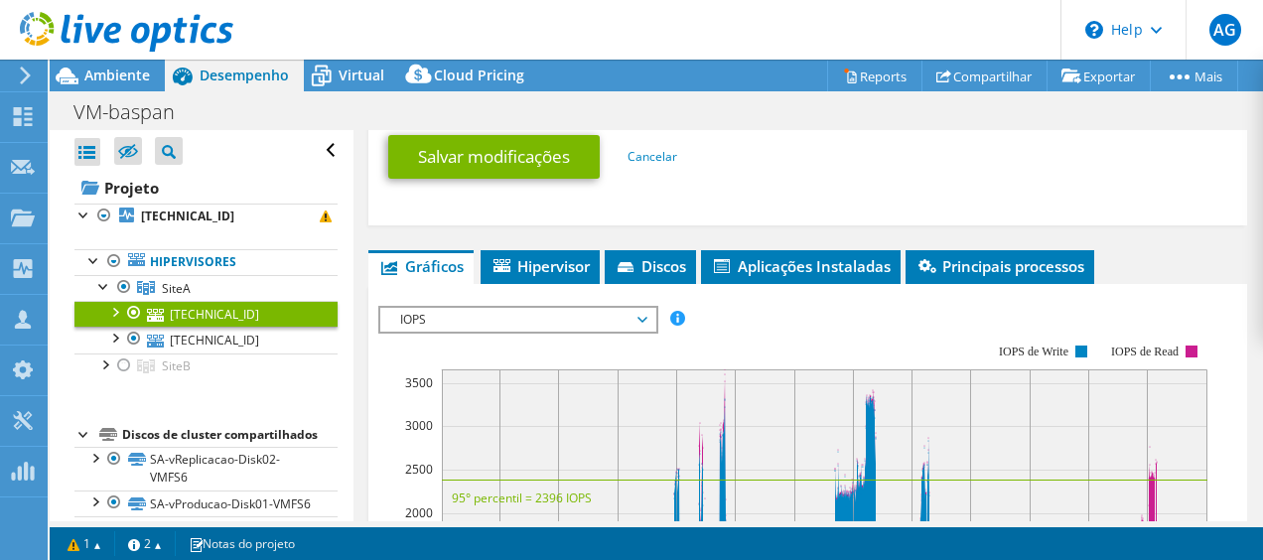
scroll to position [1490, 0]
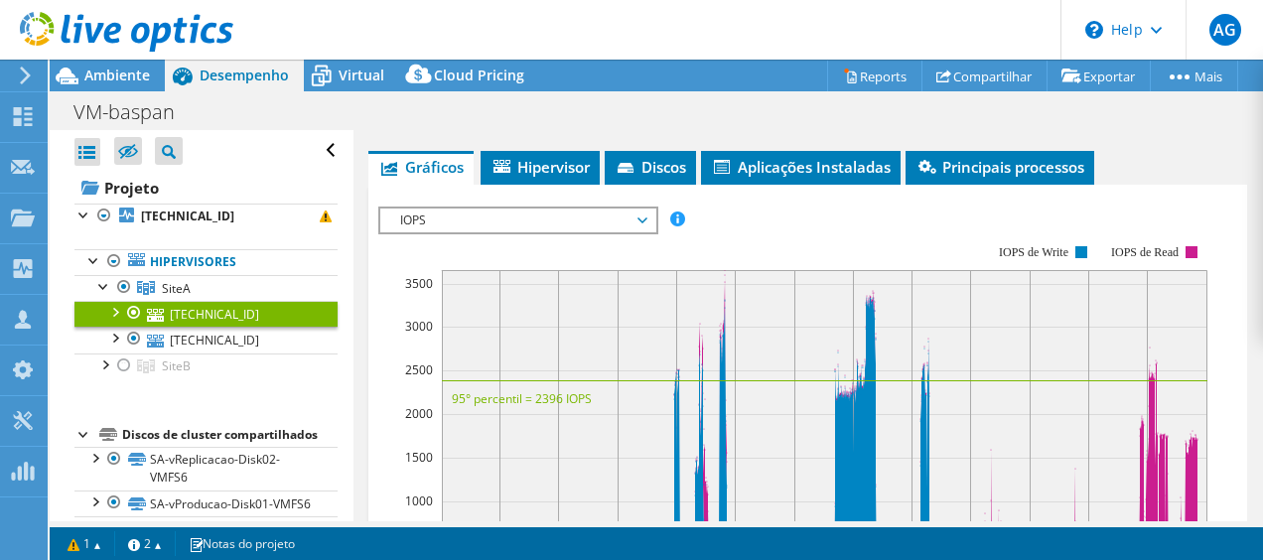
click at [649, 232] on span "IOPS" at bounding box center [517, 221] width 275 height 24
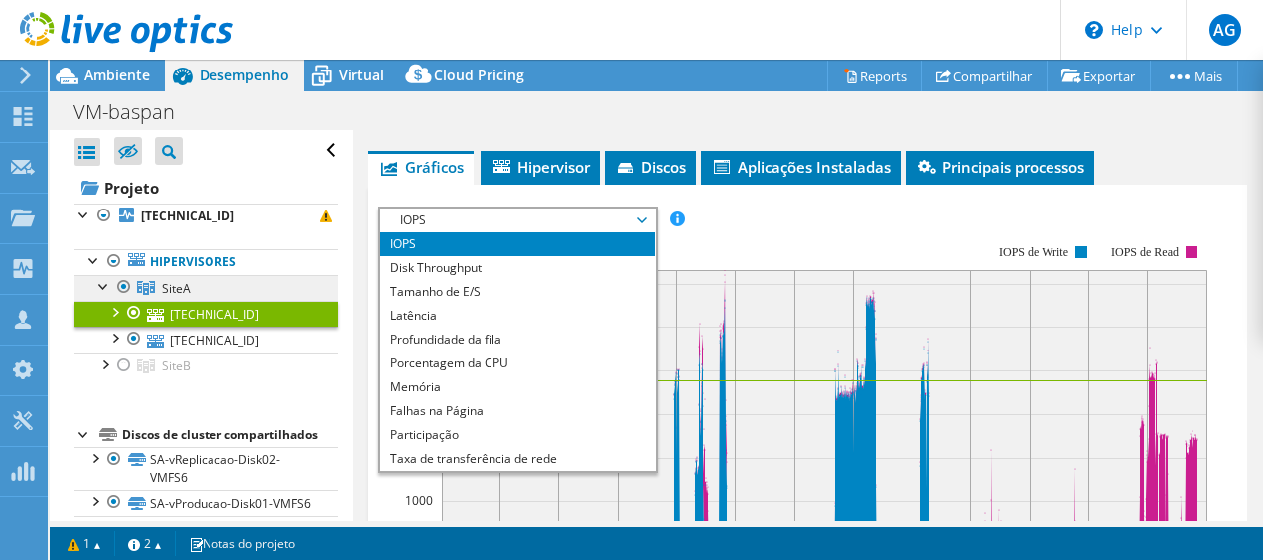
click at [225, 275] on link "SiteA" at bounding box center [205, 288] width 263 height 26
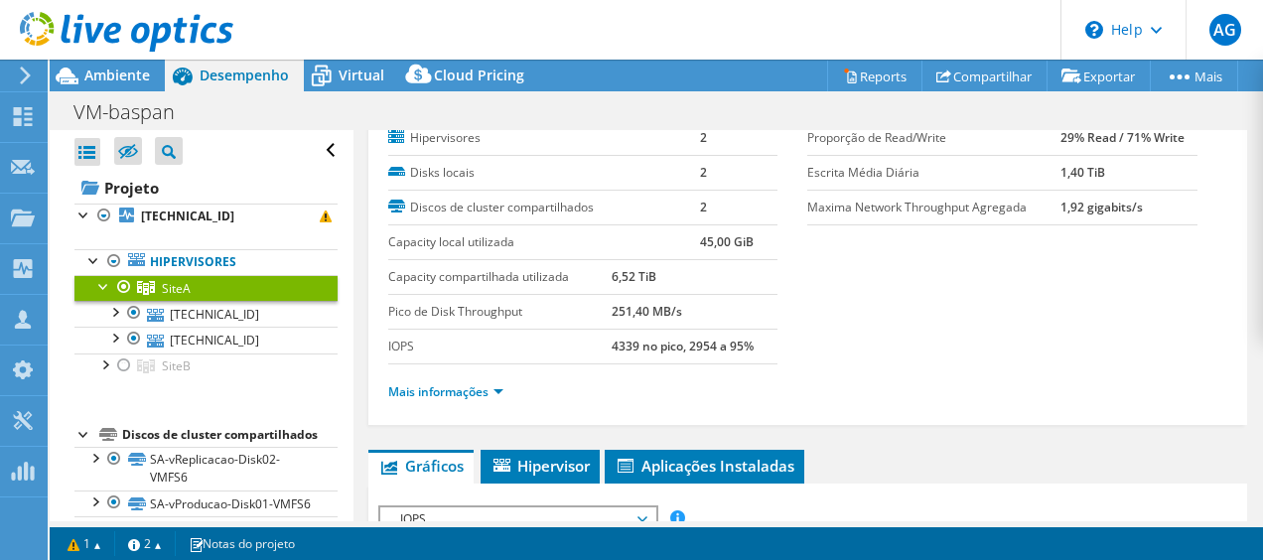
scroll to position [366, 0]
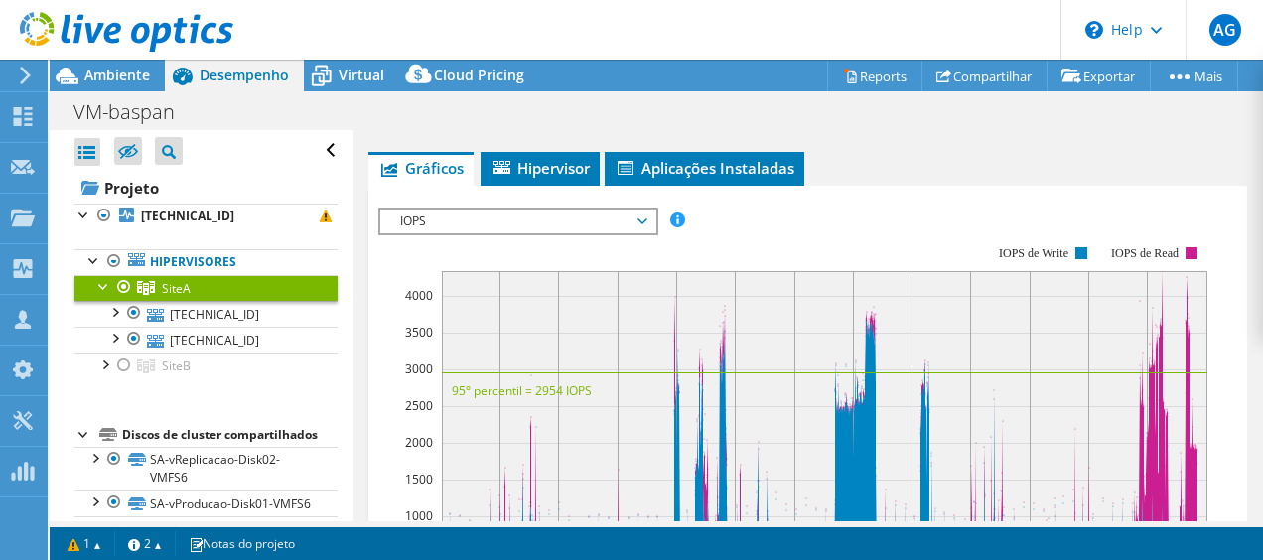
click at [469, 210] on span "IOPS" at bounding box center [517, 222] width 255 height 24
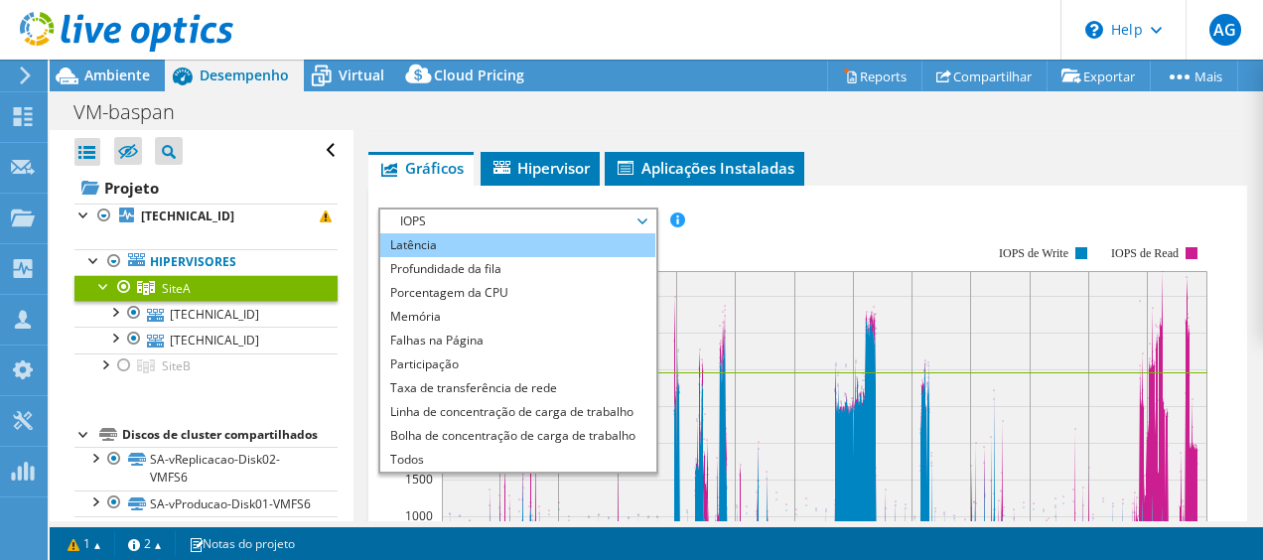
scroll to position [466, 0]
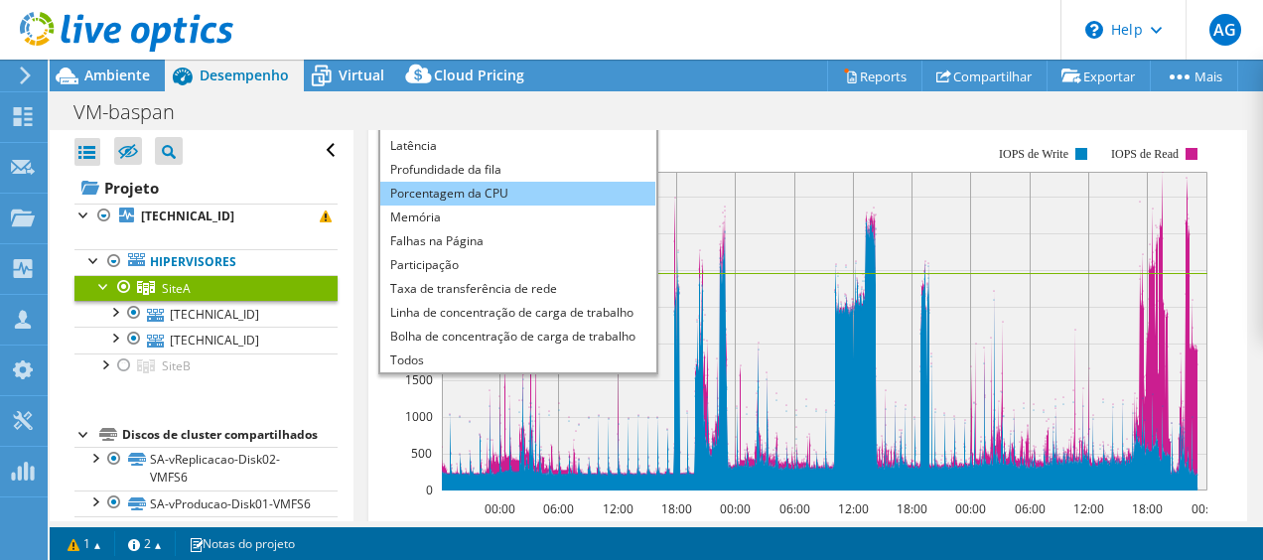
click at [507, 188] on li "Porcentagem da CPU" at bounding box center [517, 194] width 275 height 24
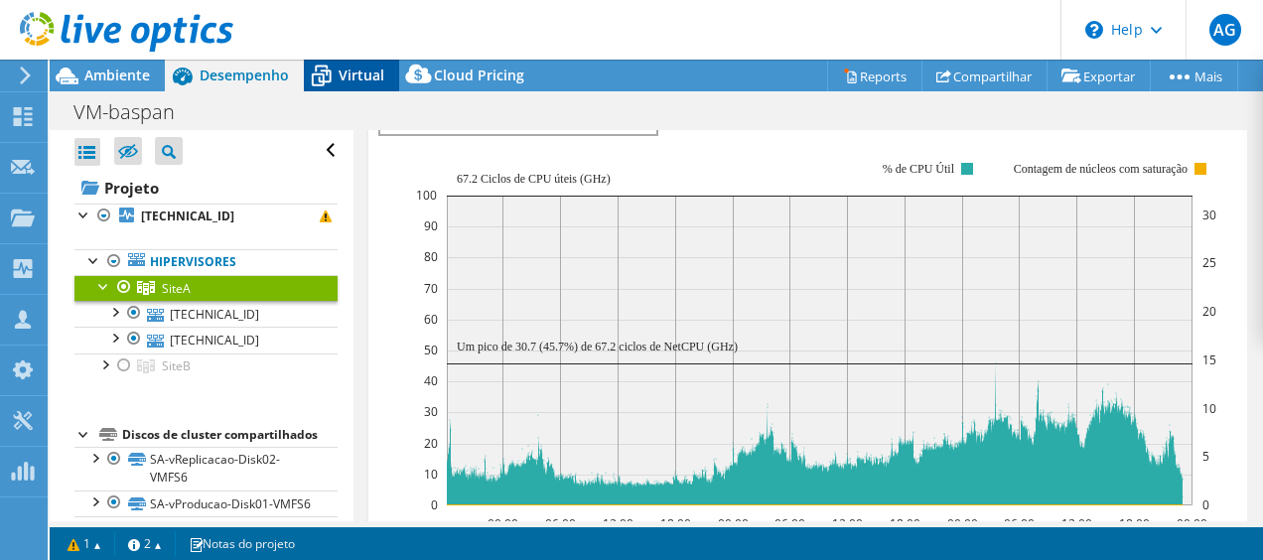
click at [375, 68] on span "Virtual" at bounding box center [362, 75] width 46 height 19
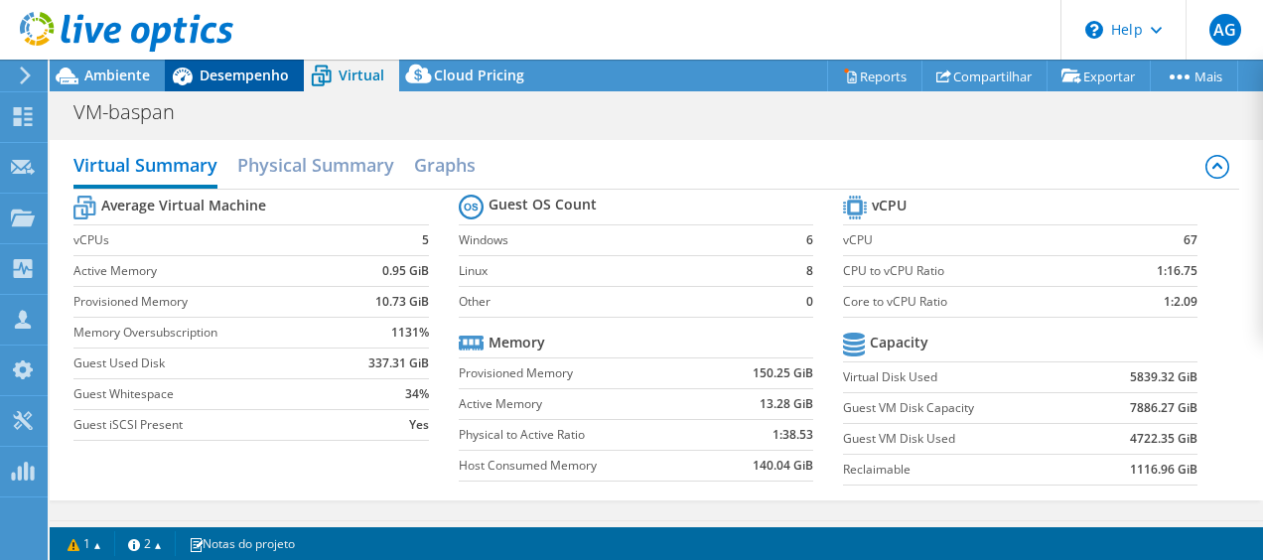
click at [226, 72] on span "Desempenho" at bounding box center [244, 75] width 89 height 19
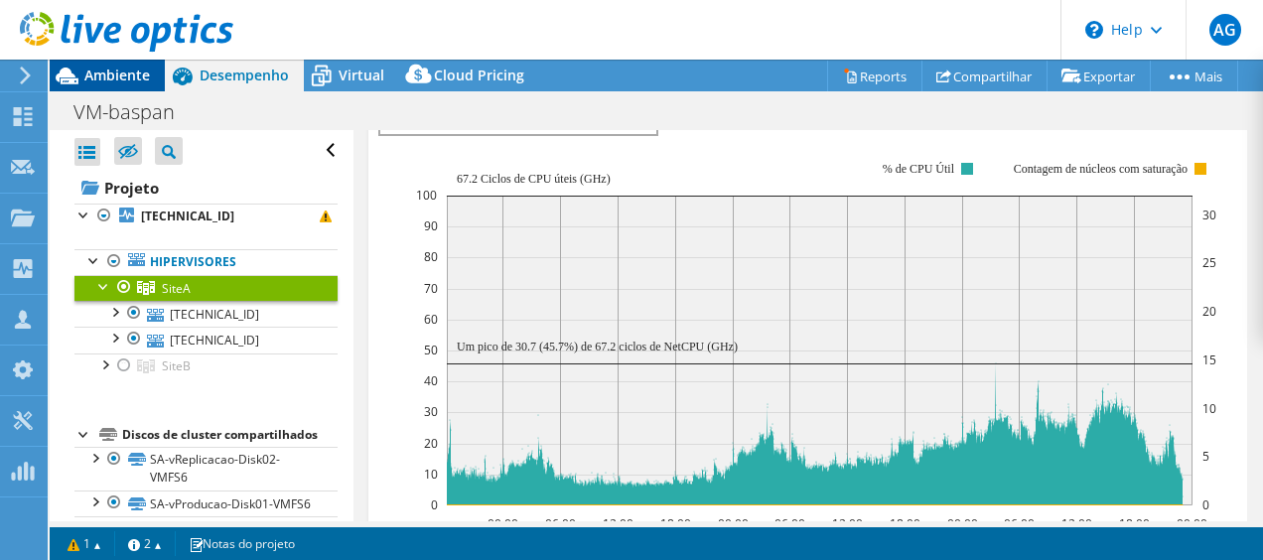
click at [102, 75] on span "Ambiente" at bounding box center [117, 75] width 66 height 19
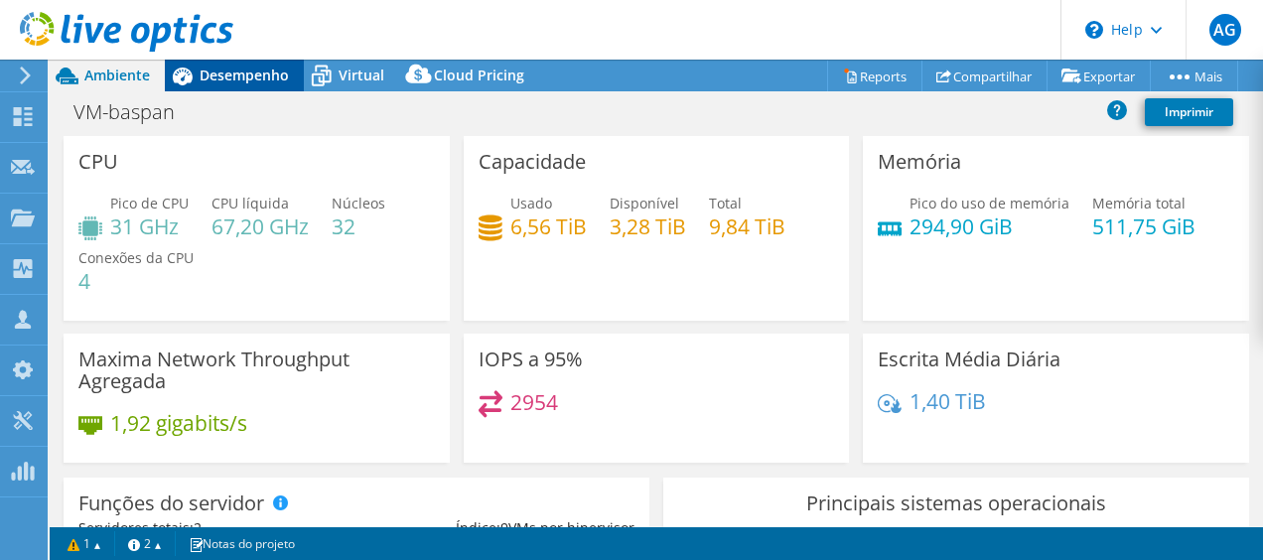
click at [271, 67] on span "Desempenho" at bounding box center [244, 75] width 89 height 19
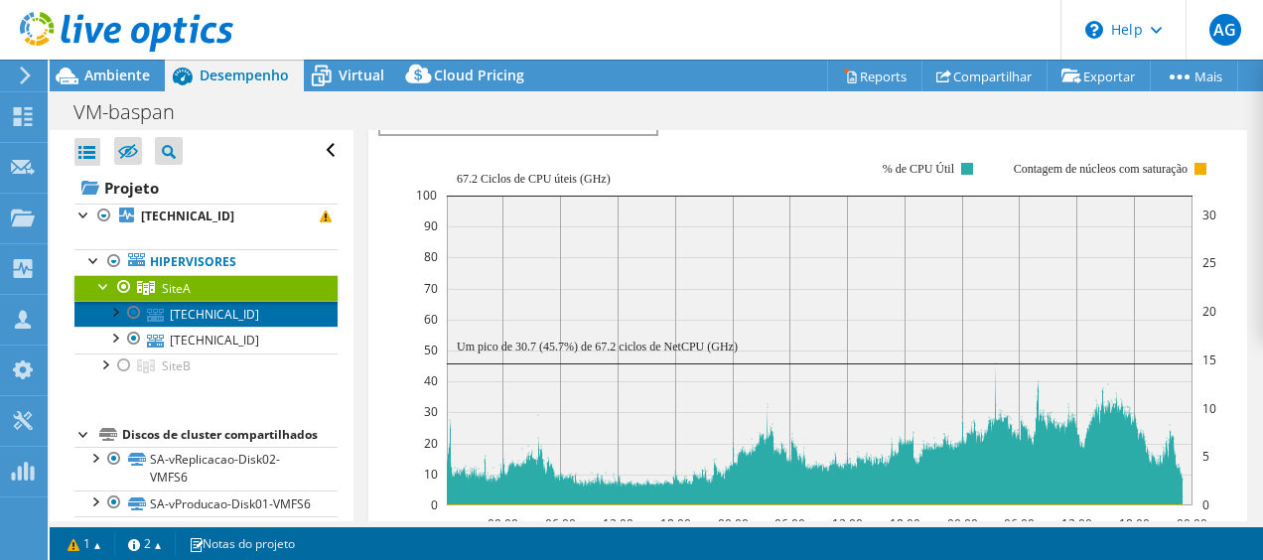
click at [221, 318] on link "[TECHNICAL_ID]" at bounding box center [205, 314] width 263 height 26
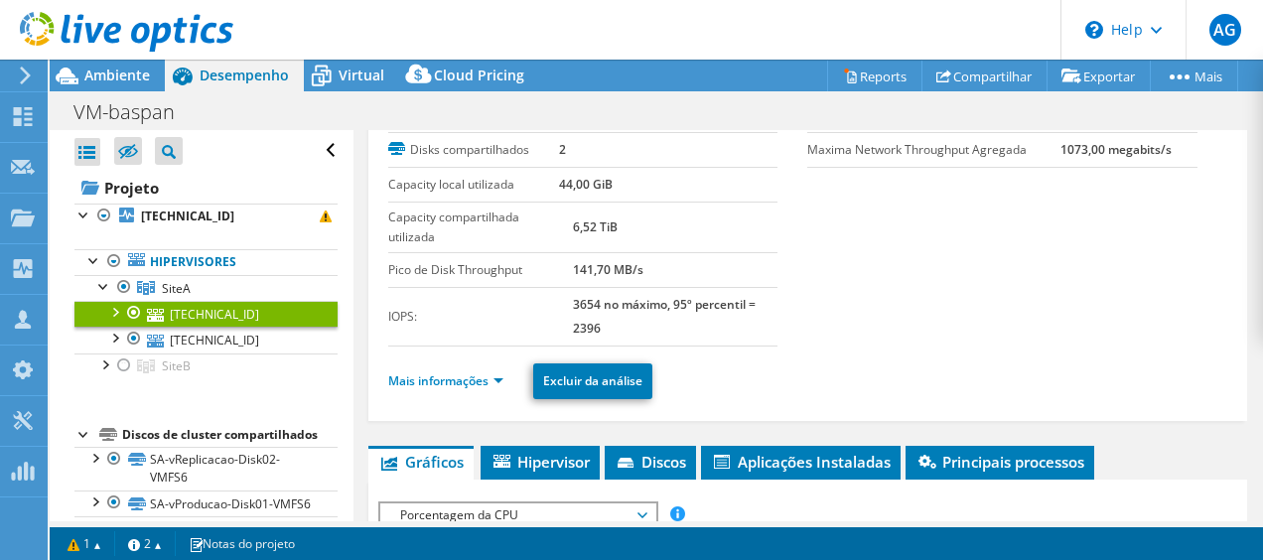
scroll to position [122, 0]
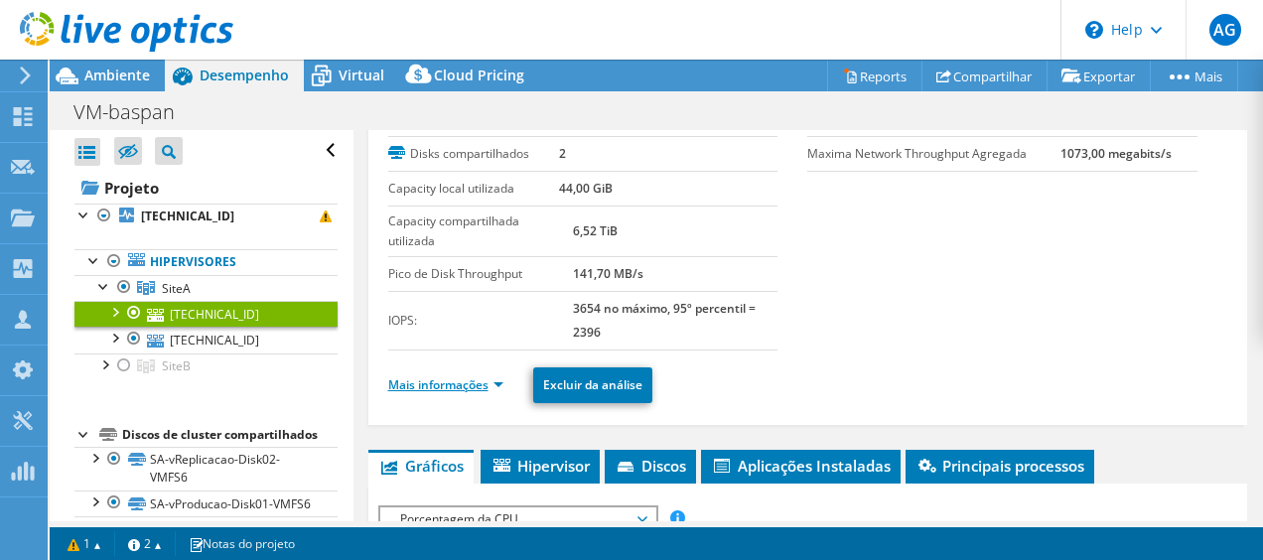
click at [499, 381] on link "Mais informações" at bounding box center [445, 384] width 115 height 17
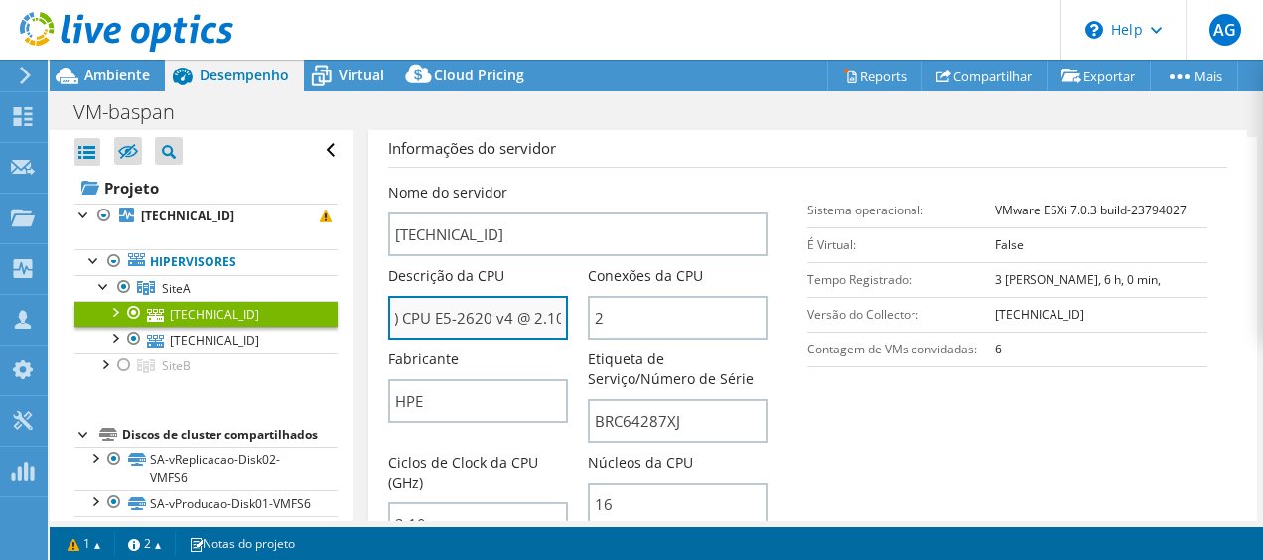
scroll to position [0, 197]
drag, startPoint x: 515, startPoint y: 320, endPoint x: 554, endPoint y: 320, distance: 38.7
click at [554, 320] on input "Intel(R) Xeon(R) CPU E5-2620 v4 @ 2.10GHz 210 GHz" at bounding box center [478, 318] width 180 height 44
click at [437, 314] on input "Intel(R) Xeon(R) CPU E5-2620 v4 @ 2.10GHz 210 GHz" at bounding box center [478, 318] width 180 height 44
